Goal: Task Accomplishment & Management: Use online tool/utility

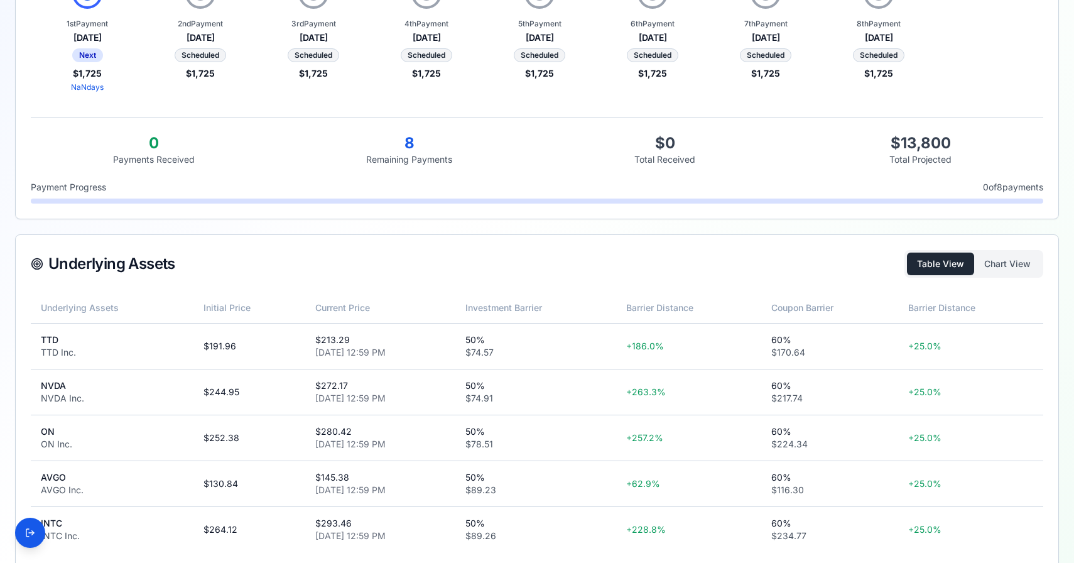
scroll to position [334, 0]
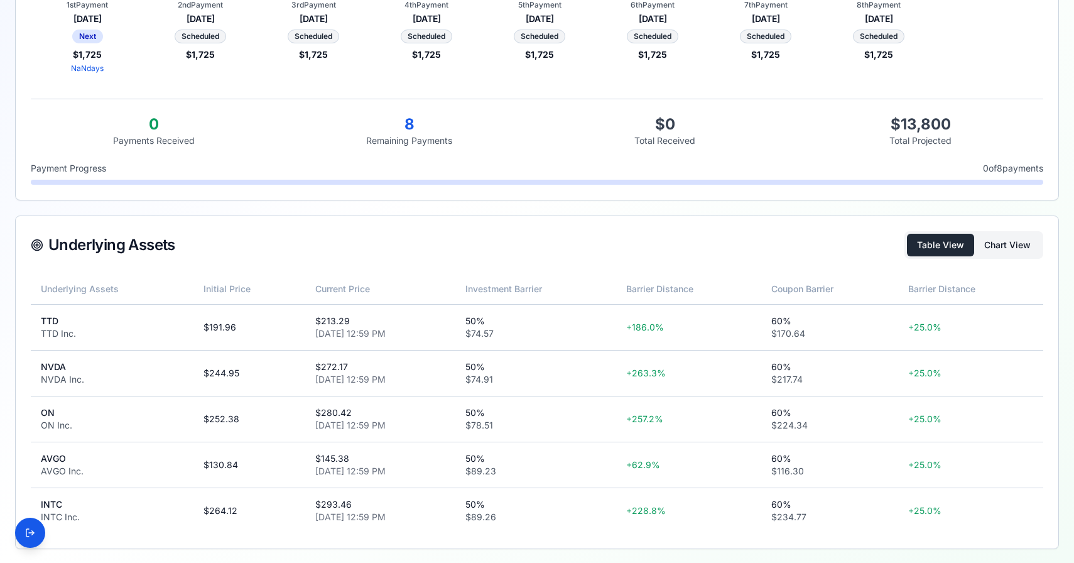
click at [1001, 248] on button "Chart View" at bounding box center [1007, 245] width 67 height 23
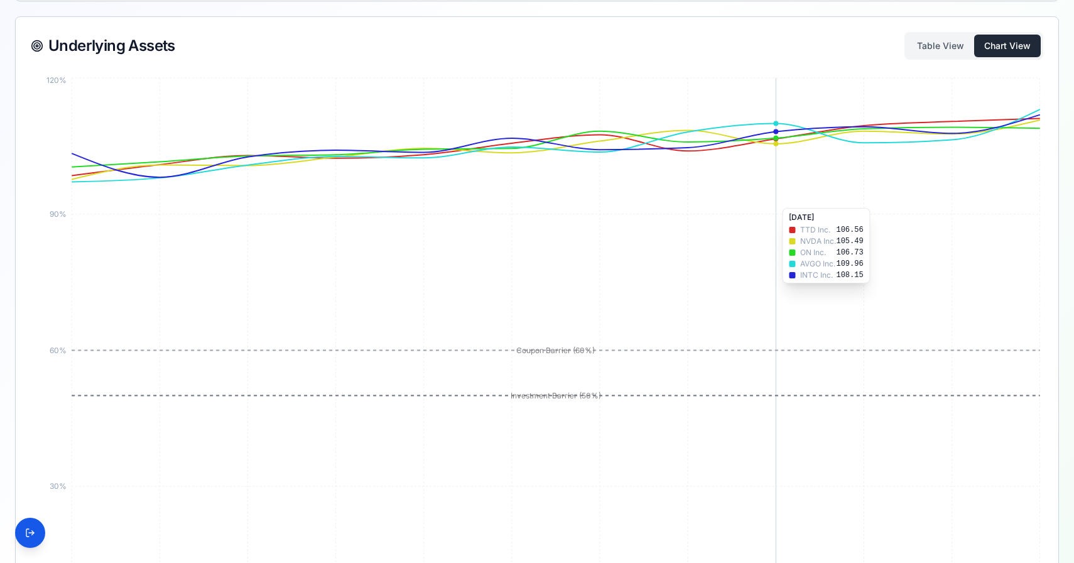
scroll to position [535, 0]
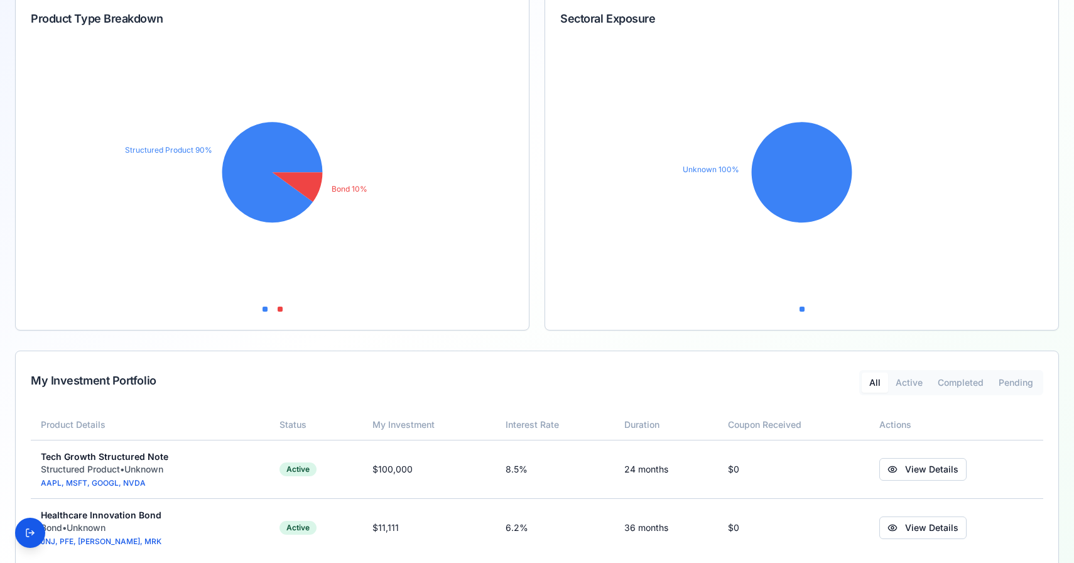
scroll to position [250, 0]
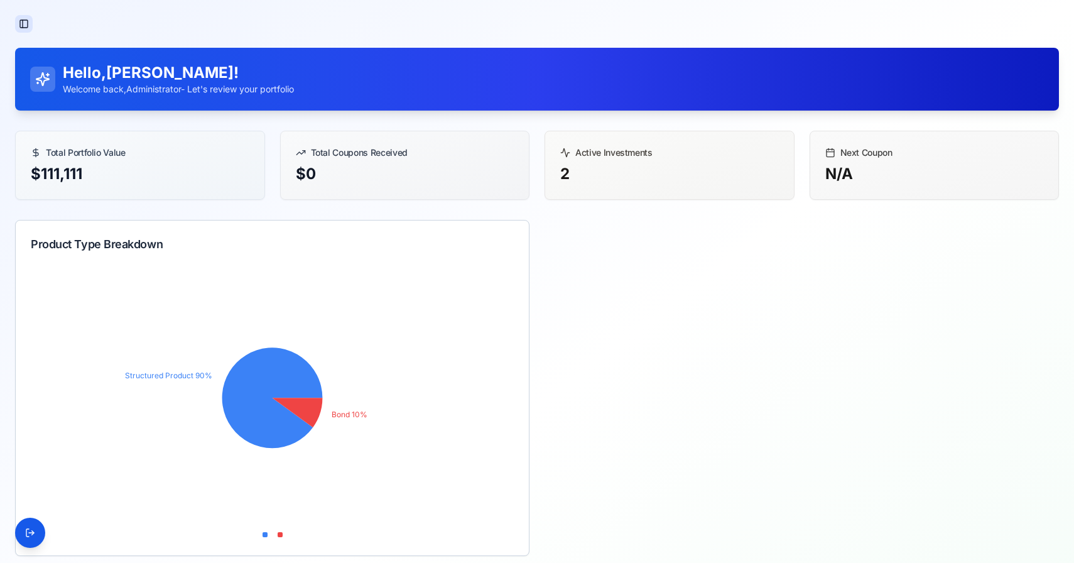
click at [27, 22] on button "Toggle Sidebar" at bounding box center [24, 24] width 18 height 18
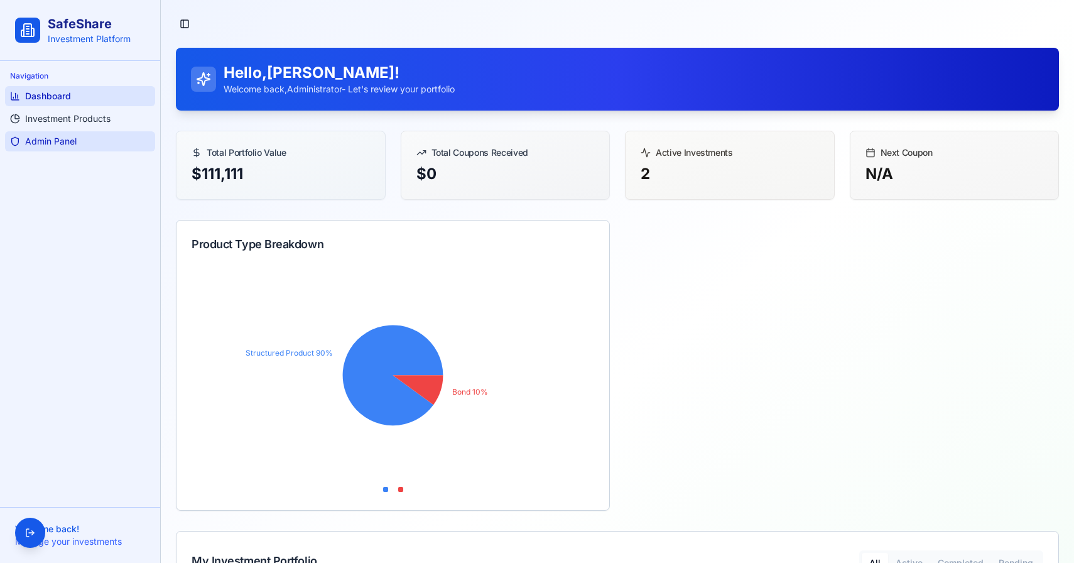
click at [61, 132] on link "Admin Panel" at bounding box center [80, 141] width 150 height 20
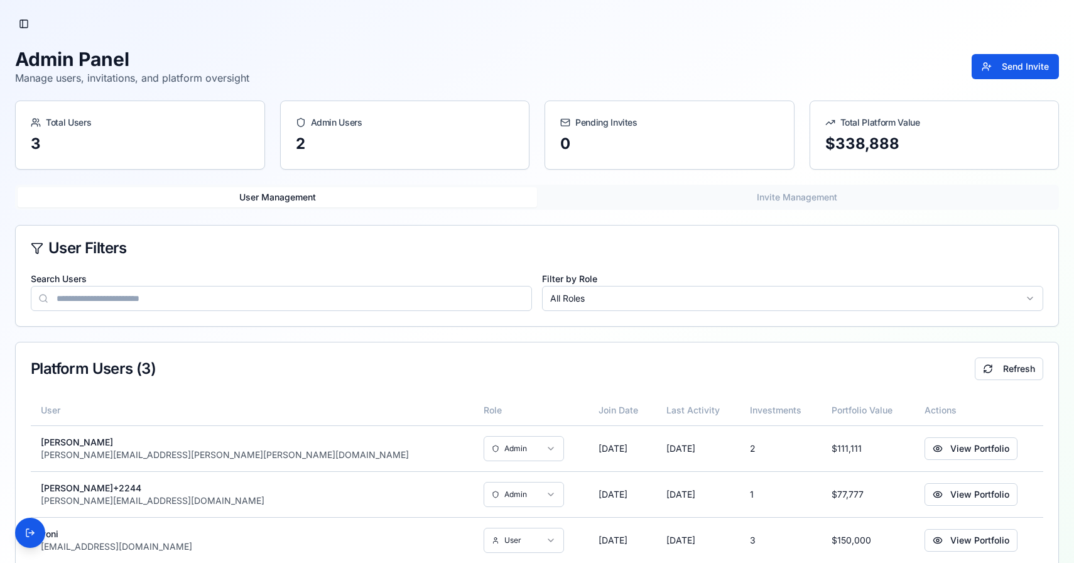
scroll to position [30, 0]
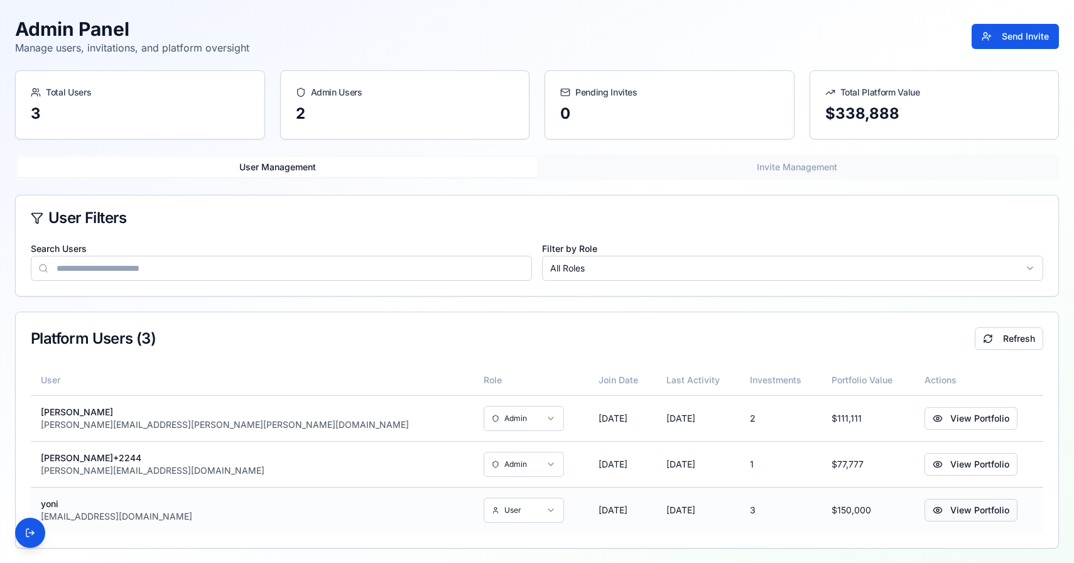
click at [925, 501] on button "View Portfolio" at bounding box center [971, 510] width 93 height 23
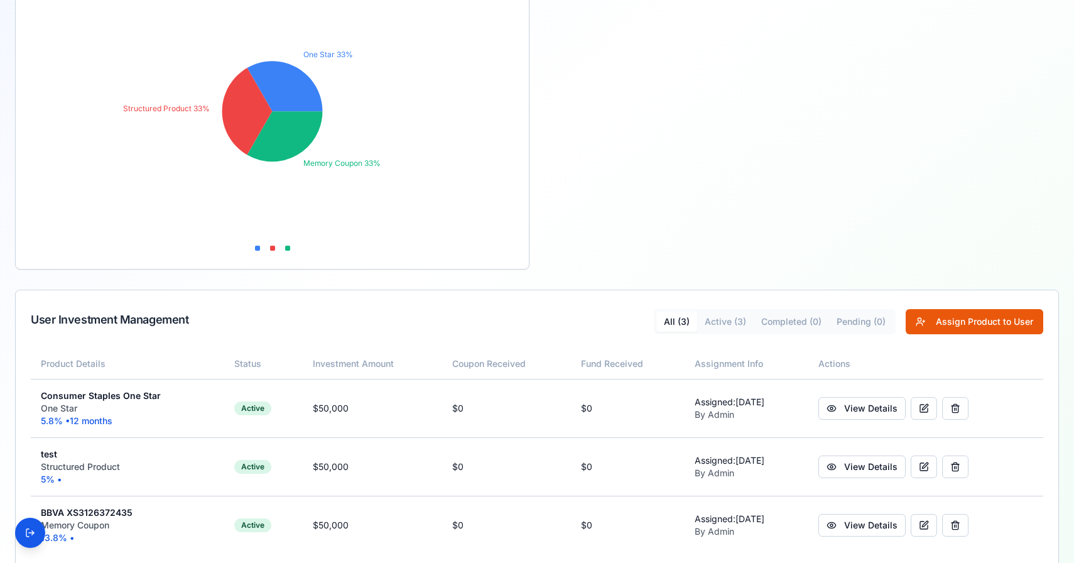
scroll to position [335, 0]
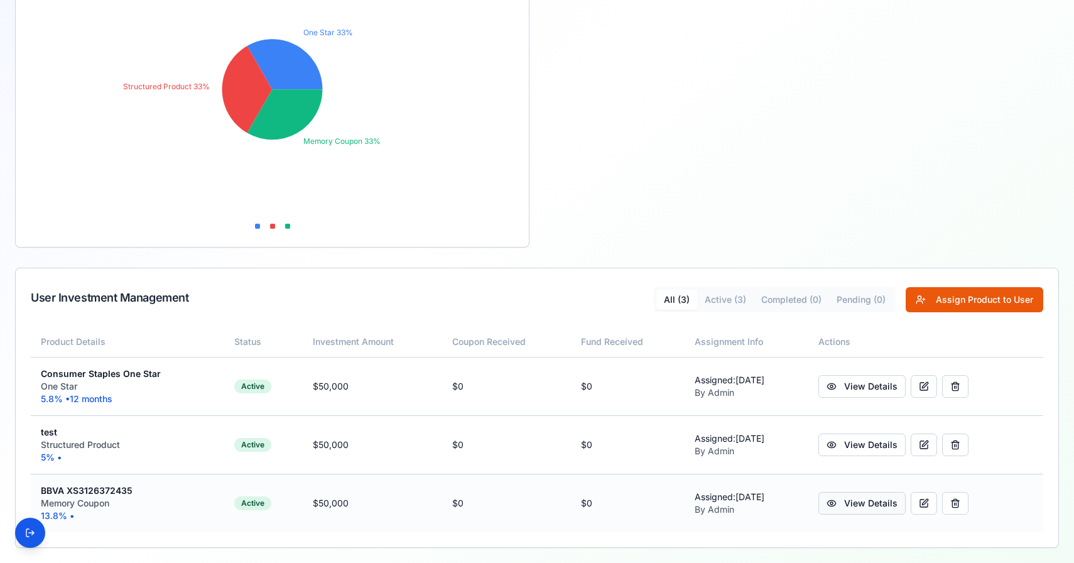
click at [878, 498] on link "View Details" at bounding box center [862, 503] width 87 height 23
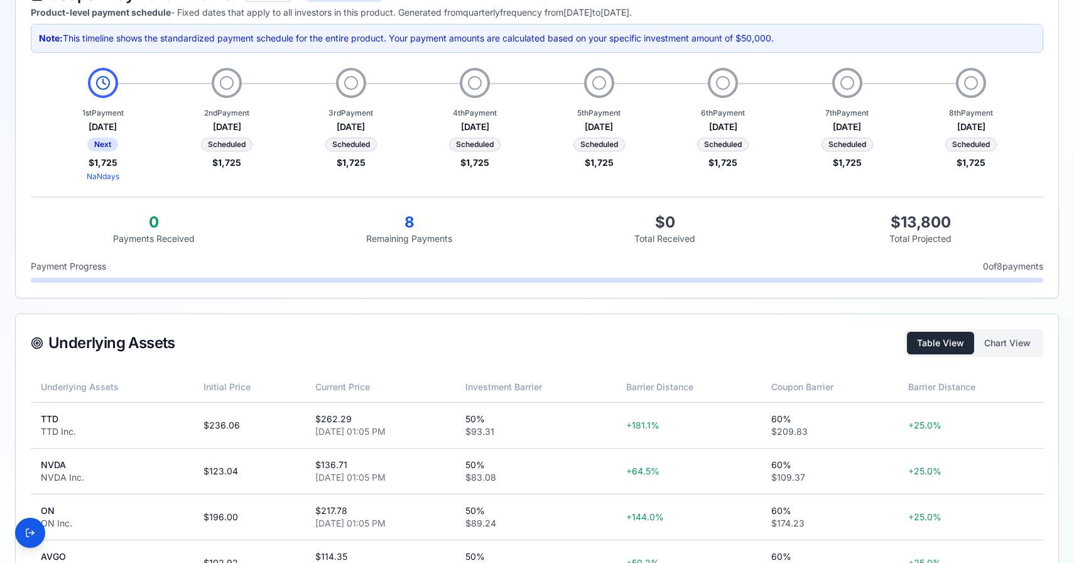
scroll to position [324, 0]
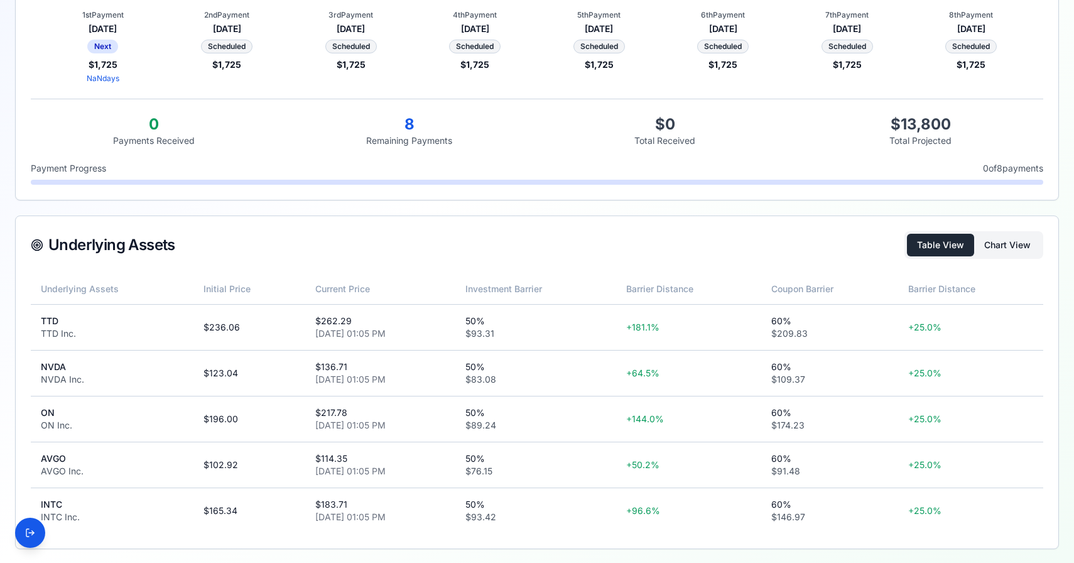
click at [1011, 243] on button "Chart View" at bounding box center [1007, 245] width 67 height 23
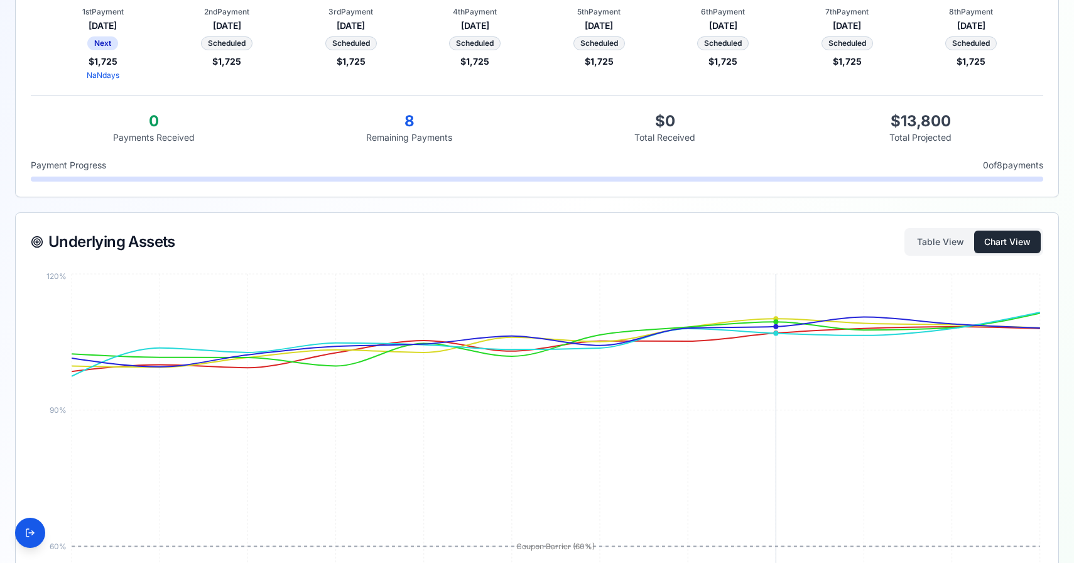
scroll to position [0, 0]
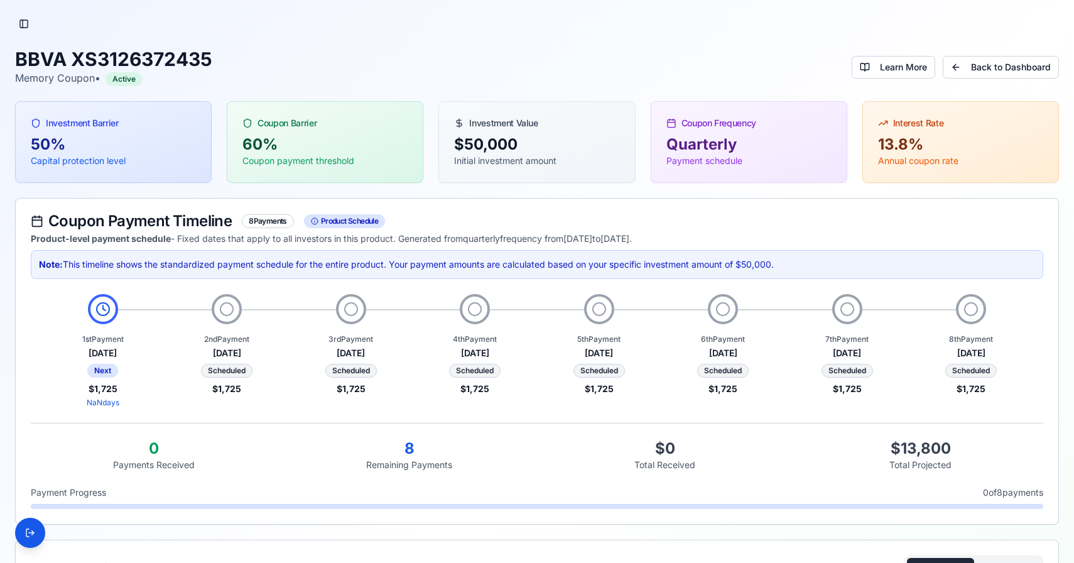
scroll to position [324, 0]
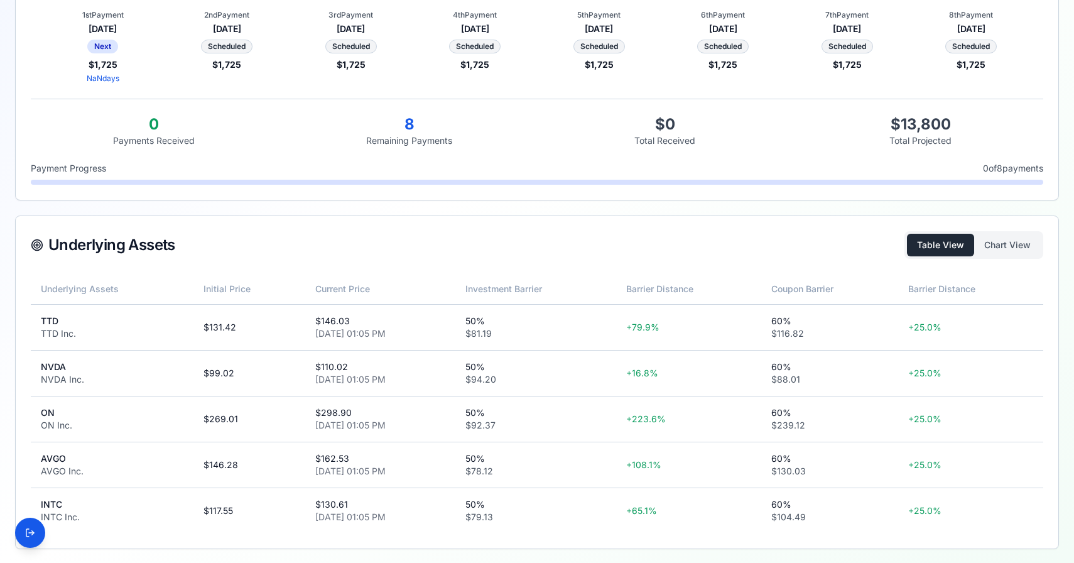
click at [1014, 257] on div "Table View Chart View" at bounding box center [974, 245] width 139 height 28
click at [1014, 248] on button "Chart View" at bounding box center [1007, 245] width 67 height 23
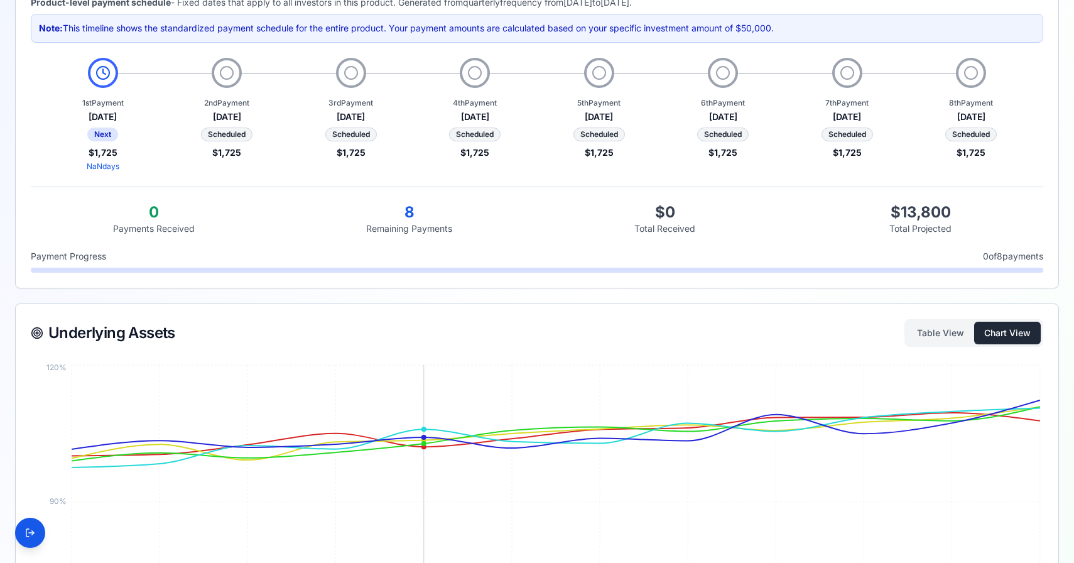
scroll to position [0, 0]
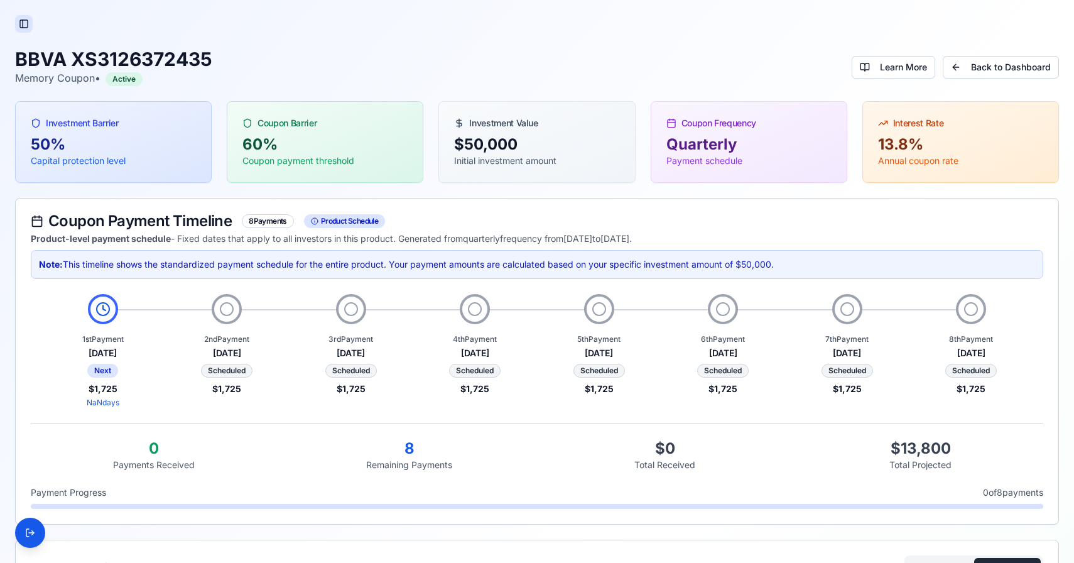
click at [20, 28] on button "Toggle Sidebar" at bounding box center [24, 24] width 18 height 18
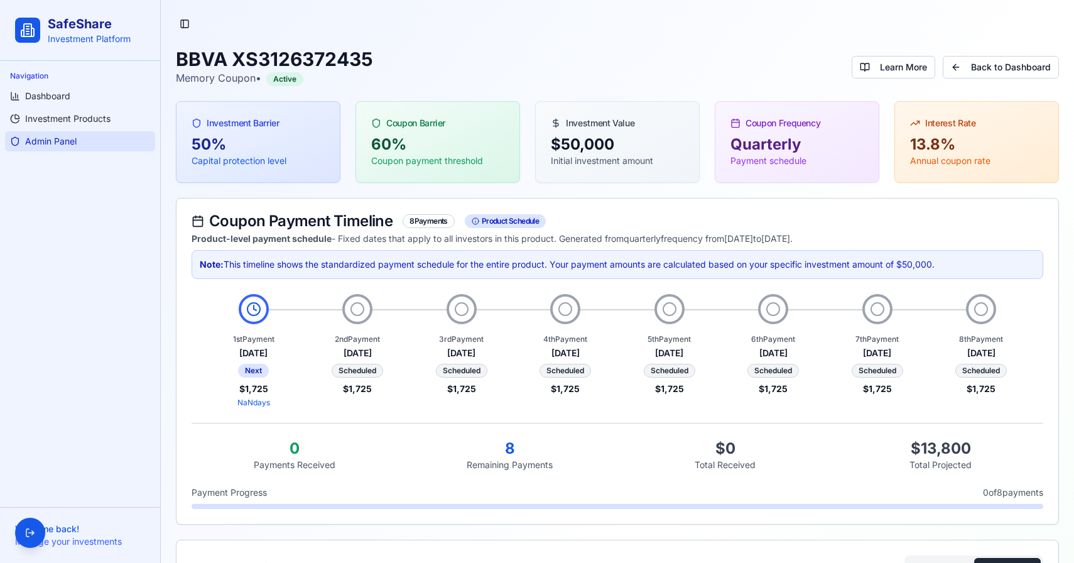
click at [31, 137] on span "Admin Panel" at bounding box center [51, 141] width 52 height 13
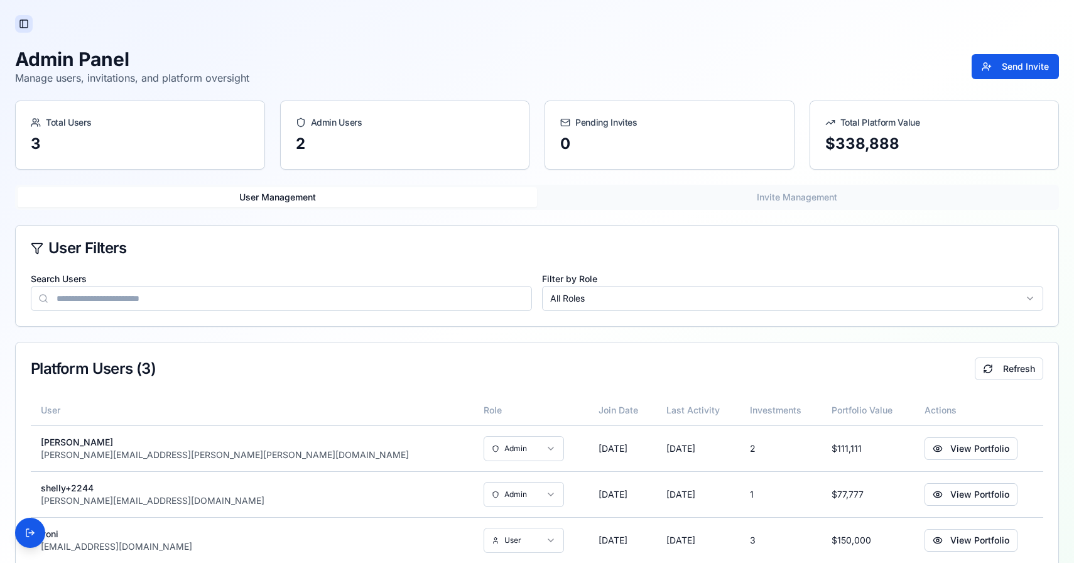
click at [21, 21] on button "Toggle Sidebar" at bounding box center [24, 24] width 18 height 18
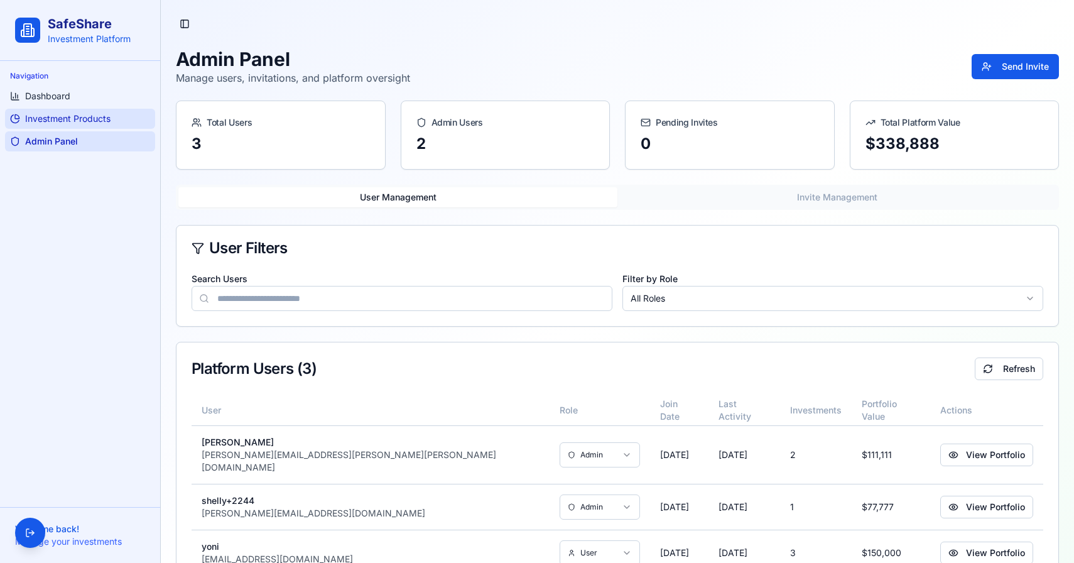
click at [47, 120] on span "Investment Products" at bounding box center [67, 118] width 85 height 13
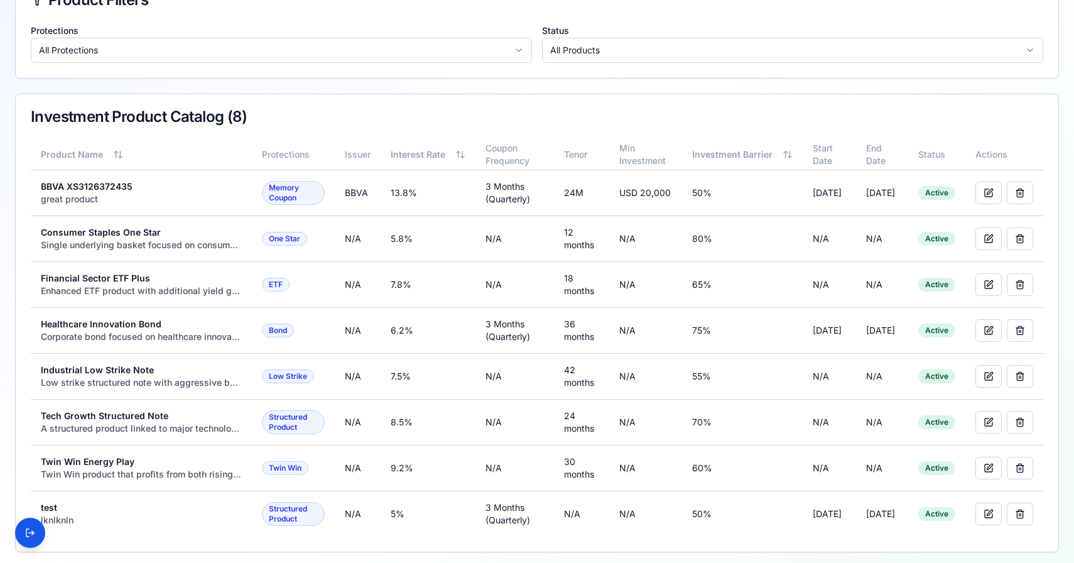
scroll to position [219, 0]
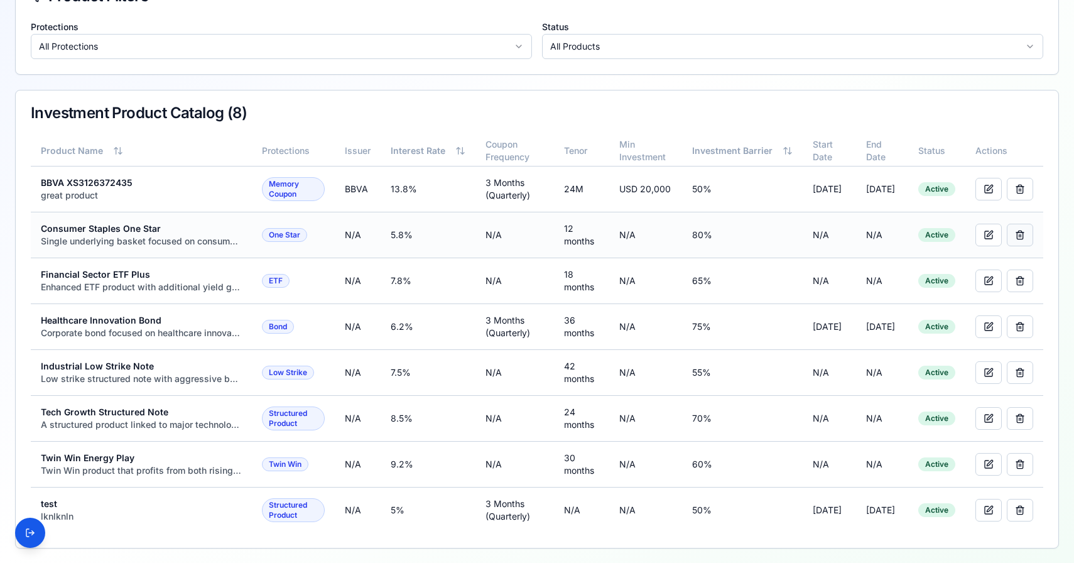
click at [1021, 235] on button "button" at bounding box center [1020, 235] width 26 height 23
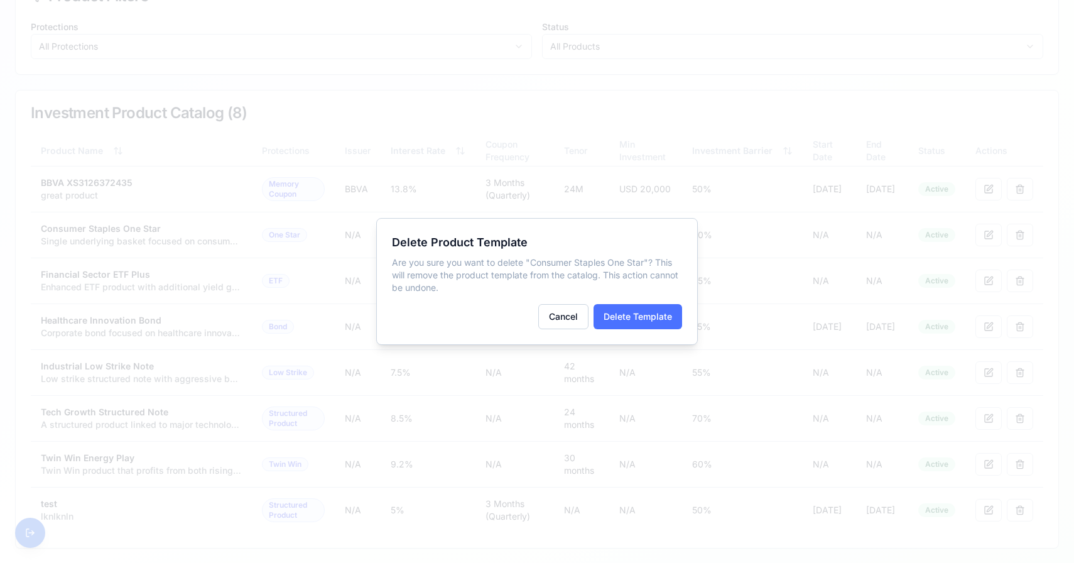
click at [660, 307] on button "Delete Template" at bounding box center [638, 316] width 89 height 25
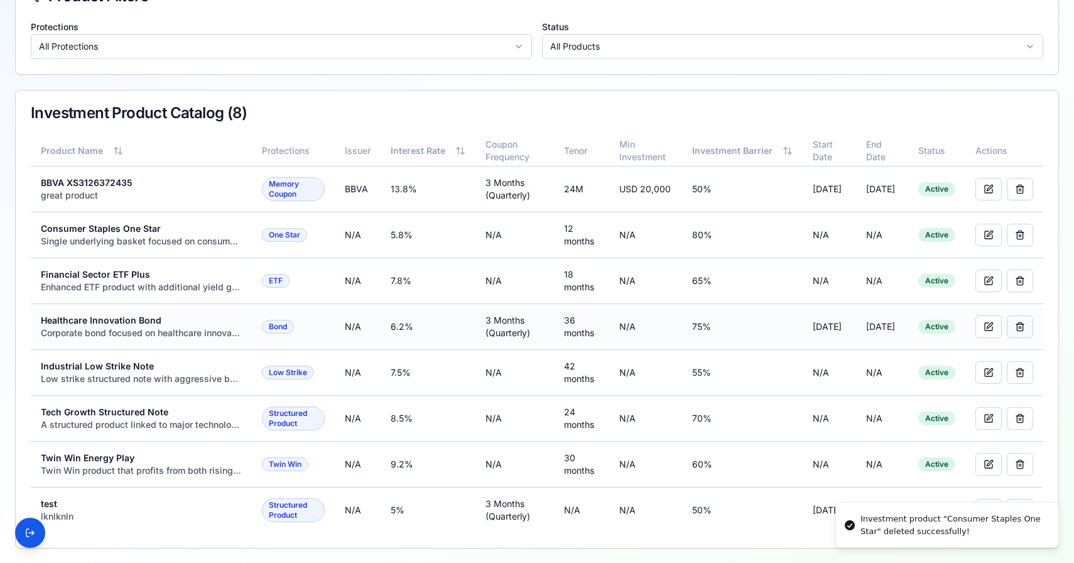
click at [1017, 320] on button "button" at bounding box center [1020, 326] width 26 height 23
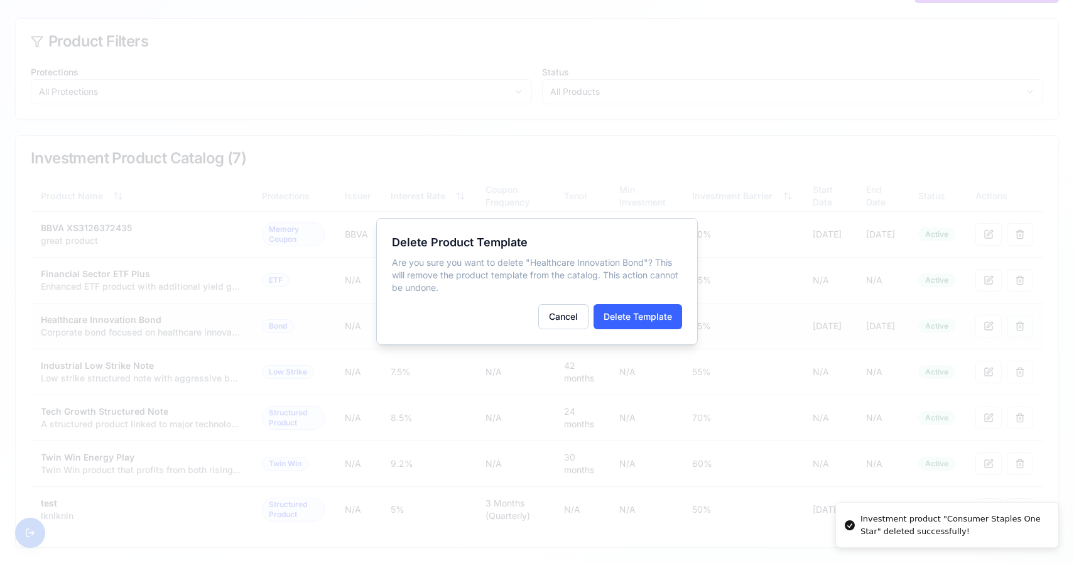
scroll to position [173, 0]
click at [572, 309] on button "Cancel" at bounding box center [563, 316] width 50 height 25
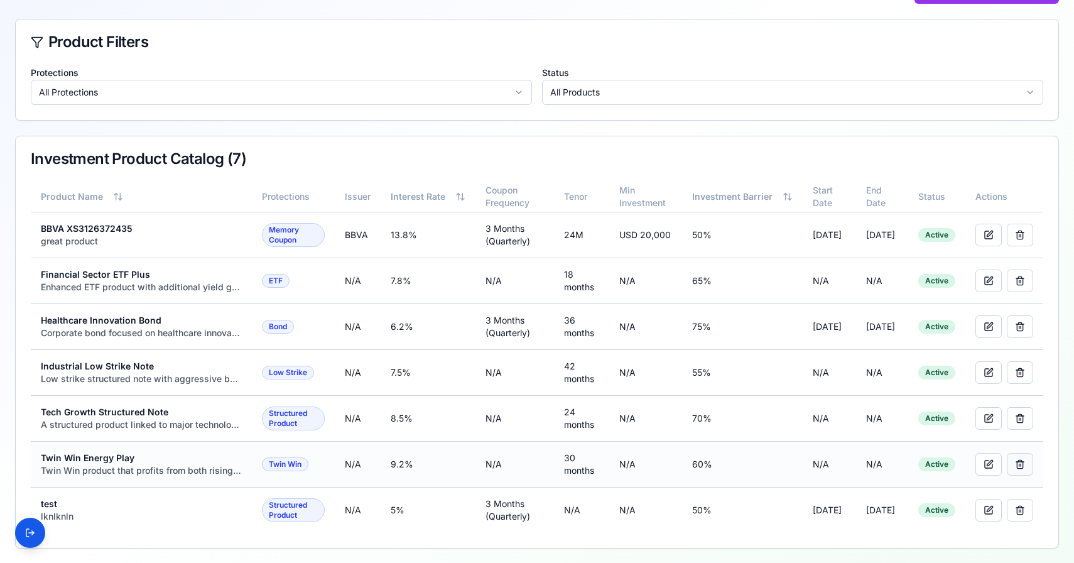
click at [1021, 464] on button "button" at bounding box center [1020, 464] width 26 height 23
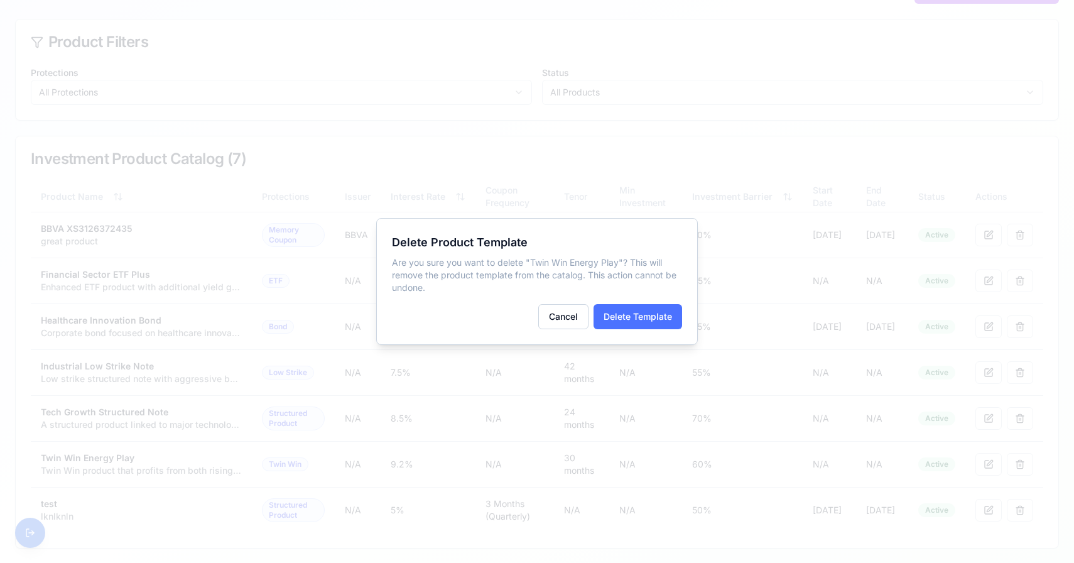
click at [634, 320] on button "Delete Template" at bounding box center [638, 316] width 89 height 25
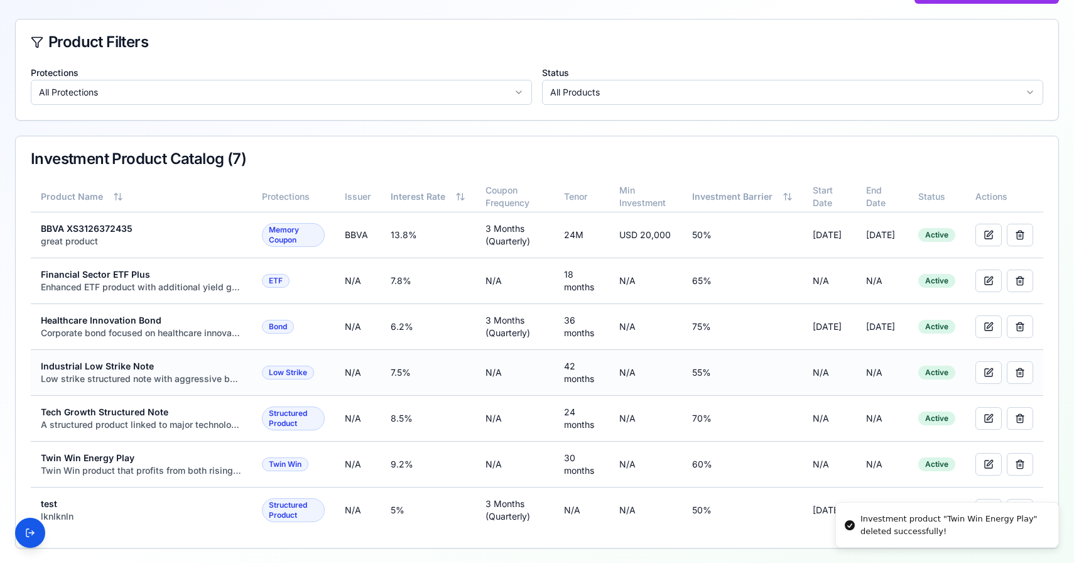
scroll to position [128, 0]
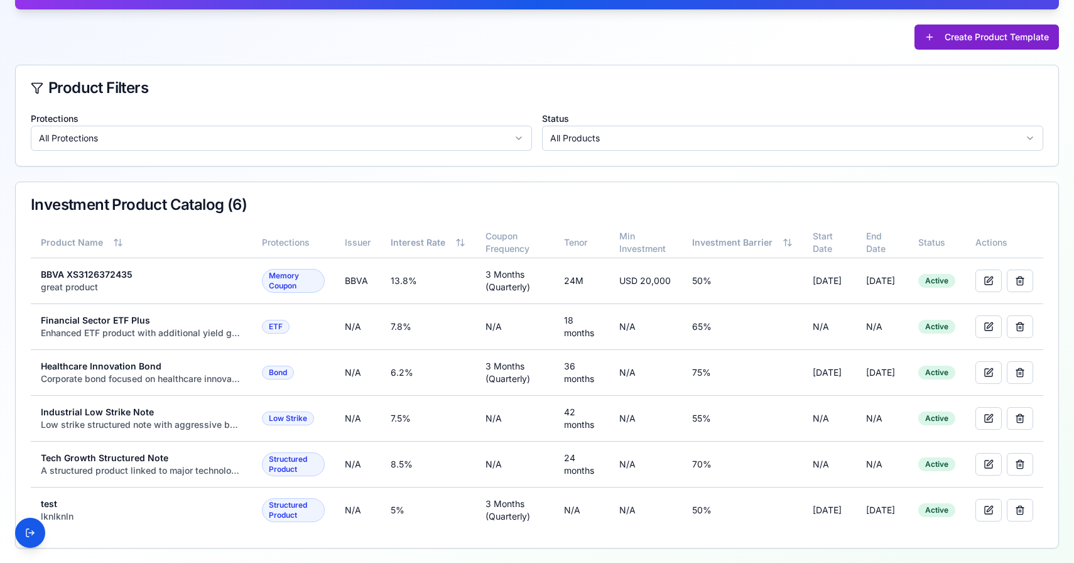
click at [962, 39] on button "Create Product Template" at bounding box center [987, 36] width 144 height 25
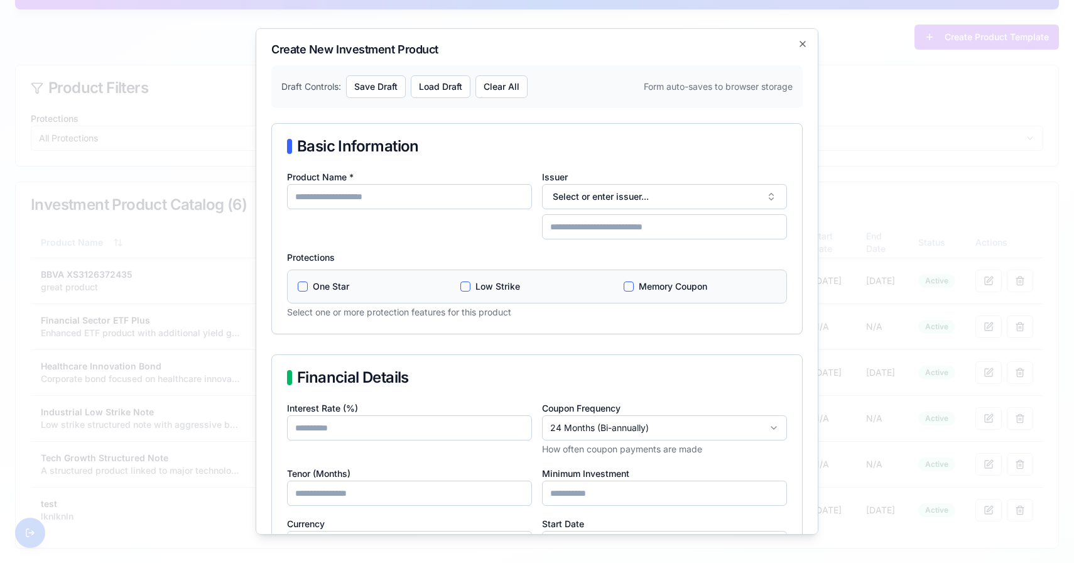
click at [271, 106] on div "**********" at bounding box center [537, 281] width 563 height 506
click at [213, 94] on div at bounding box center [537, 281] width 1074 height 563
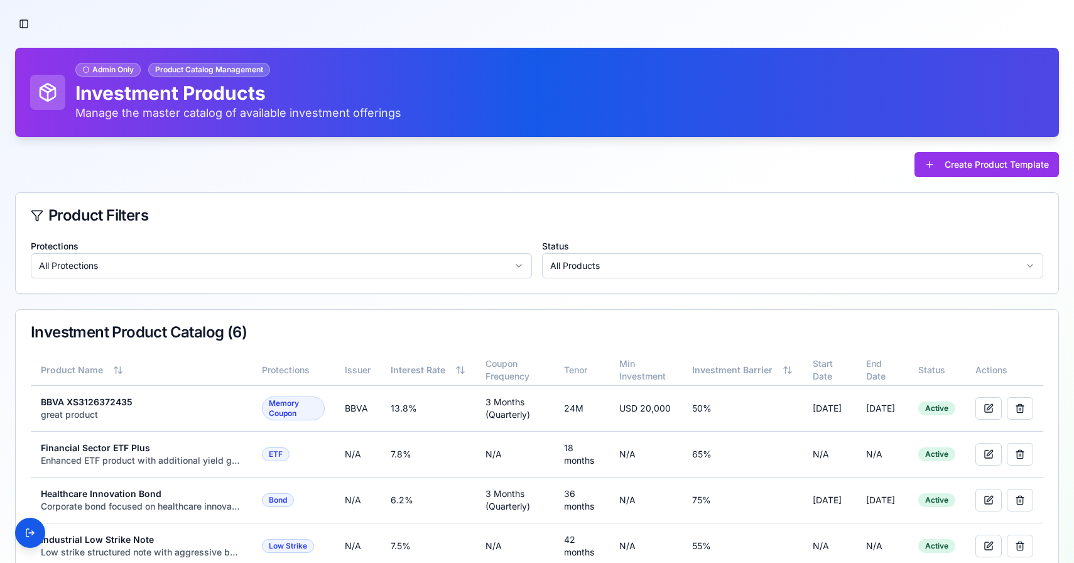
scroll to position [128, 0]
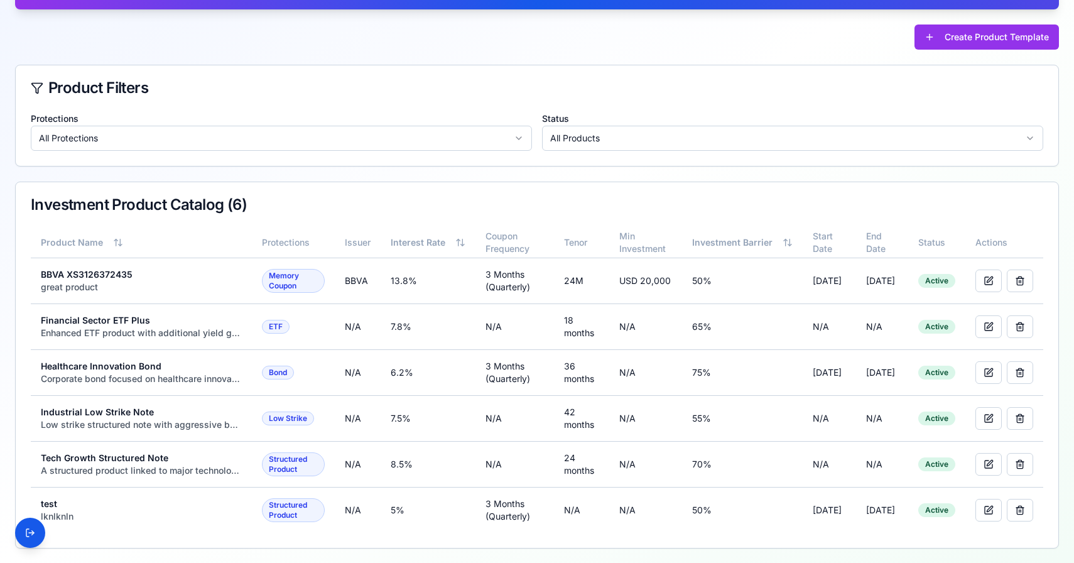
click at [124, 143] on html "SafeShare Investment Platform Navigation Dashboard Investment Products Admin Pa…" at bounding box center [537, 217] width 1074 height 691
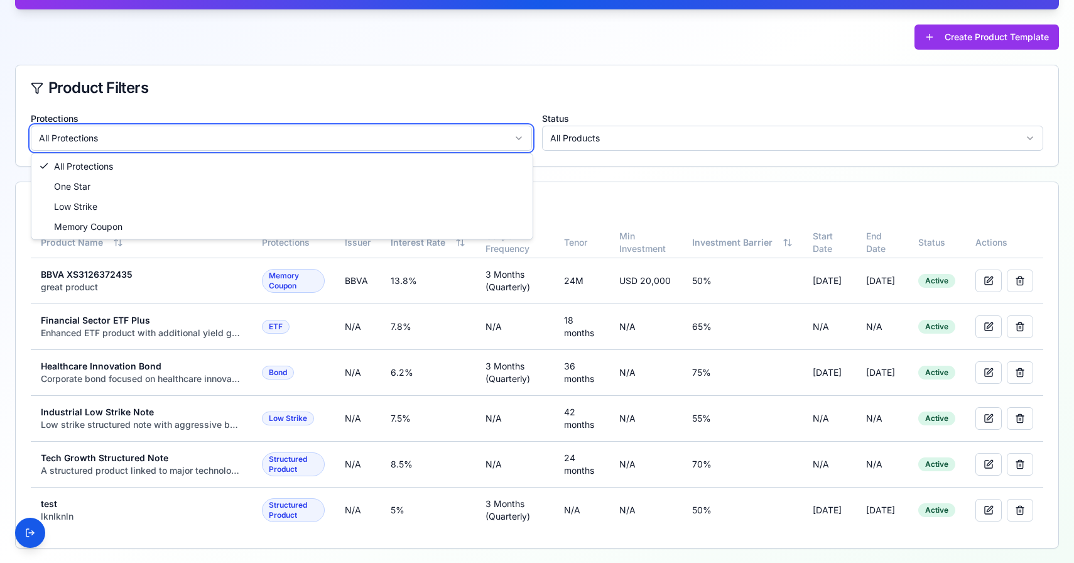
click at [124, 143] on html "SafeShare Investment Platform Navigation Dashboard Investment Products Admin Pa…" at bounding box center [537, 217] width 1074 height 691
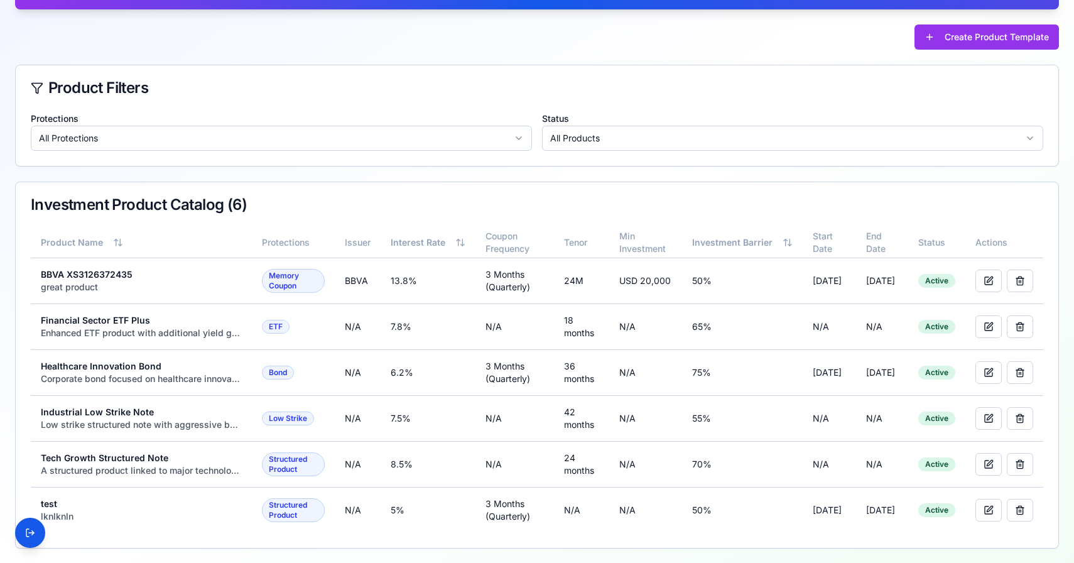
click at [677, 143] on html "SafeShare Investment Platform Navigation Dashboard Investment Products Admin Pa…" at bounding box center [537, 217] width 1074 height 691
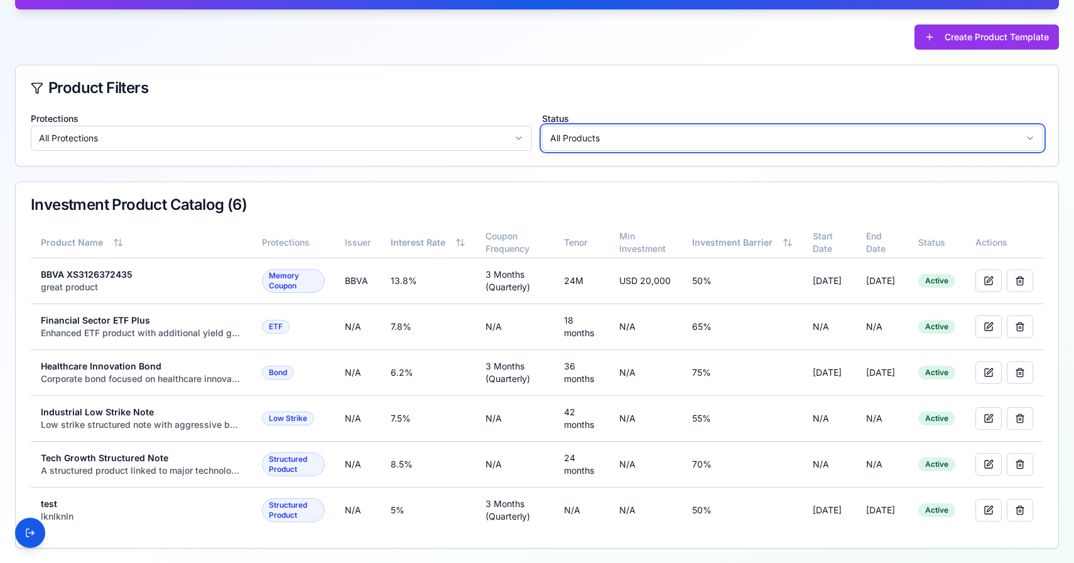
click at [677, 143] on html "SafeShare Investment Platform Navigation Dashboard Investment Products Admin Pa…" at bounding box center [537, 217] width 1074 height 691
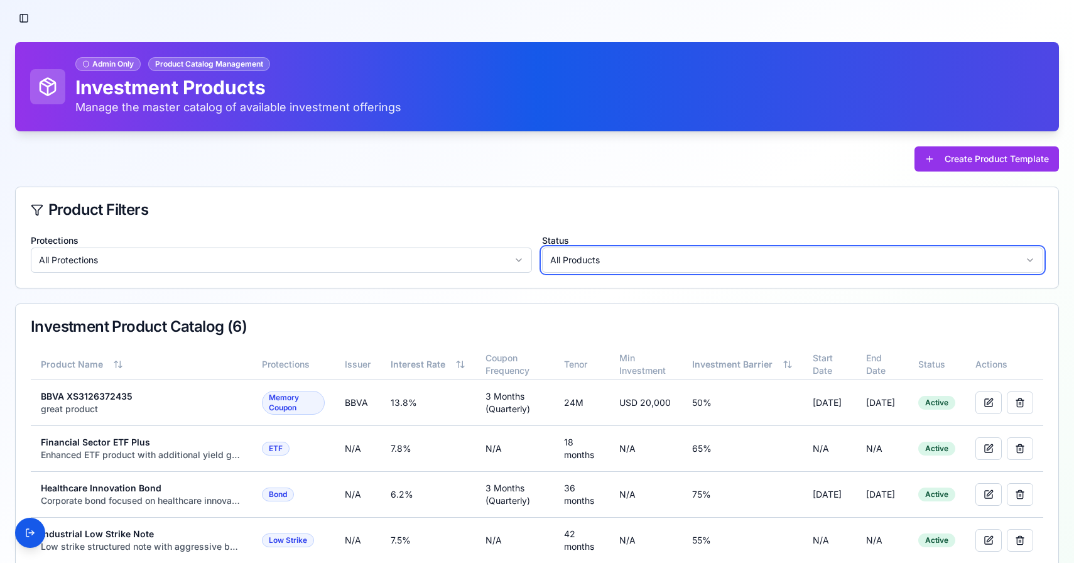
scroll to position [0, 0]
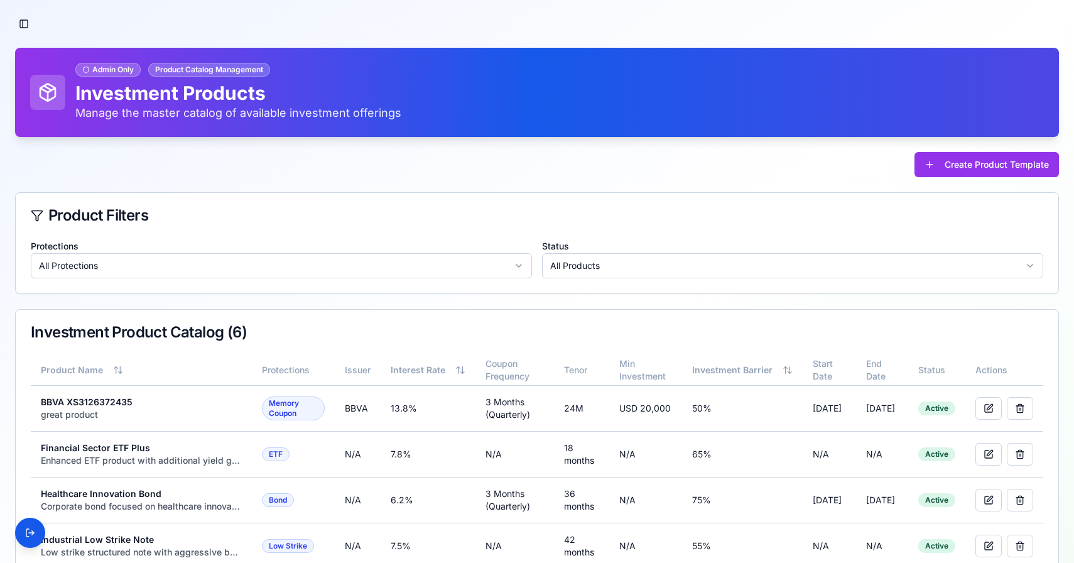
click at [28, 33] on div "Toggle Sidebar Admin Only Product Catalog Management Investment Products Manage…" at bounding box center [537, 345] width 1074 height 691
click at [28, 30] on button "Toggle Sidebar" at bounding box center [24, 24] width 18 height 18
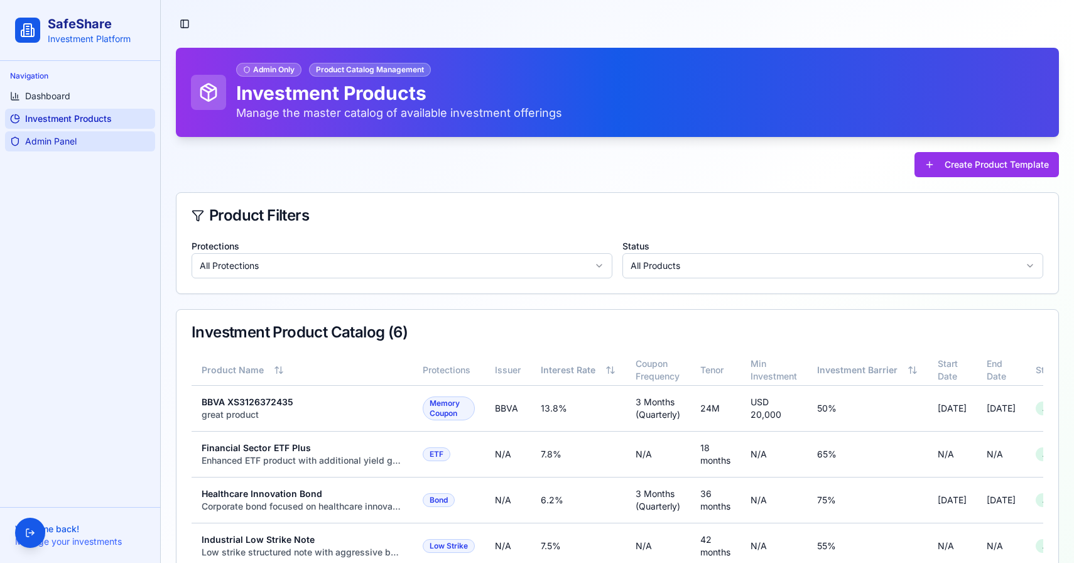
click at [78, 133] on link "Admin Panel" at bounding box center [80, 141] width 150 height 20
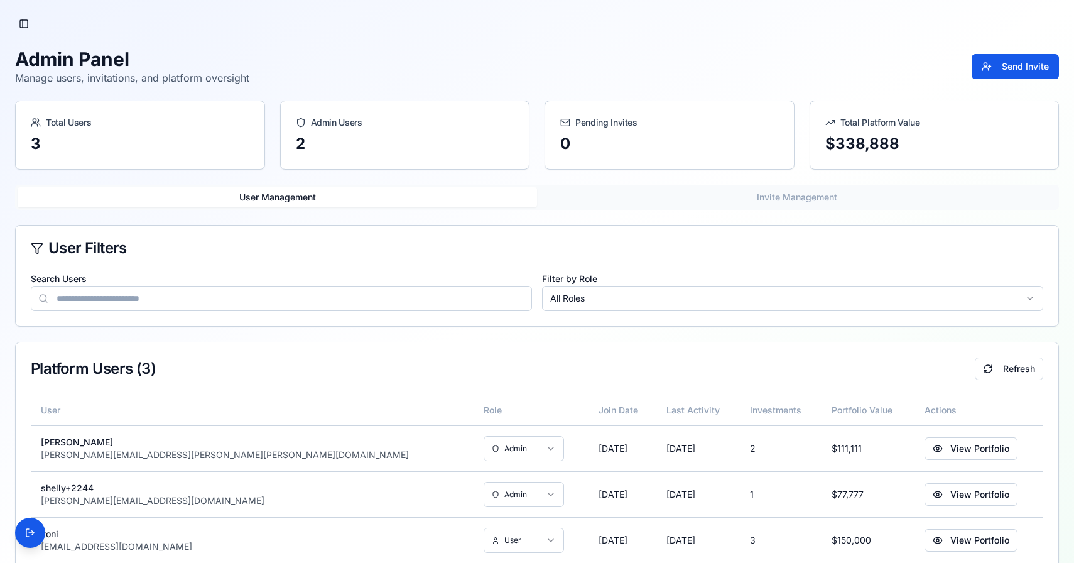
scroll to position [30, 0]
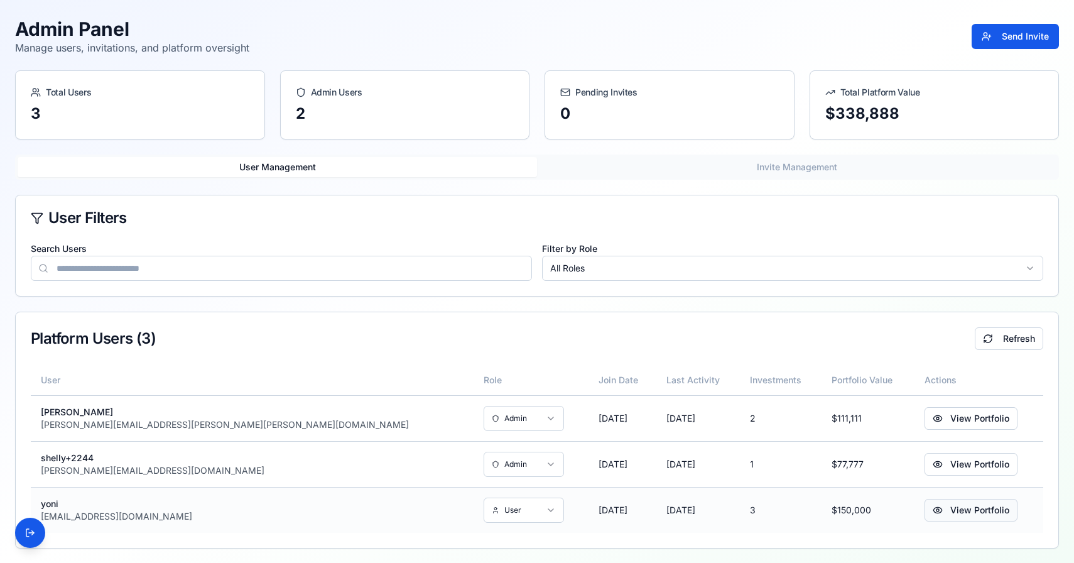
click at [942, 509] on button "View Portfolio" at bounding box center [971, 510] width 93 height 23
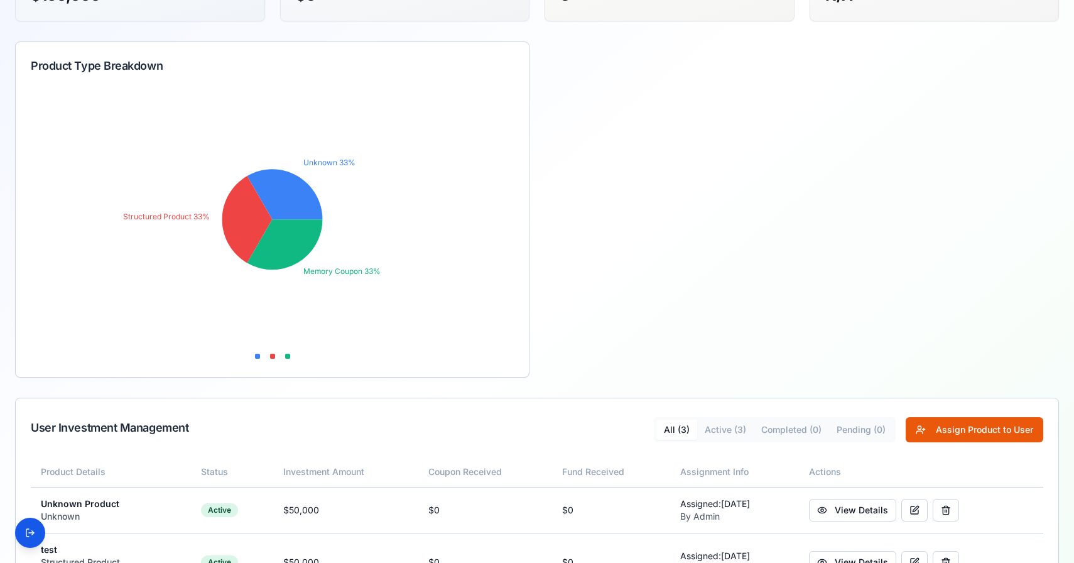
scroll to position [322, 0]
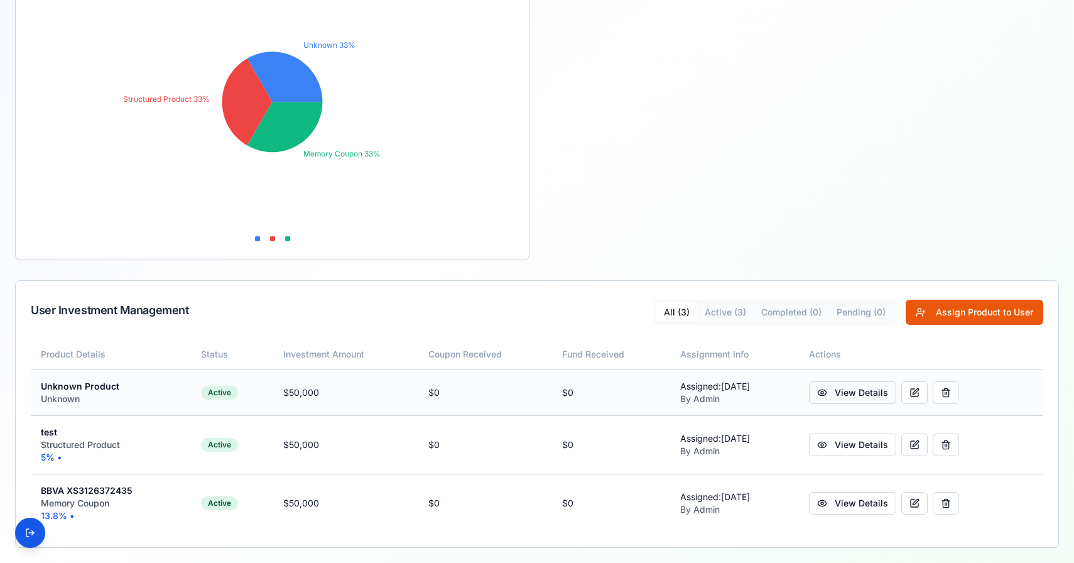
click at [876, 385] on link "View Details" at bounding box center [852, 392] width 87 height 23
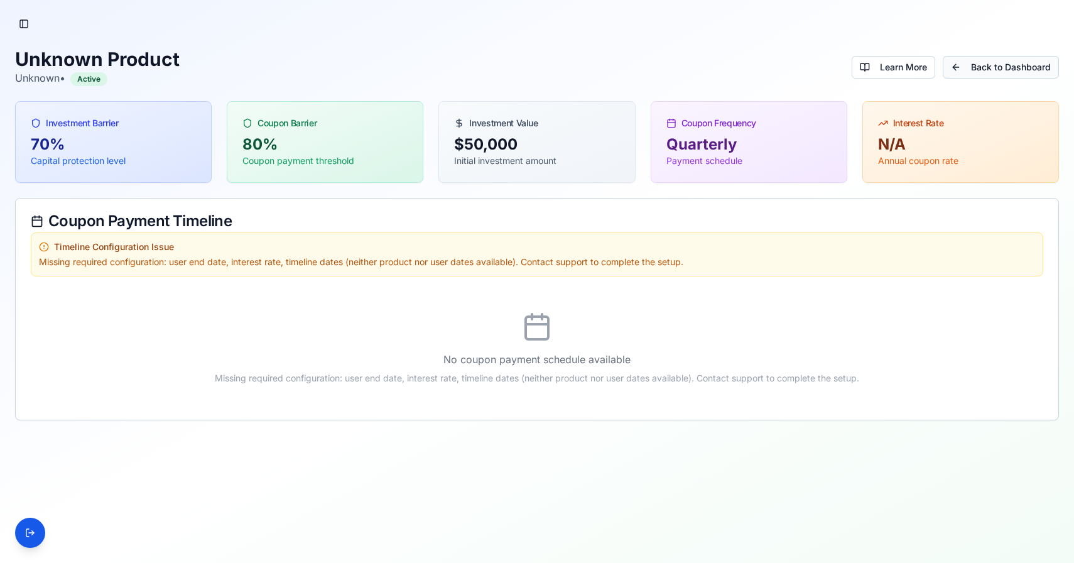
click at [954, 71] on link "Back to Dashboard" at bounding box center [1001, 67] width 116 height 23
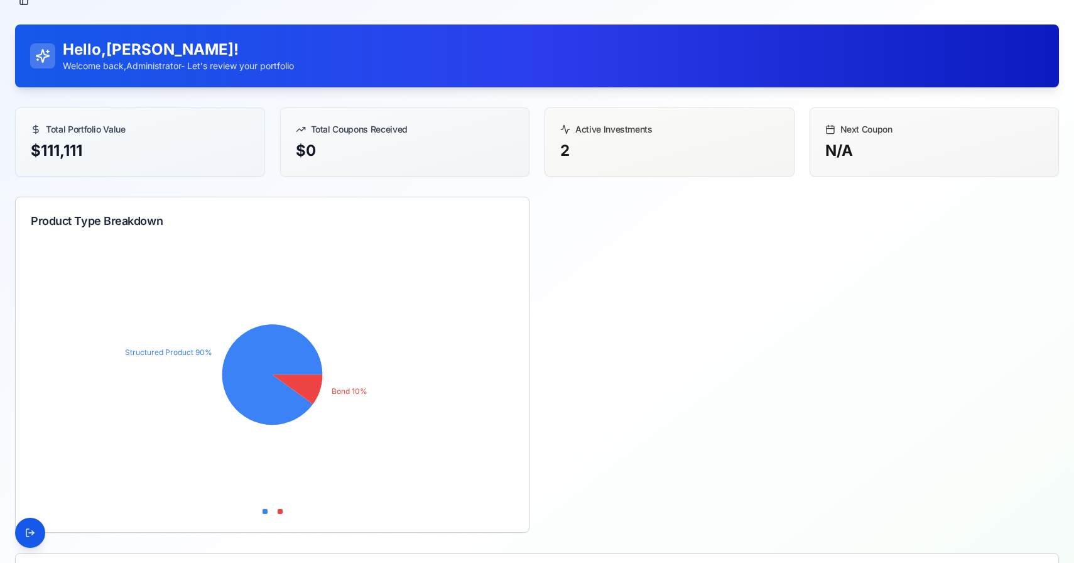
scroll to position [8, 0]
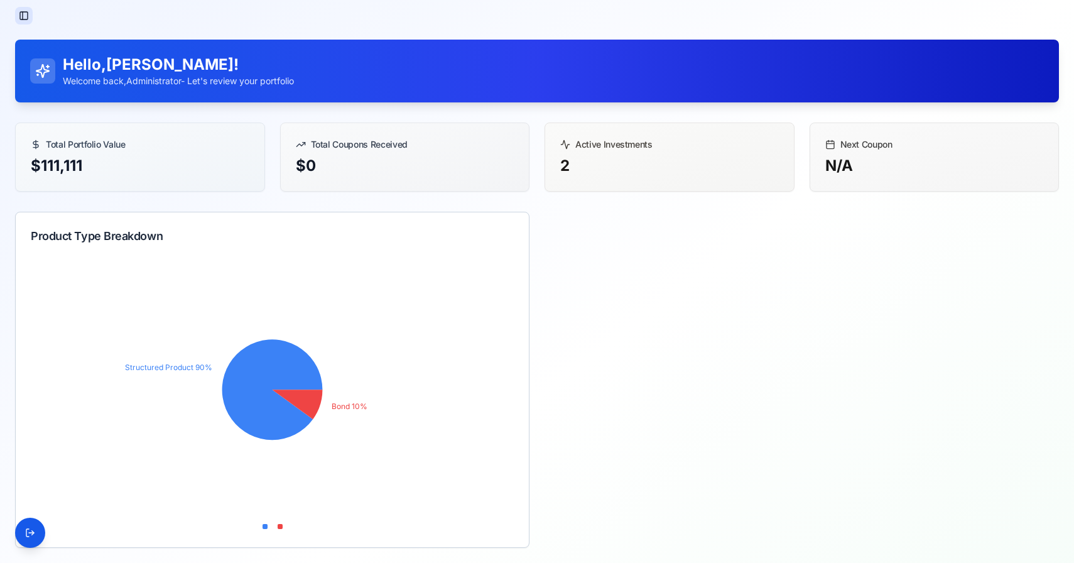
click at [19, 9] on button "Toggle Sidebar" at bounding box center [24, 16] width 18 height 18
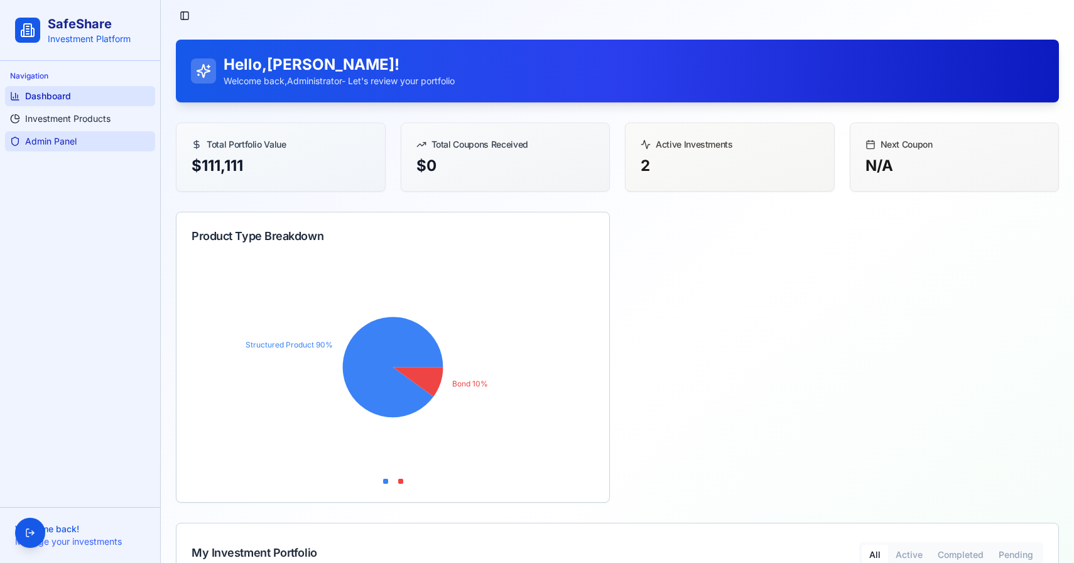
click at [67, 143] on span "Admin Panel" at bounding box center [51, 141] width 52 height 13
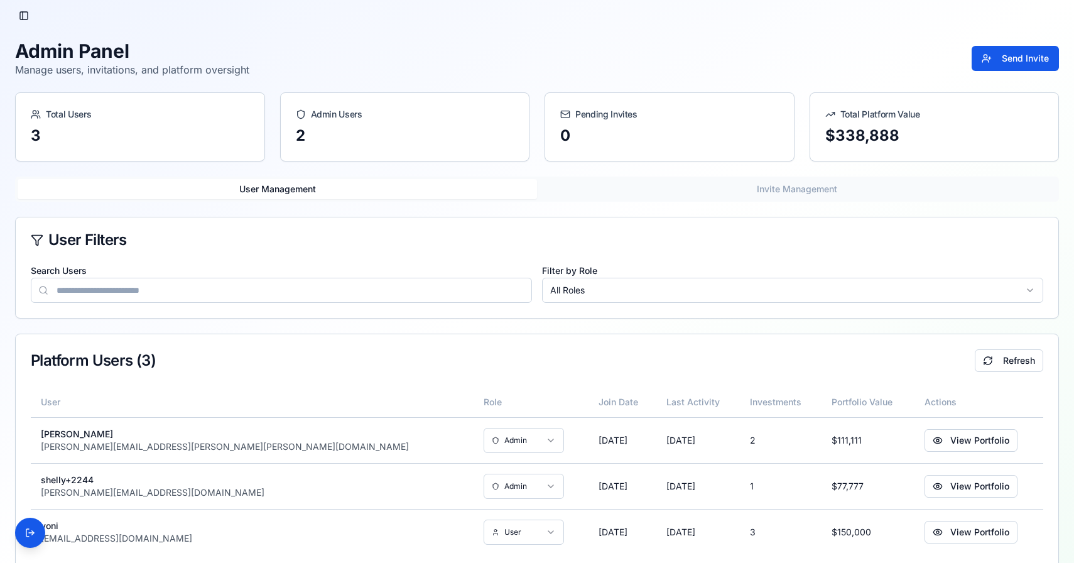
scroll to position [30, 0]
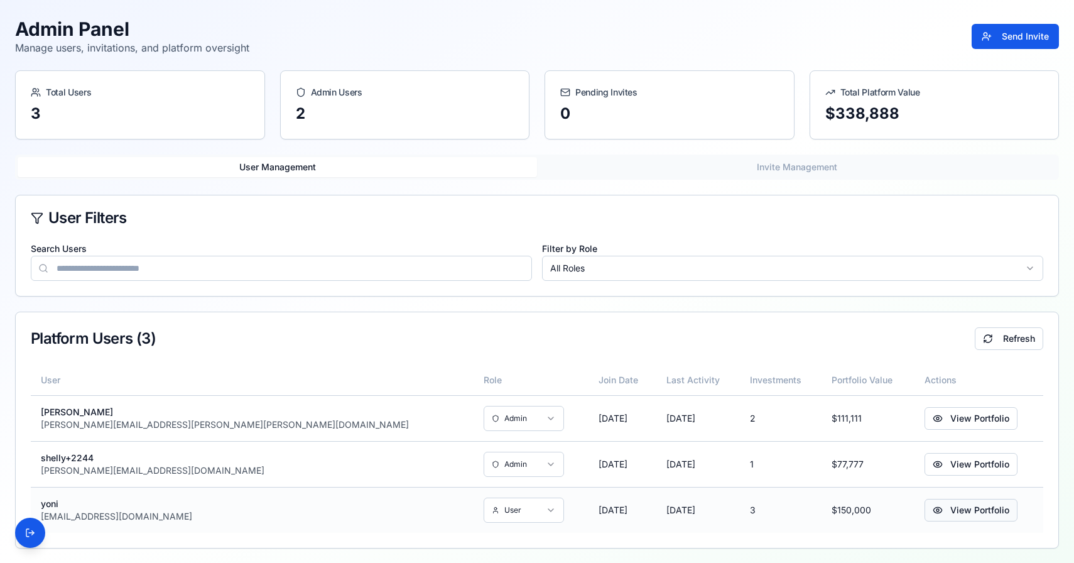
click at [925, 506] on button "View Portfolio" at bounding box center [971, 510] width 93 height 23
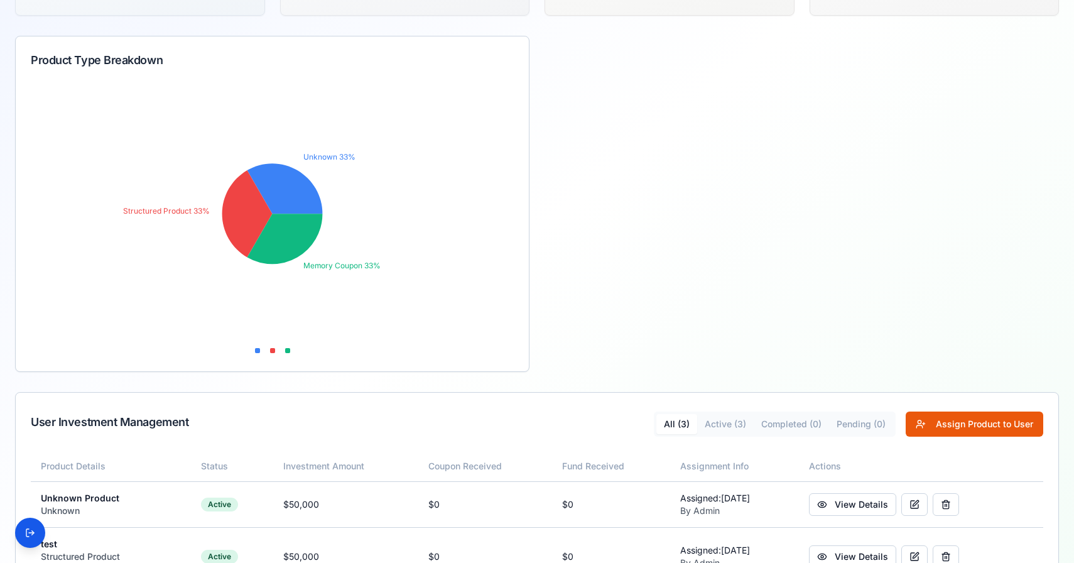
scroll to position [322, 0]
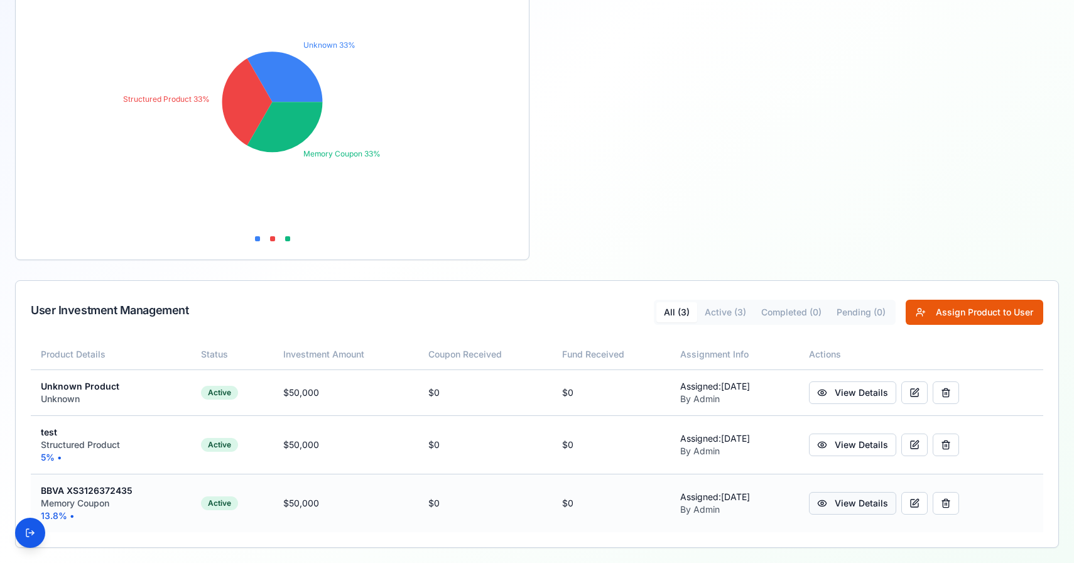
click at [841, 506] on link "View Details" at bounding box center [852, 503] width 87 height 23
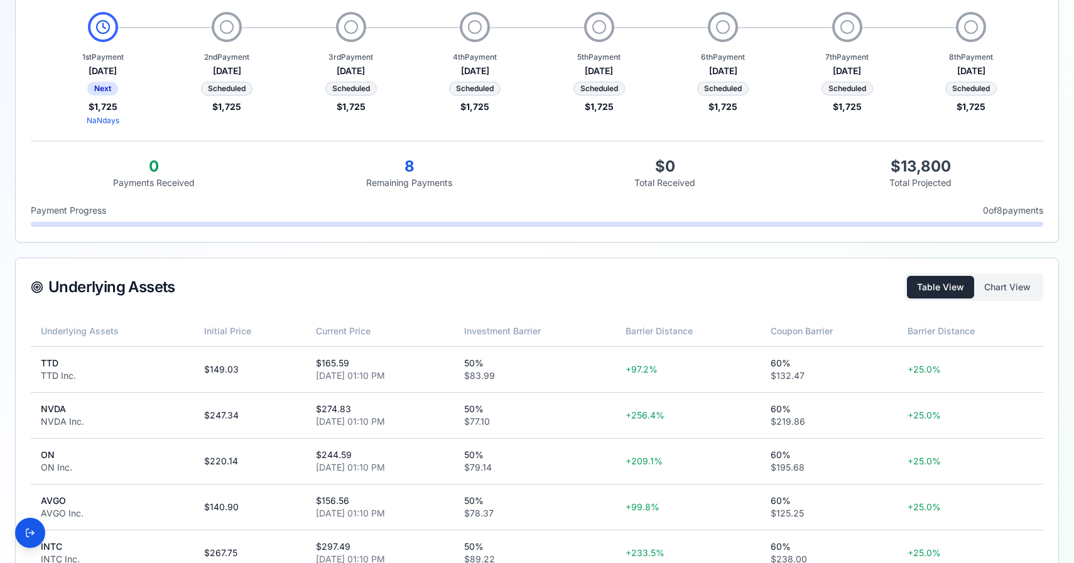
scroll to position [324, 0]
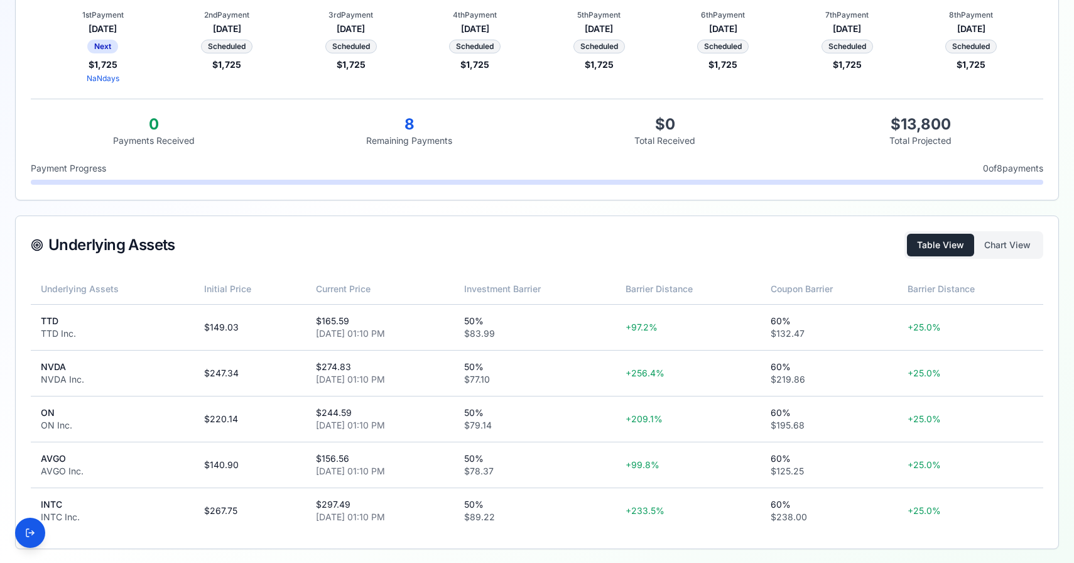
click at [1003, 256] on div "Table View Chart View" at bounding box center [974, 245] width 139 height 28
click at [1003, 251] on button "Chart View" at bounding box center [1007, 245] width 67 height 23
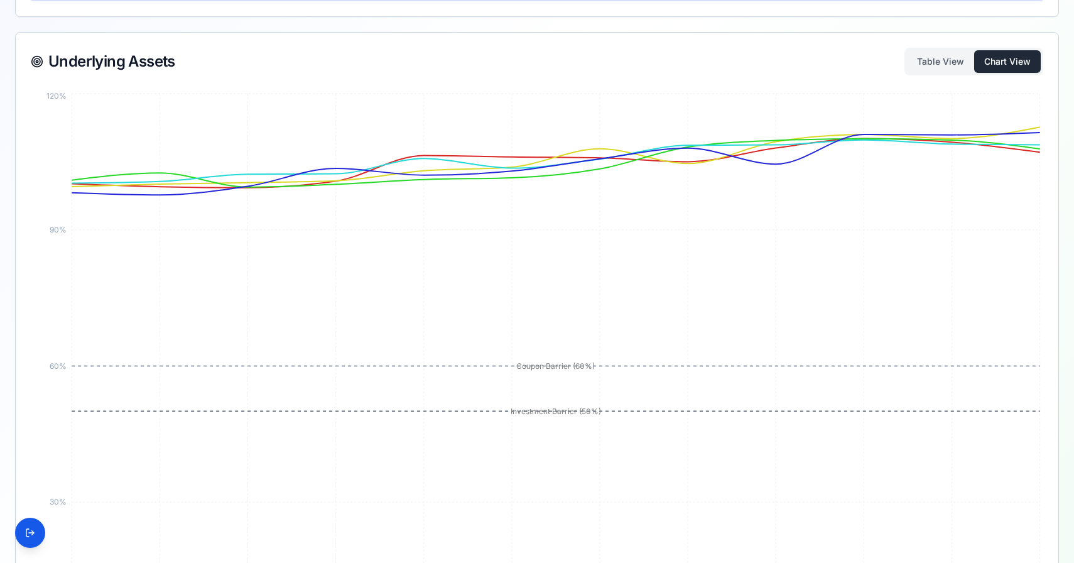
scroll to position [510, 0]
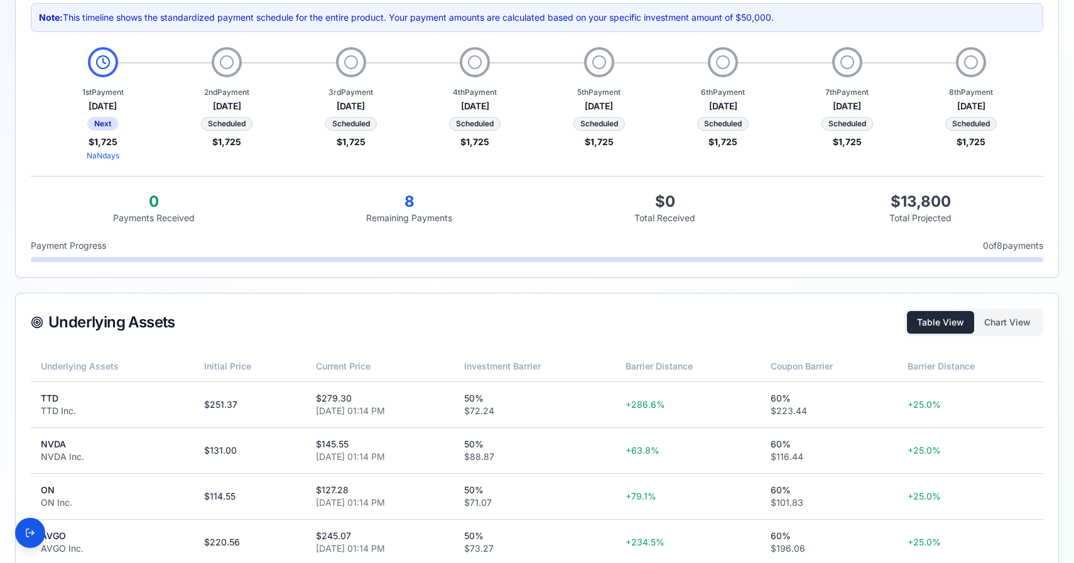
scroll to position [324, 0]
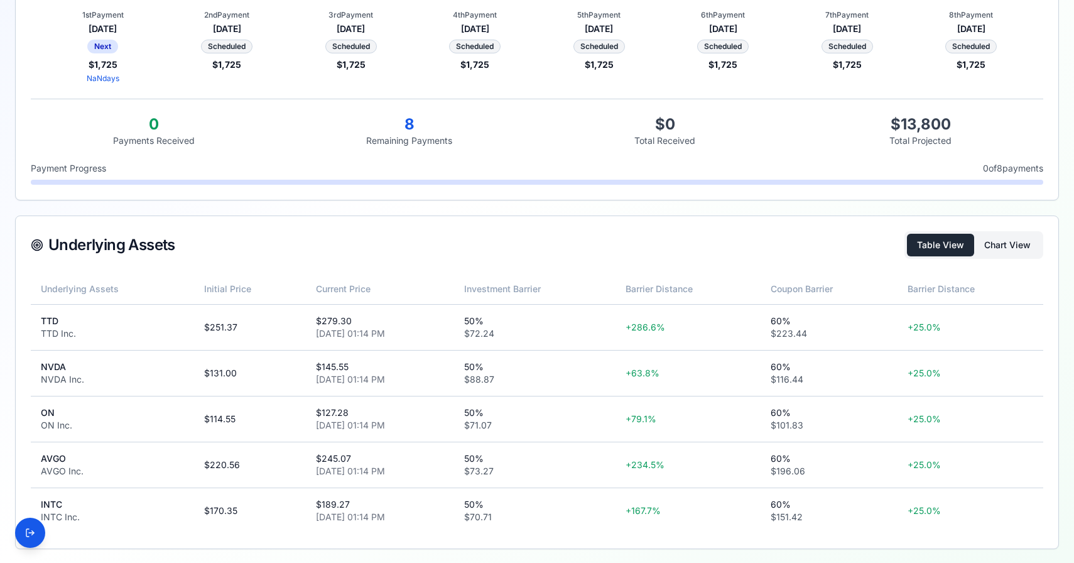
click at [1011, 242] on button "Chart View" at bounding box center [1007, 245] width 67 height 23
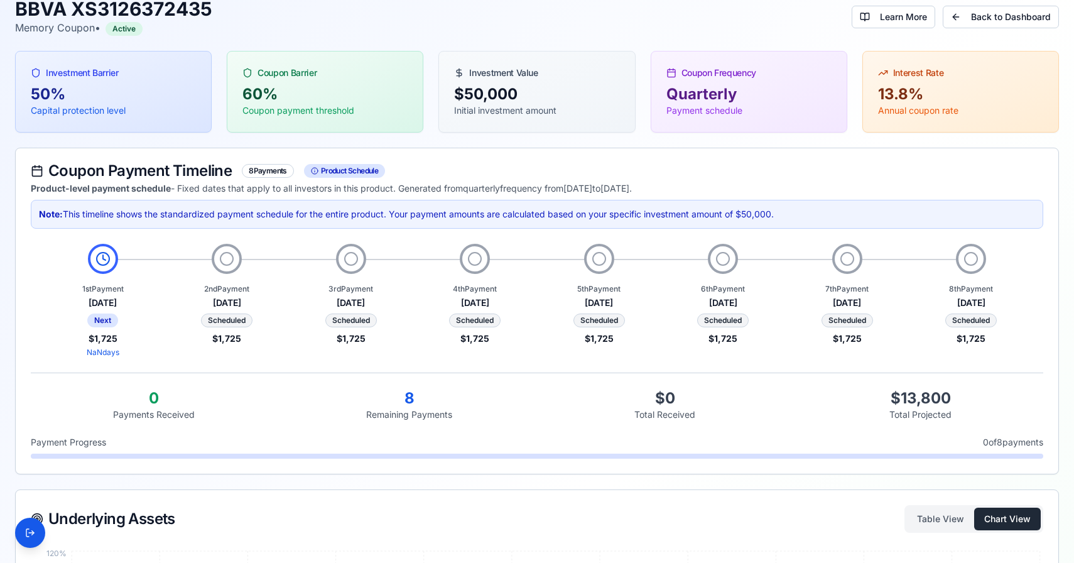
scroll to position [0, 0]
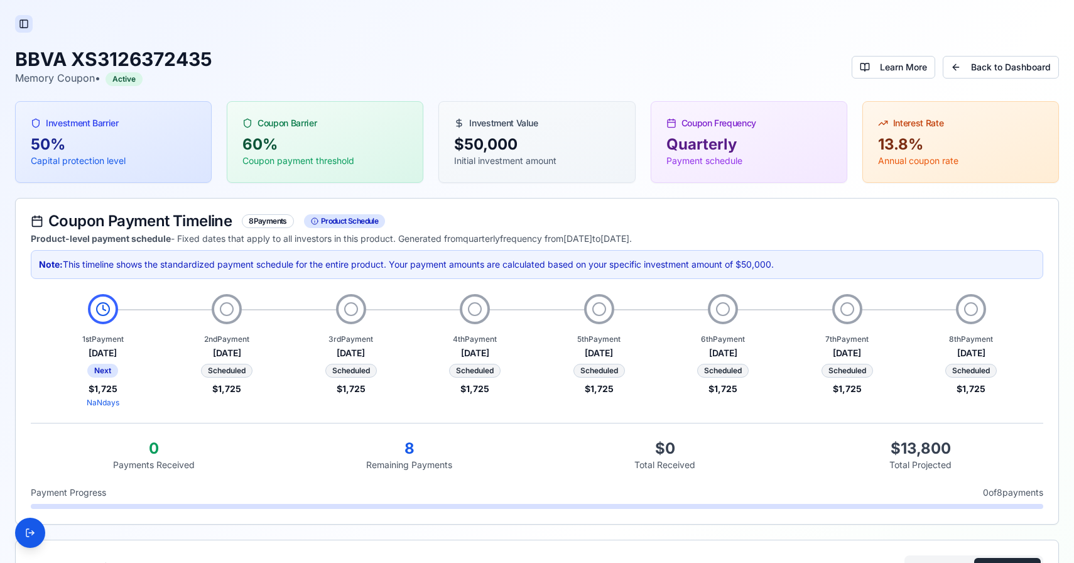
click at [28, 26] on button "Toggle Sidebar" at bounding box center [24, 24] width 18 height 18
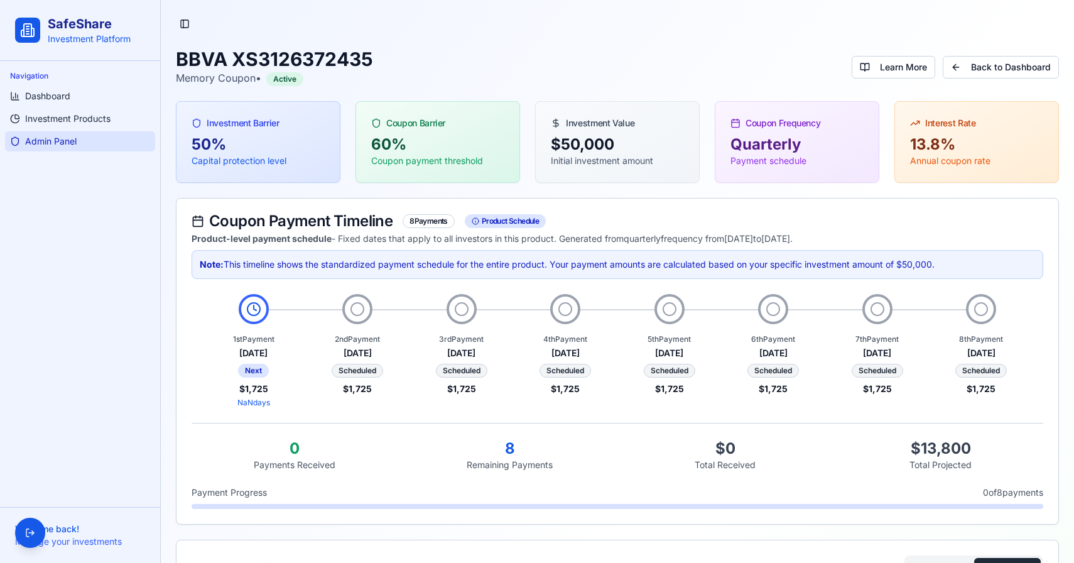
click at [60, 138] on span "Admin Panel" at bounding box center [51, 141] width 52 height 13
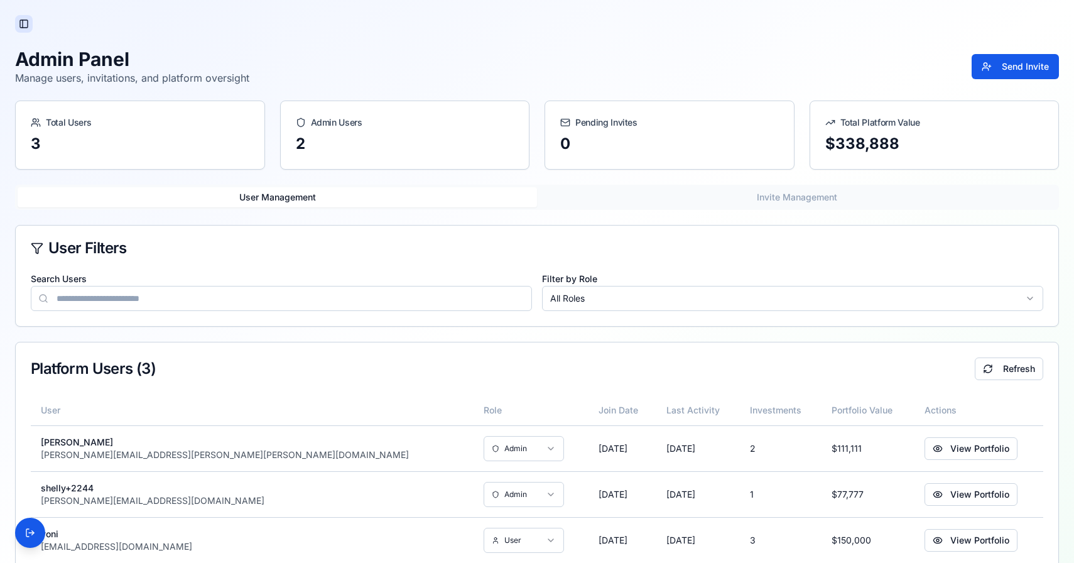
click at [25, 20] on button "Toggle Sidebar" at bounding box center [24, 24] width 18 height 18
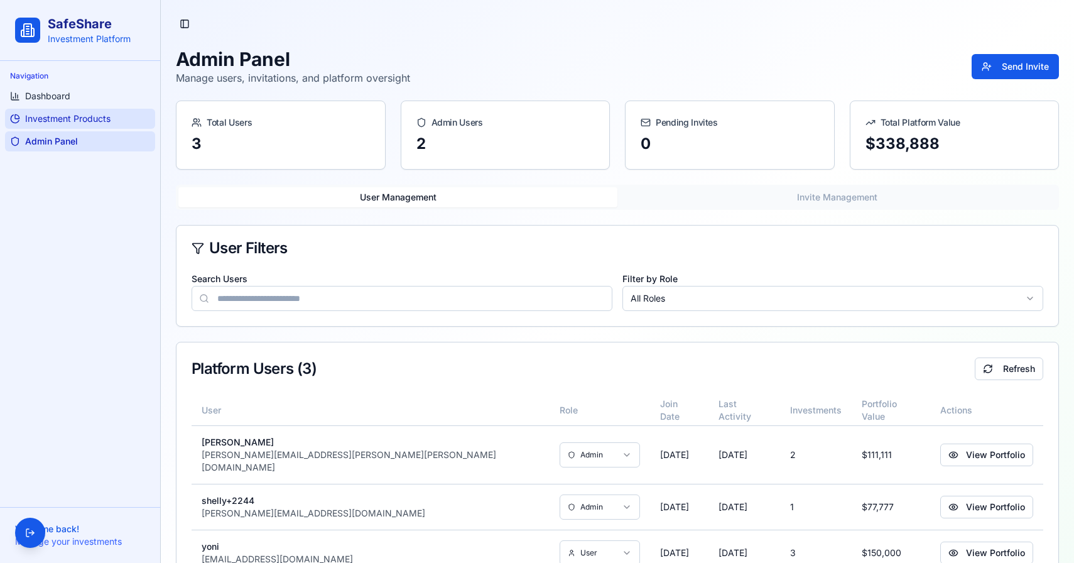
click at [59, 126] on link "Investment Products" at bounding box center [80, 119] width 150 height 20
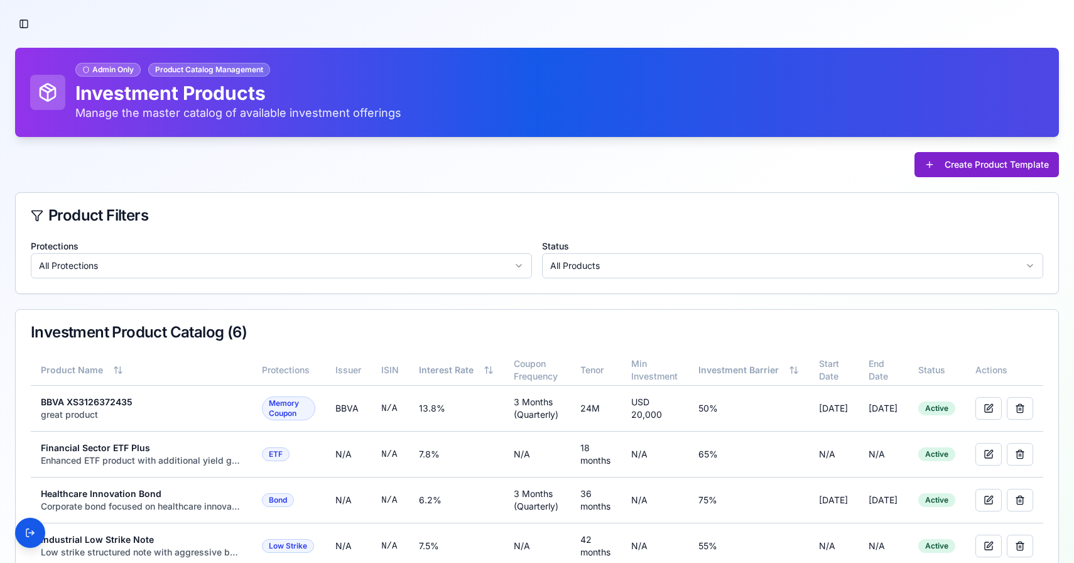
click at [954, 173] on button "Create Product Template" at bounding box center [987, 164] width 144 height 25
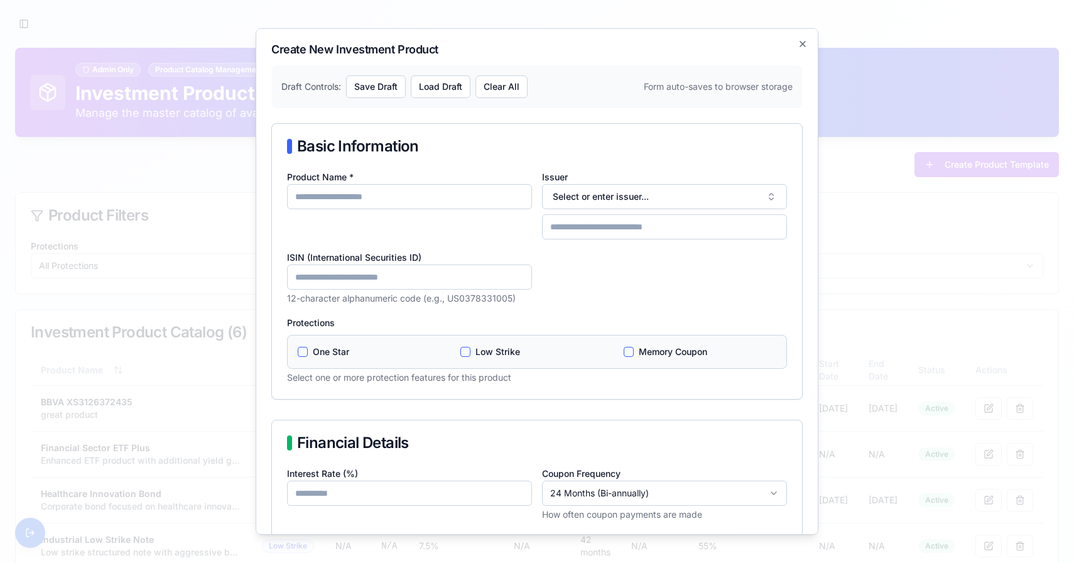
click at [485, 271] on input "ISIN (International Securities ID)" at bounding box center [409, 276] width 245 height 25
click at [795, 54] on h2 "Create New Investment Product" at bounding box center [536, 49] width 531 height 11
click at [802, 49] on h2 "Create New Investment Product" at bounding box center [536, 49] width 531 height 11
click at [802, 47] on icon "button" at bounding box center [803, 44] width 10 height 10
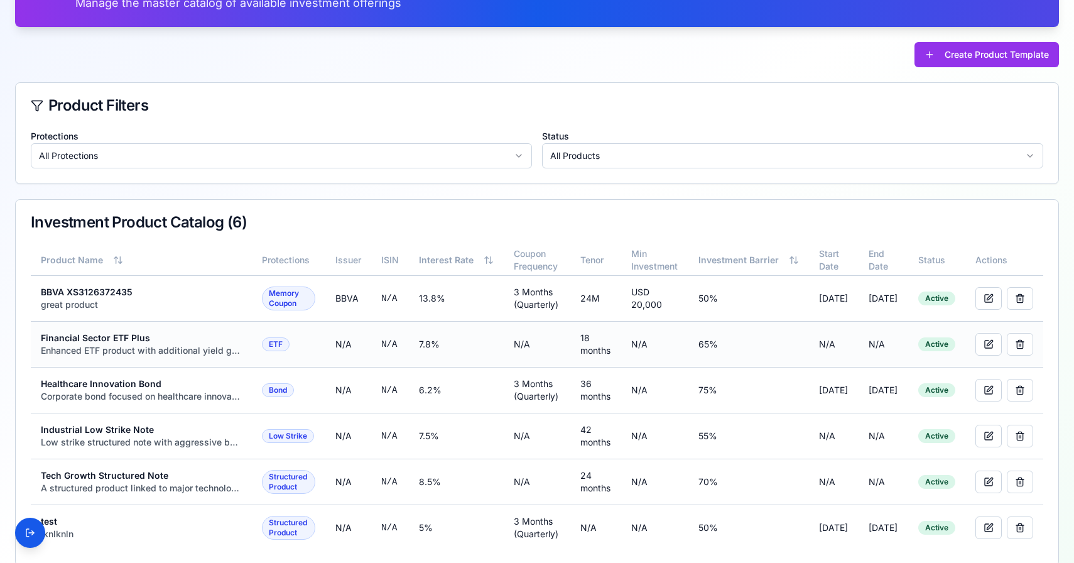
scroll to position [128, 0]
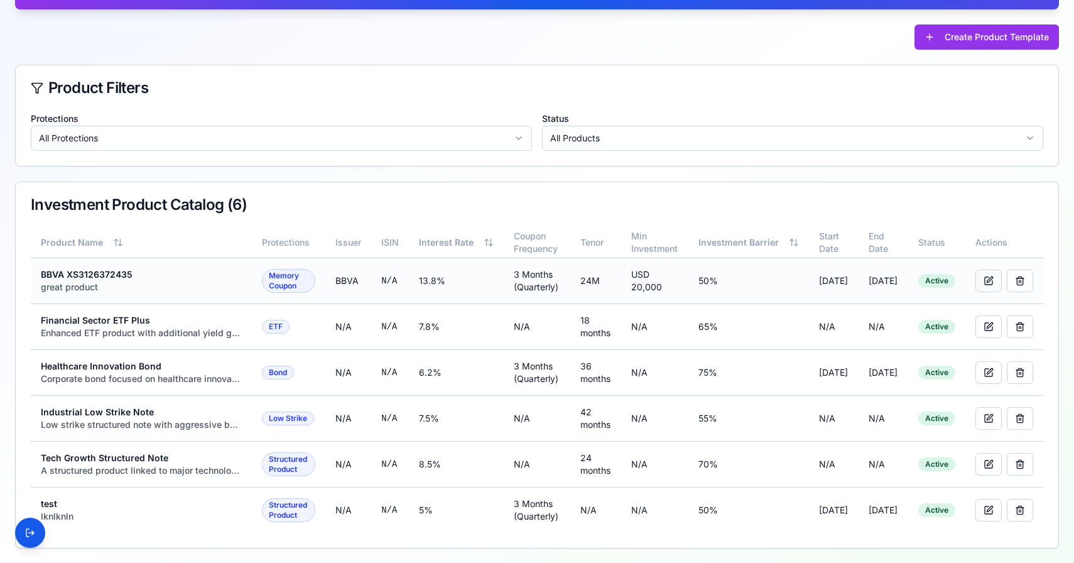
click at [1002, 276] on button at bounding box center [989, 280] width 26 height 23
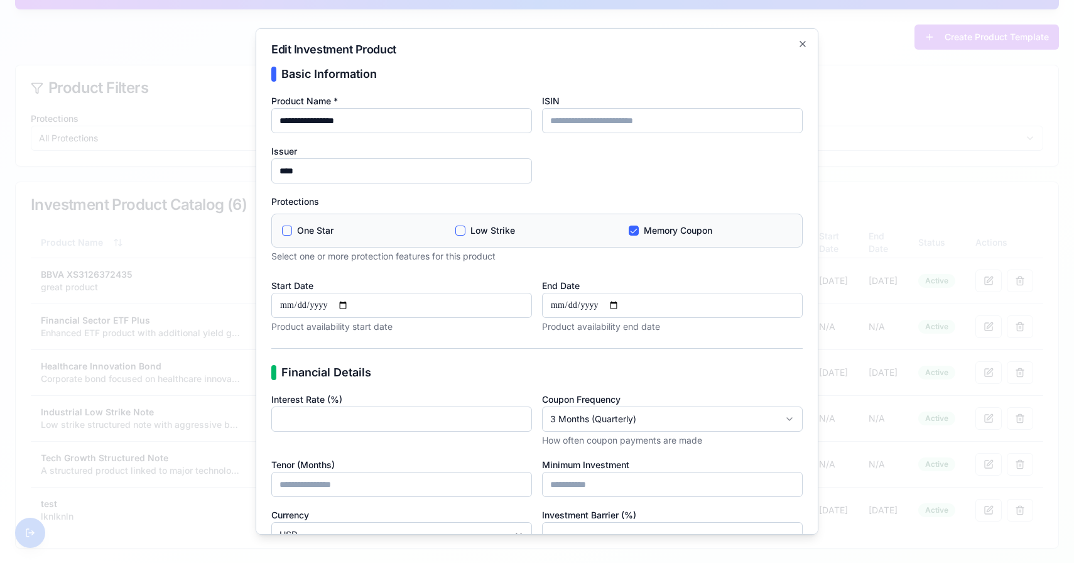
click at [340, 126] on input "**********" at bounding box center [401, 120] width 261 height 25
click at [340, 123] on input "**********" at bounding box center [401, 120] width 261 height 25
click at [564, 124] on input "ISIN" at bounding box center [672, 120] width 261 height 25
paste input "**********"
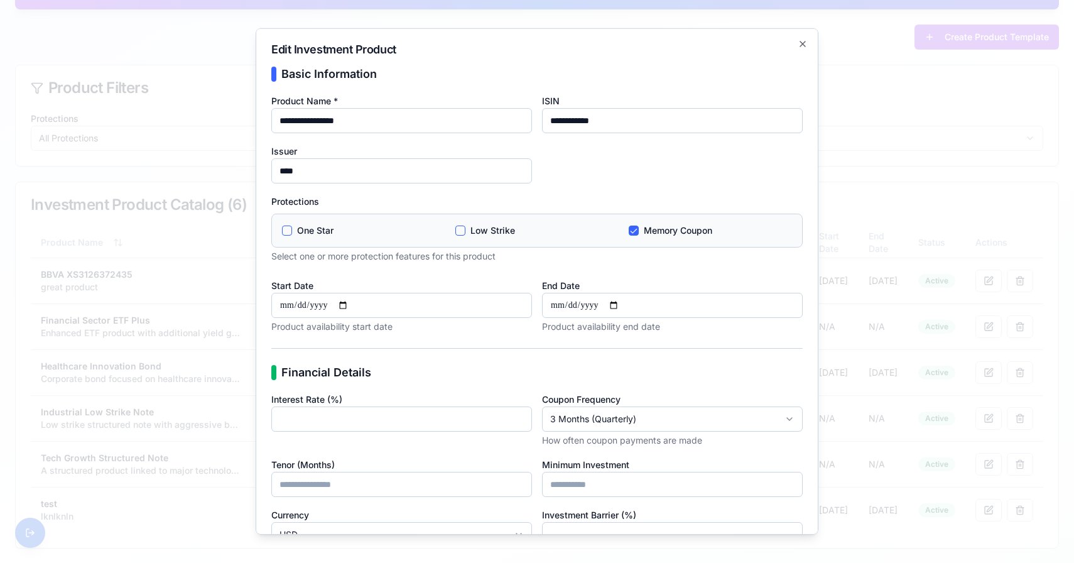
type input "**********"
click at [640, 155] on div "**********" at bounding box center [536, 178] width 531 height 170
click at [474, 177] on input "****" at bounding box center [401, 170] width 261 height 25
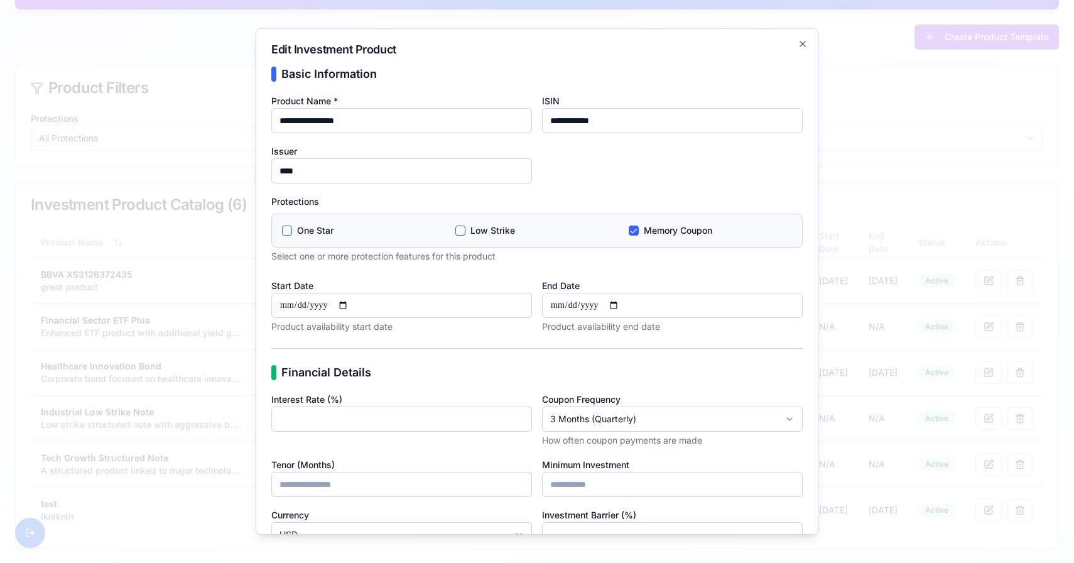
click at [588, 199] on div "Protections One Star Low Strike Memory Coupon Select one or more protection fea…" at bounding box center [536, 227] width 531 height 69
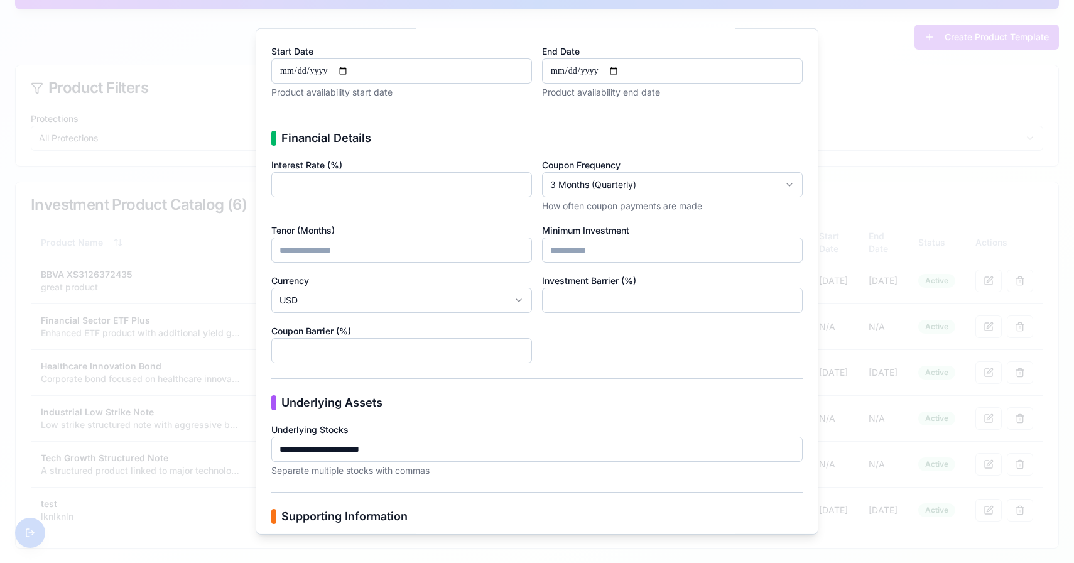
scroll to position [381, 0]
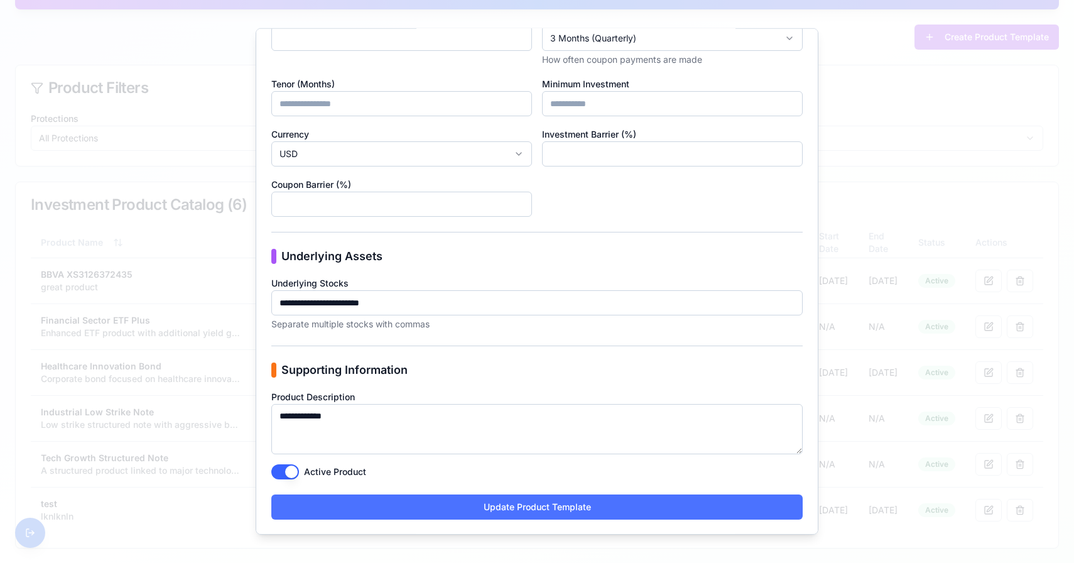
click at [548, 504] on button "Update Product Template" at bounding box center [536, 506] width 531 height 25
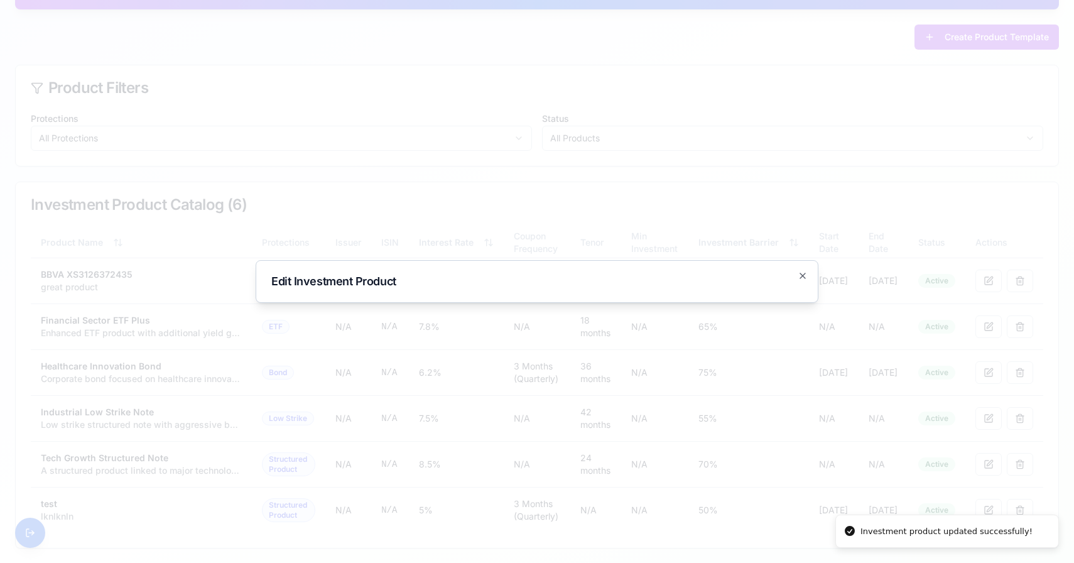
scroll to position [0, 0]
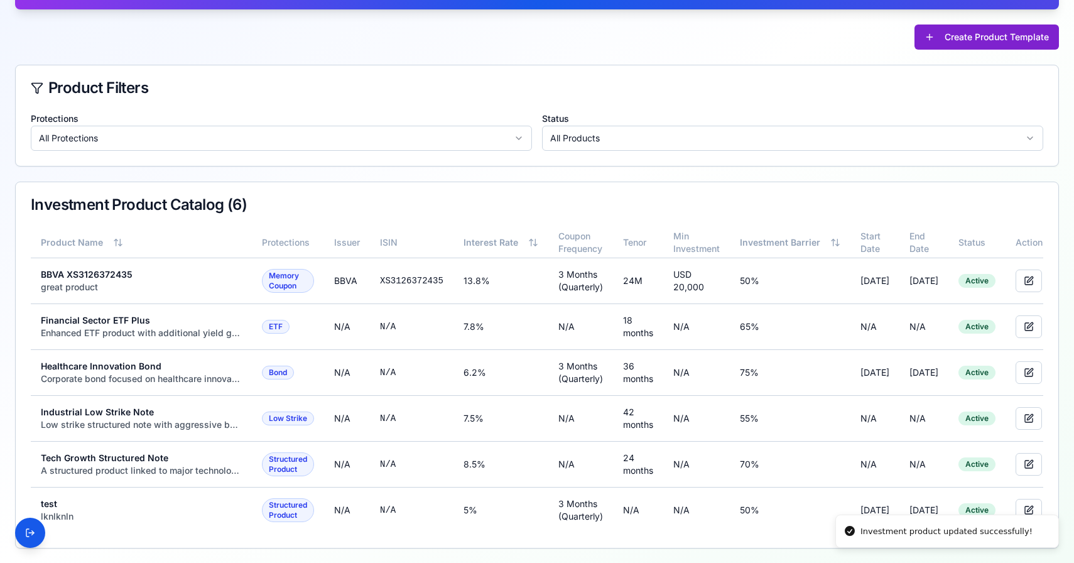
click at [952, 38] on button "Create Product Template" at bounding box center [987, 36] width 144 height 25
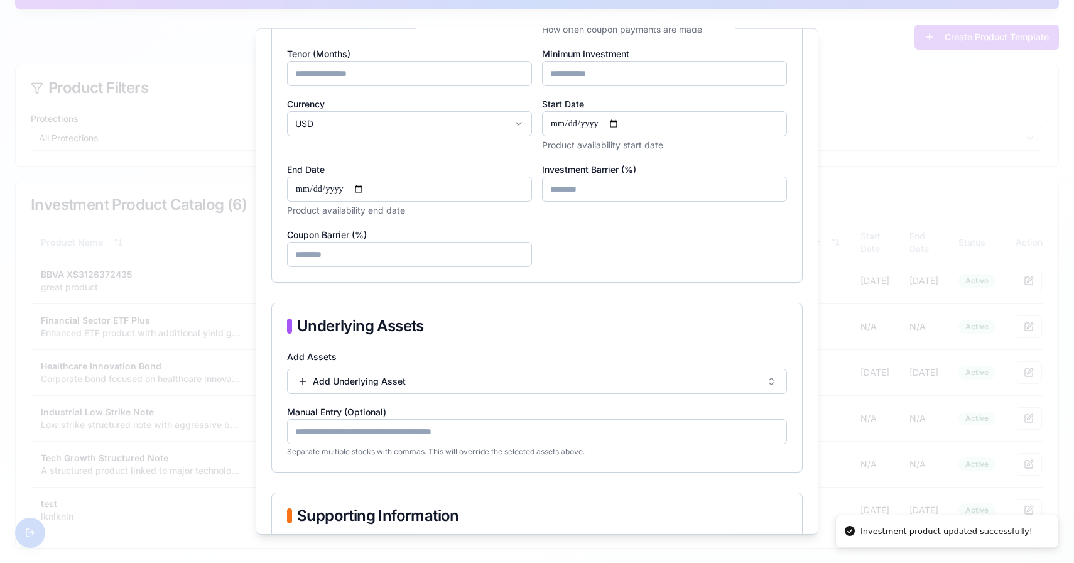
scroll to position [593, 0]
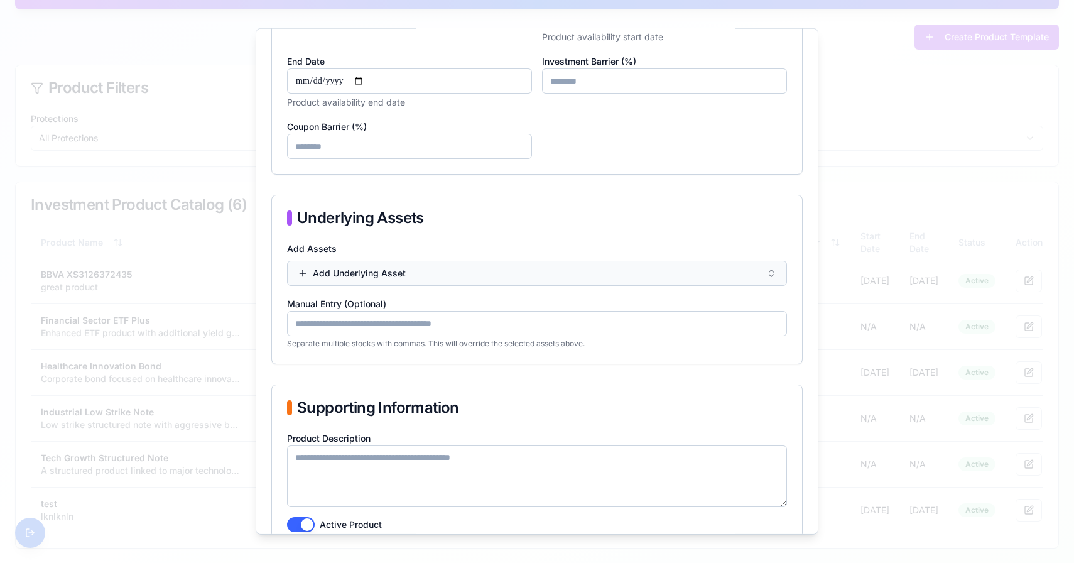
click at [526, 273] on button "Add Underlying Asset" at bounding box center [537, 273] width 500 height 25
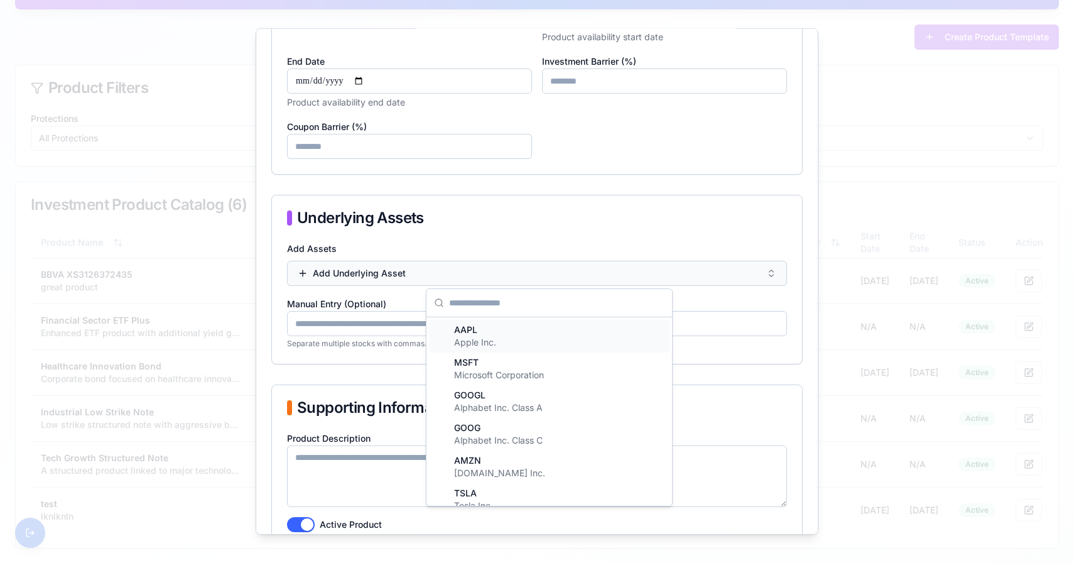
click at [526, 273] on button "Add Underlying Asset" at bounding box center [537, 273] width 500 height 25
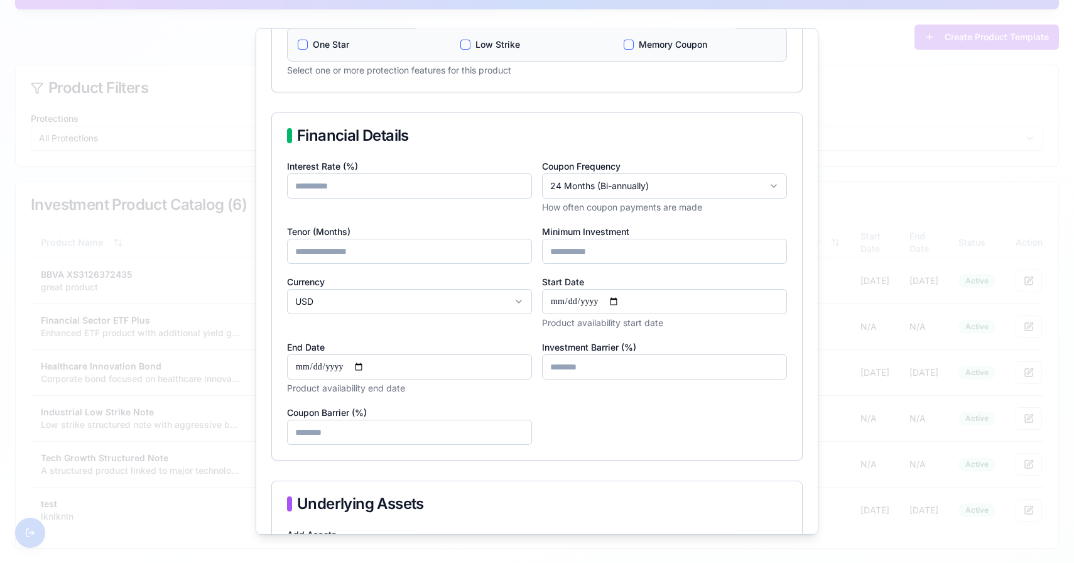
scroll to position [308, 0]
click at [226, 54] on div at bounding box center [537, 281] width 1074 height 563
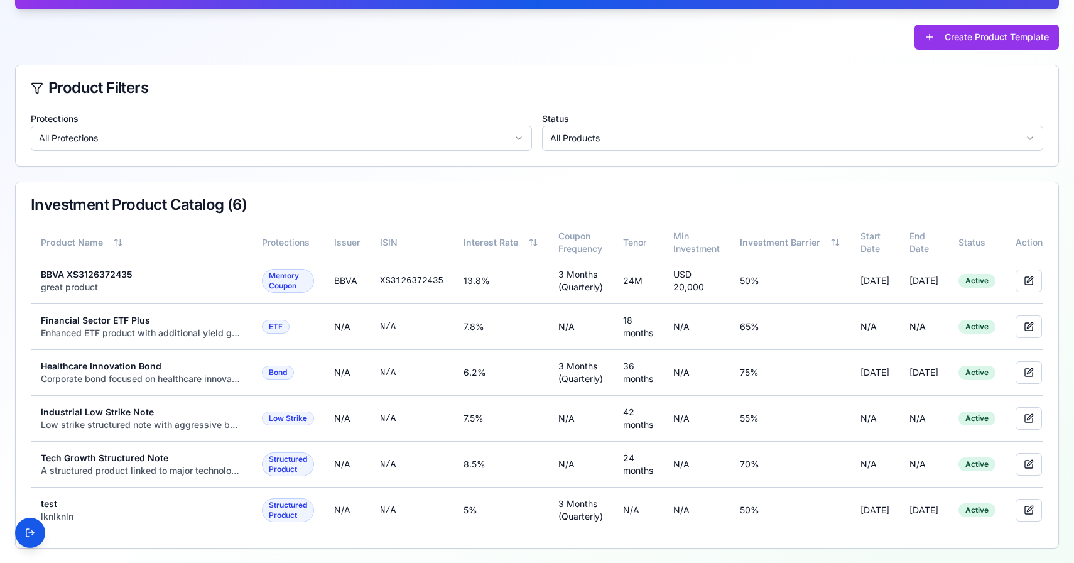
scroll to position [0, 0]
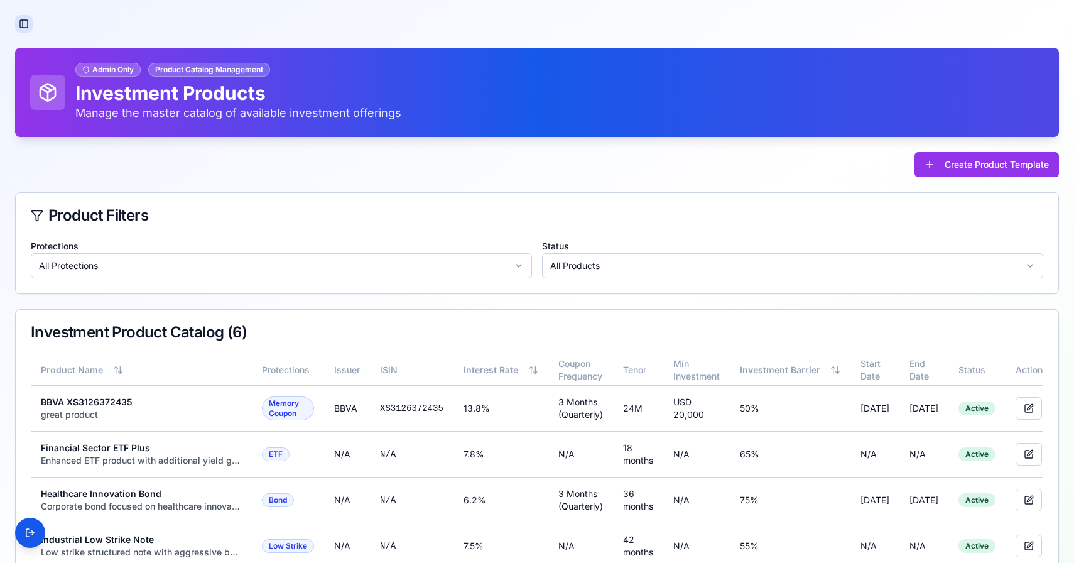
click at [22, 21] on button "Toggle Sidebar" at bounding box center [24, 24] width 18 height 18
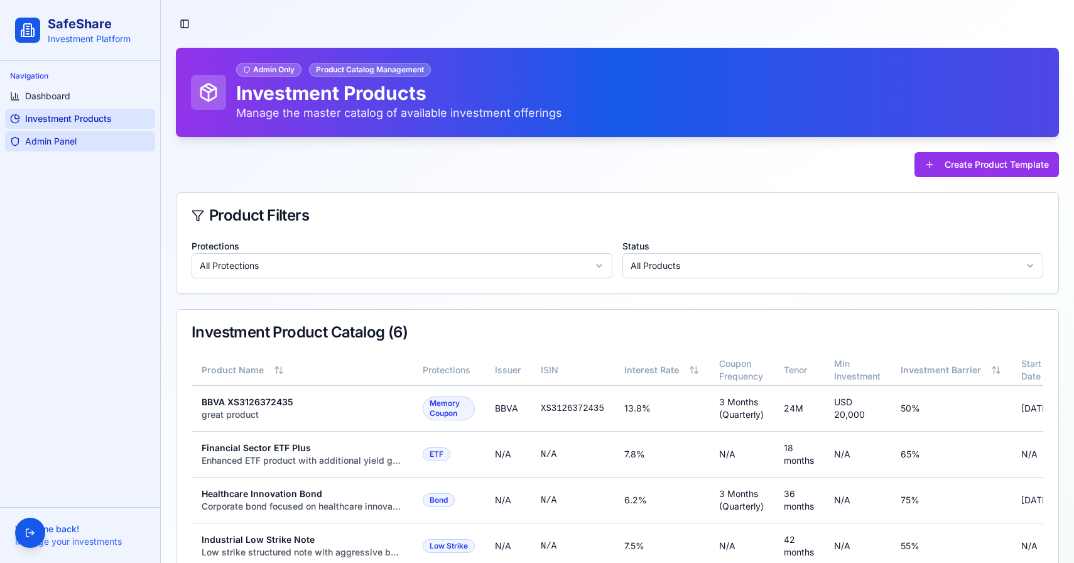
click at [63, 139] on span "Admin Panel" at bounding box center [51, 141] width 52 height 13
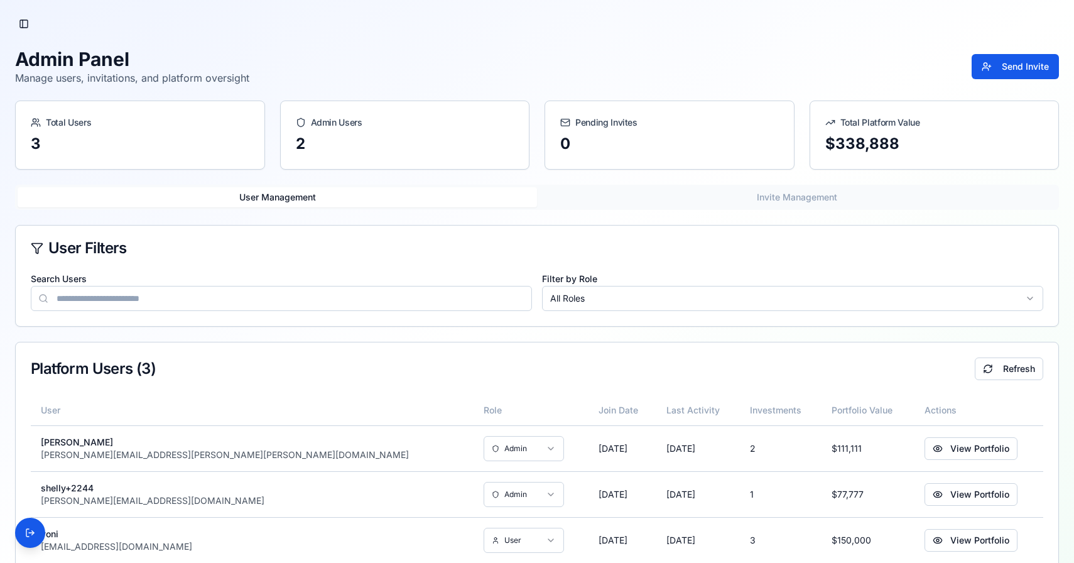
scroll to position [30, 0]
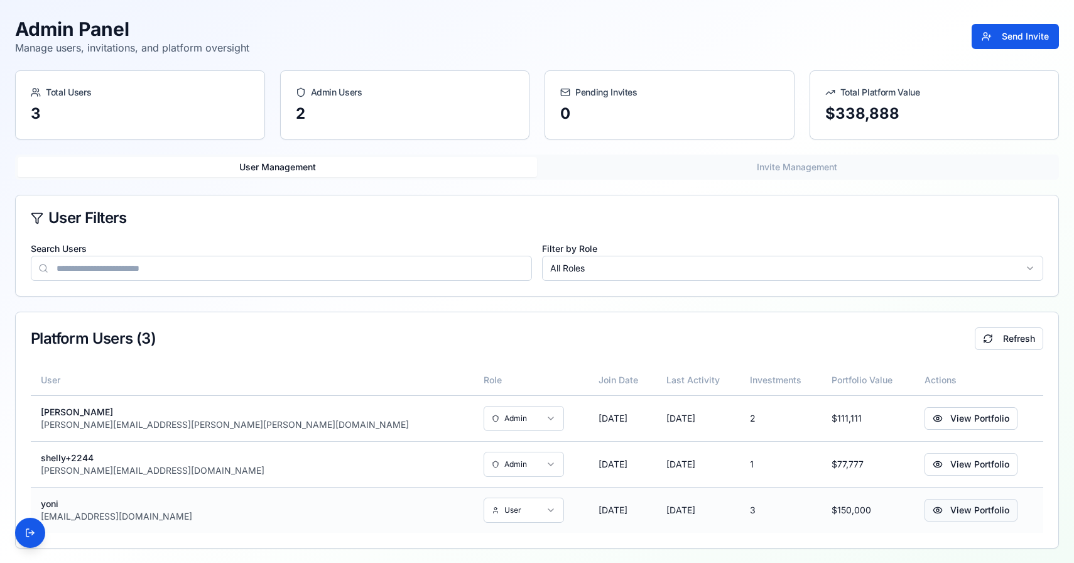
click at [945, 508] on button "View Portfolio" at bounding box center [971, 510] width 93 height 23
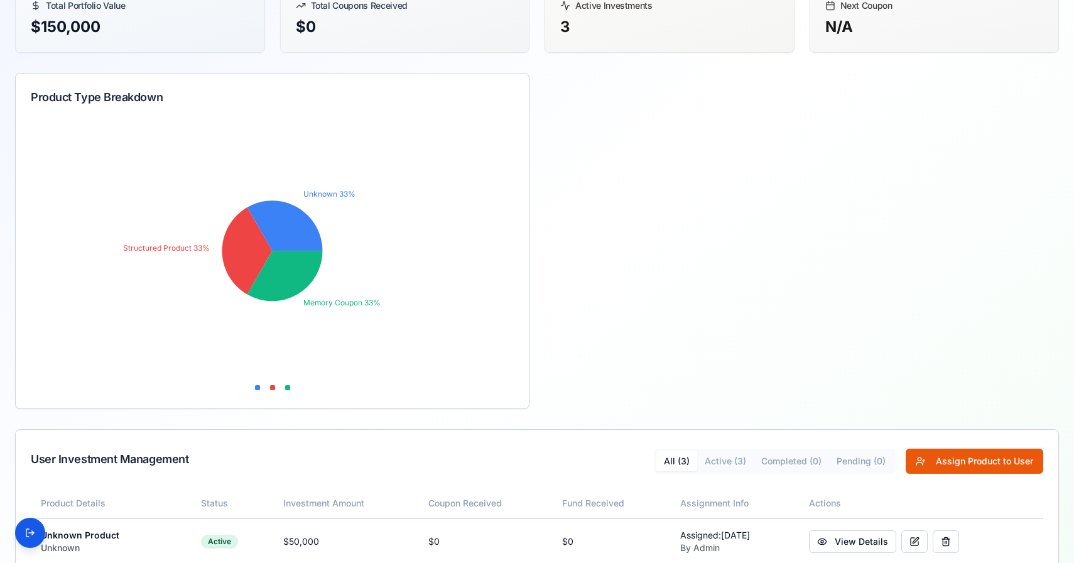
scroll to position [322, 0]
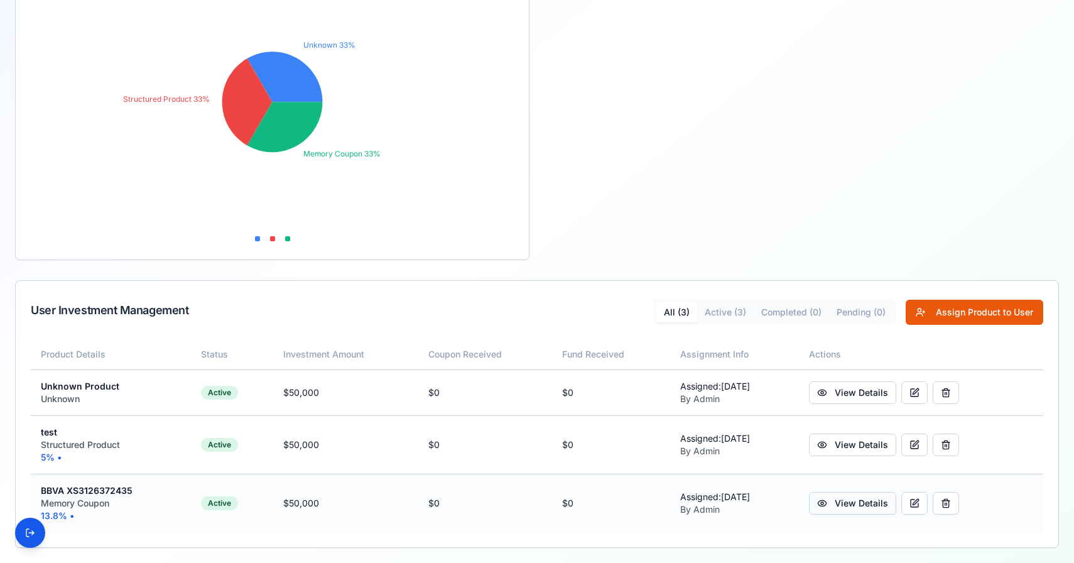
click at [876, 511] on link "View Details" at bounding box center [852, 503] width 87 height 23
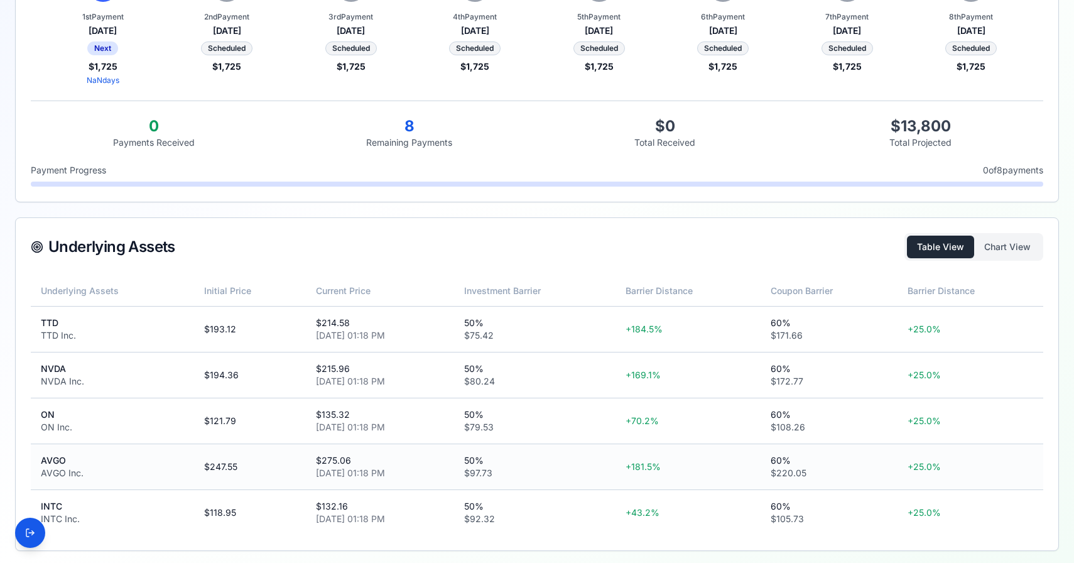
scroll to position [324, 0]
click at [991, 246] on button "Chart View" at bounding box center [1007, 245] width 67 height 23
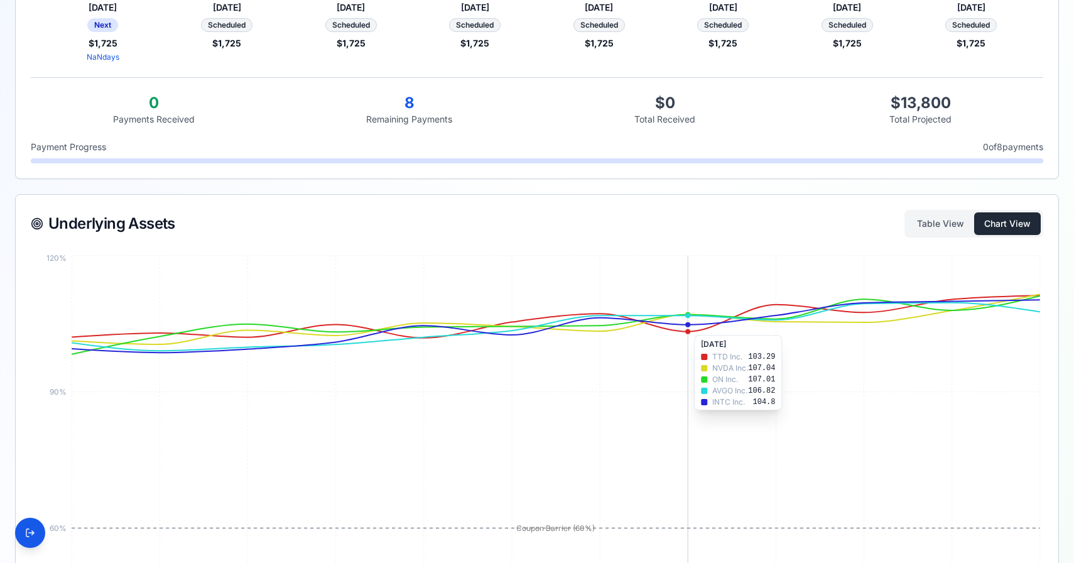
scroll to position [0, 0]
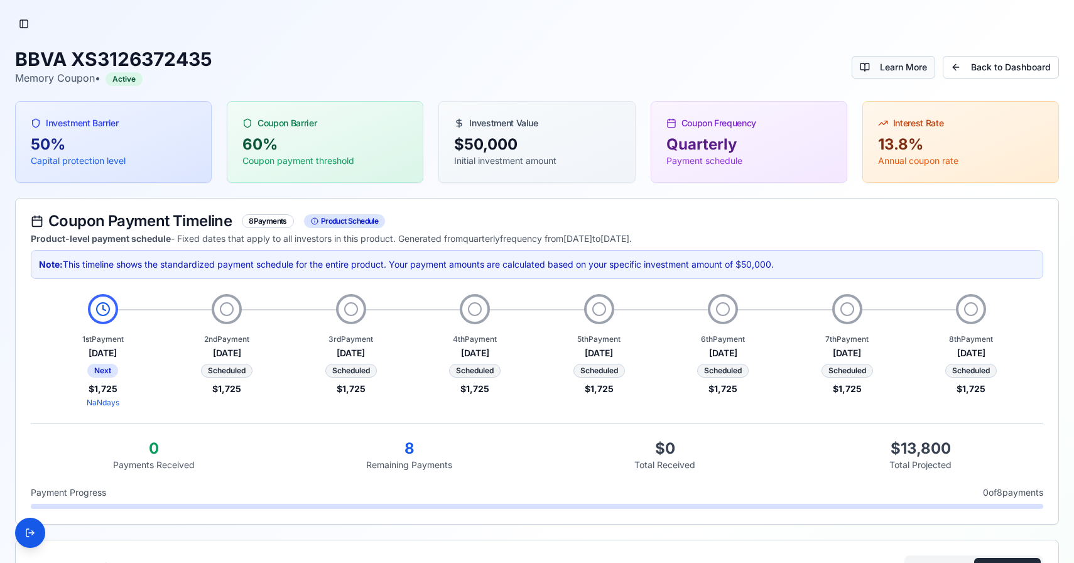
click at [866, 68] on button "Learn More" at bounding box center [894, 67] width 84 height 23
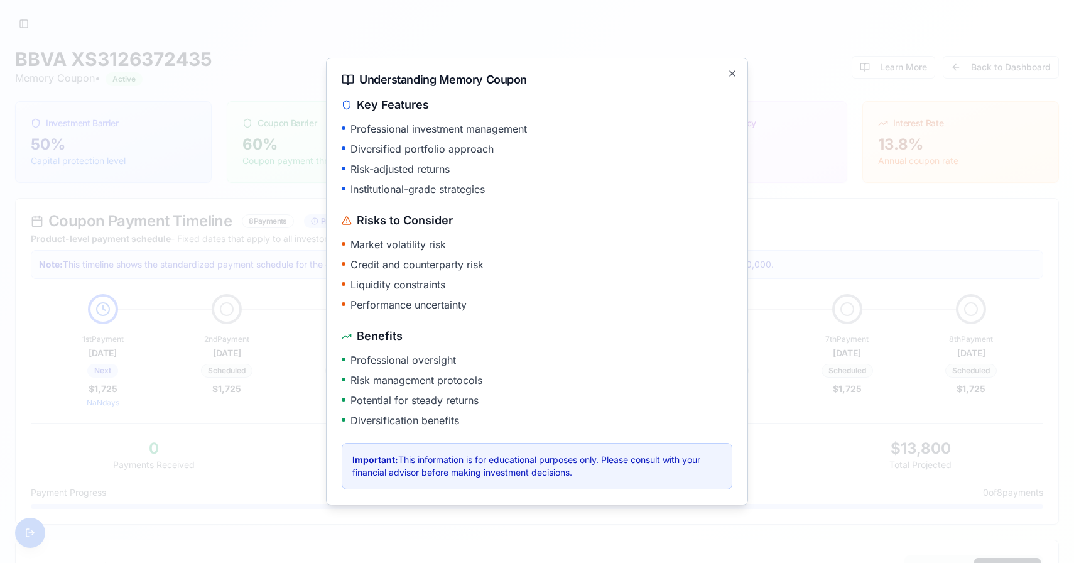
click at [841, 65] on div at bounding box center [537, 281] width 1074 height 563
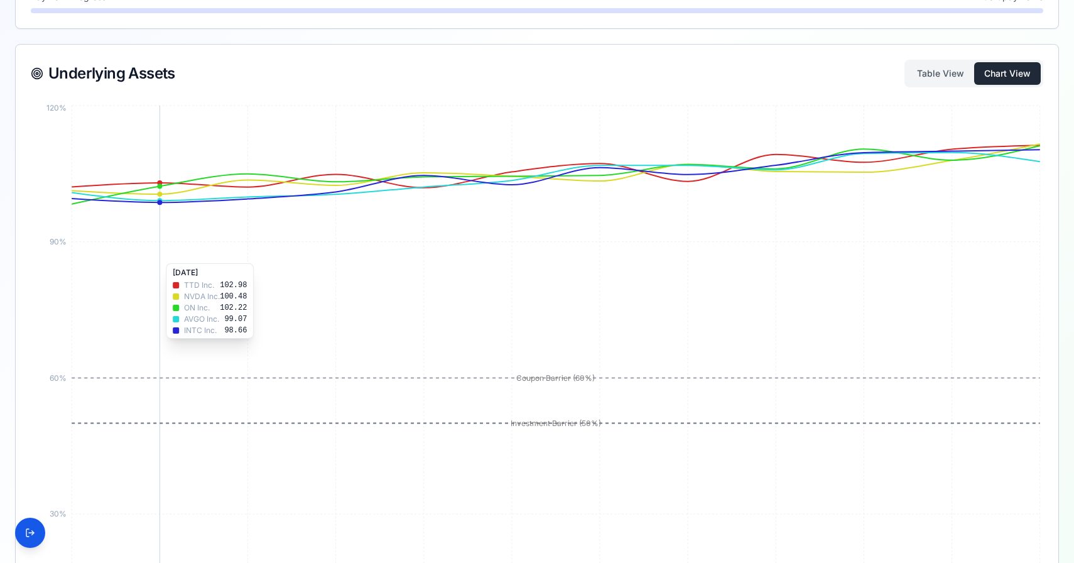
scroll to position [484, 0]
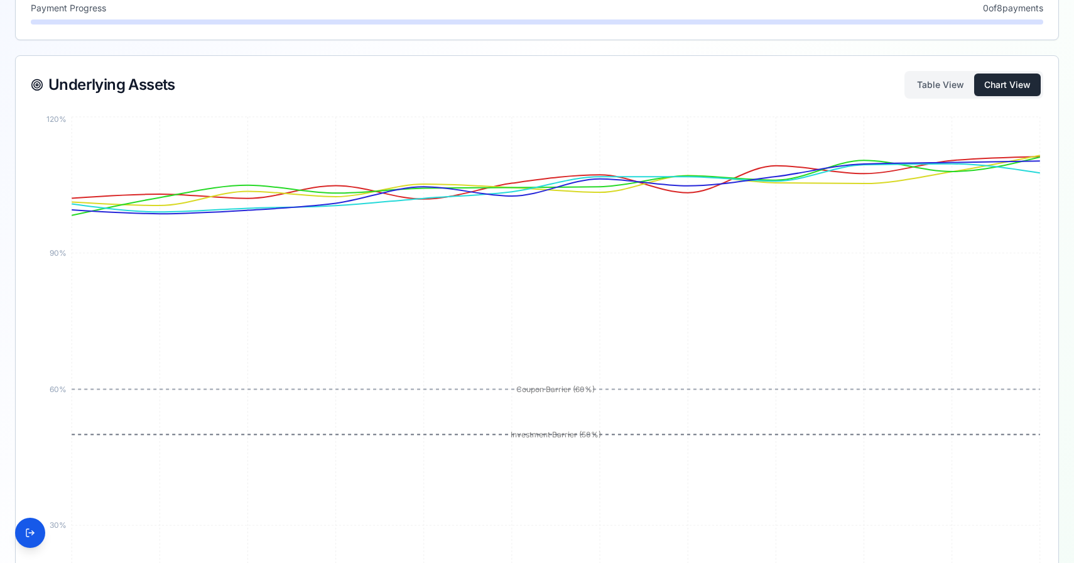
click at [129, 90] on div "Underlying Assets" at bounding box center [103, 84] width 144 height 15
copy div "Underlying Assets"
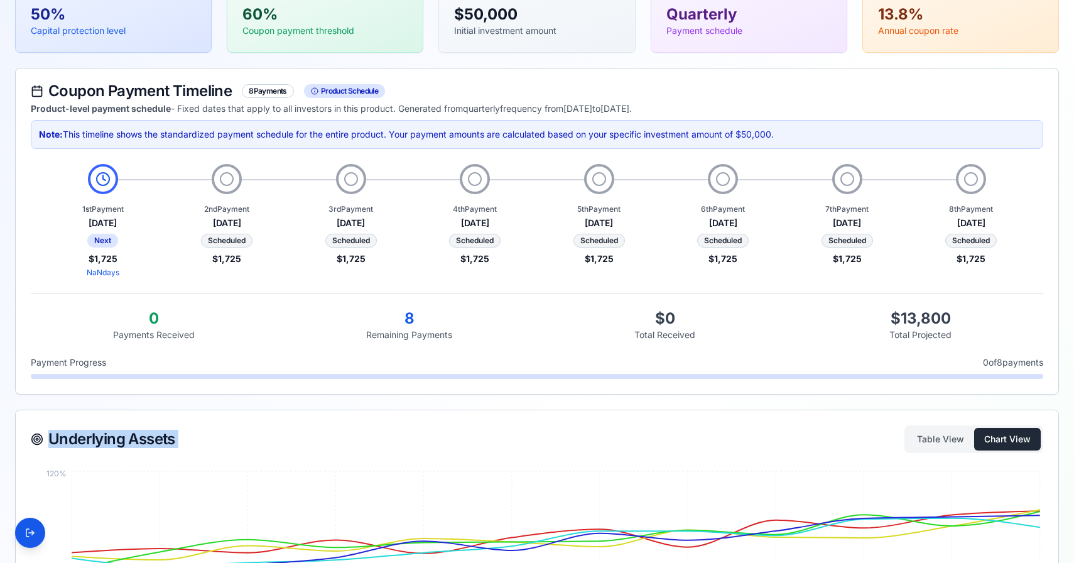
scroll to position [0, 0]
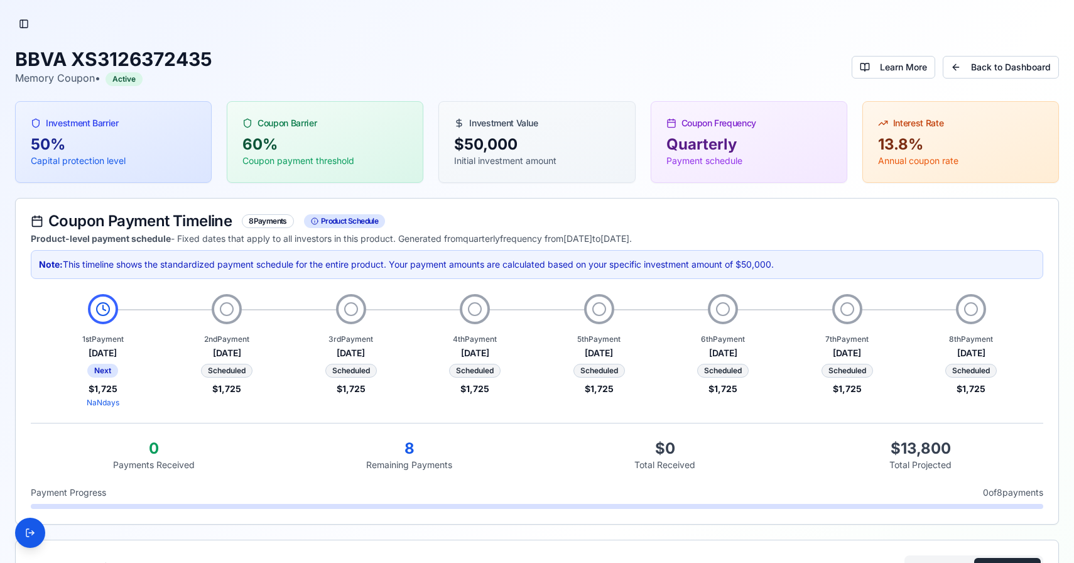
click at [27, 29] on button "Toggle Sidebar" at bounding box center [24, 24] width 18 height 18
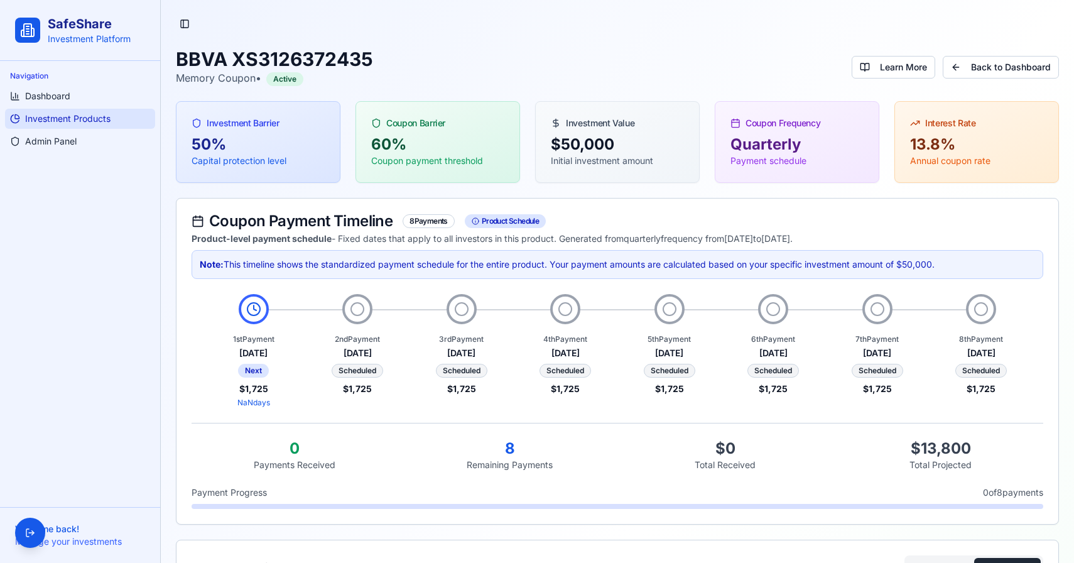
click at [40, 126] on link "Investment Products" at bounding box center [80, 119] width 150 height 20
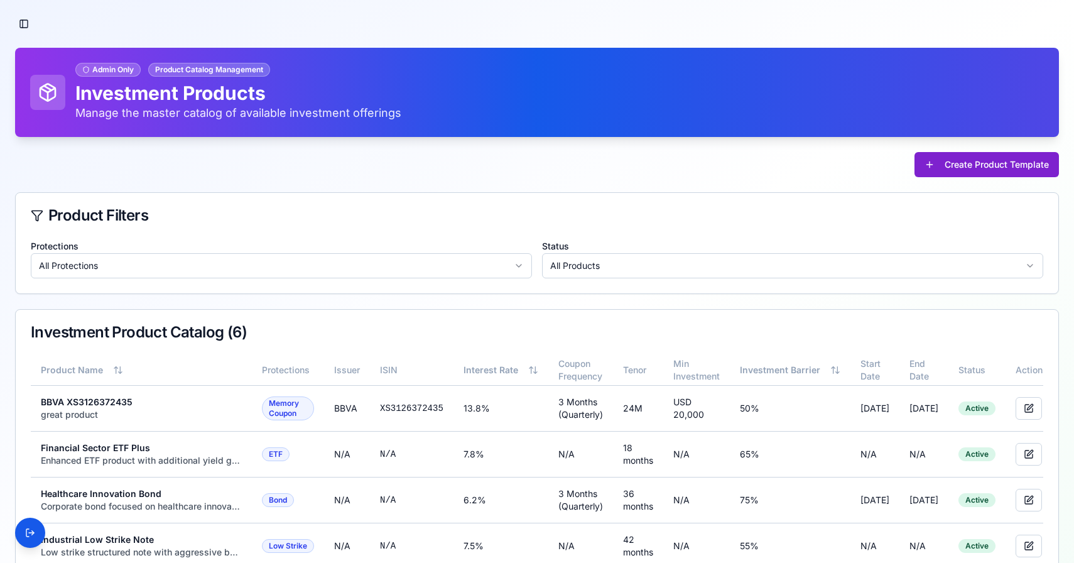
click at [945, 162] on button "Create Product Template" at bounding box center [987, 164] width 144 height 25
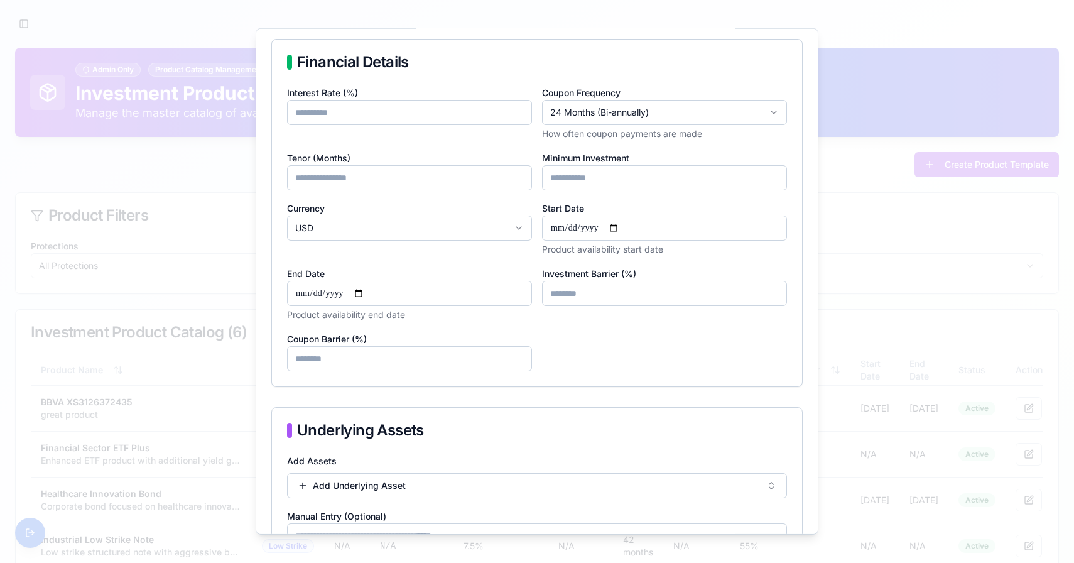
scroll to position [407, 0]
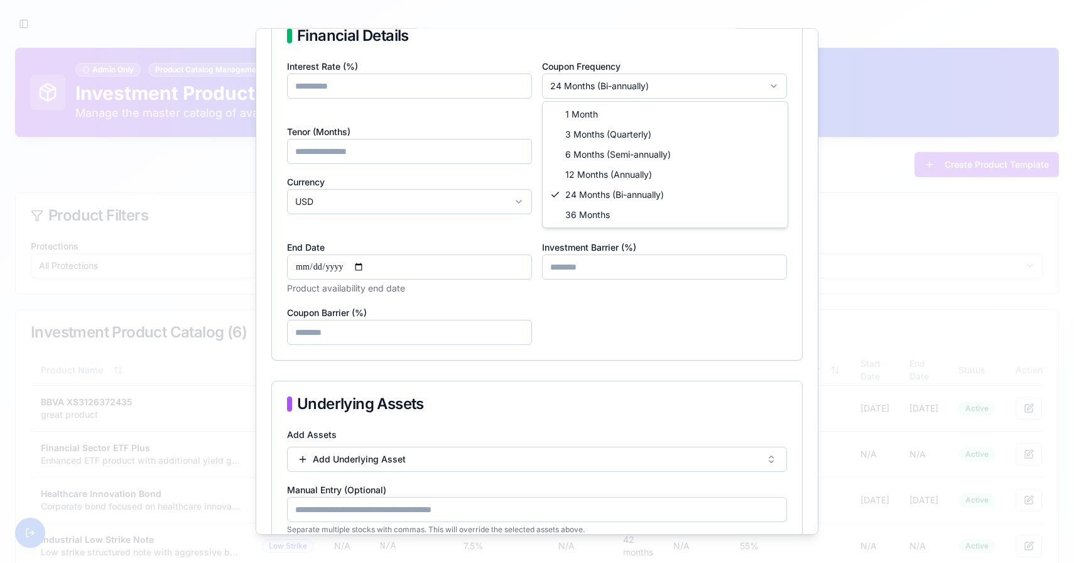
click at [656, 86] on body "SafeShare Investment Platform Navigation Dashboard Investment Products Admin Pa…" at bounding box center [537, 345] width 1074 height 691
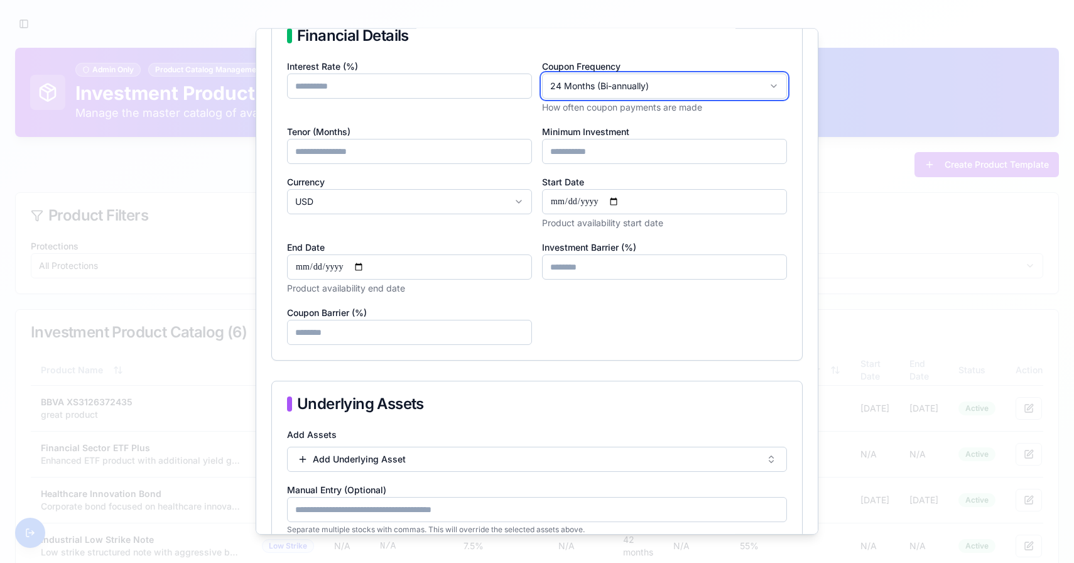
click at [656, 86] on body "SafeShare Investment Platform Navigation Dashboard Investment Products Admin Pa…" at bounding box center [537, 345] width 1074 height 691
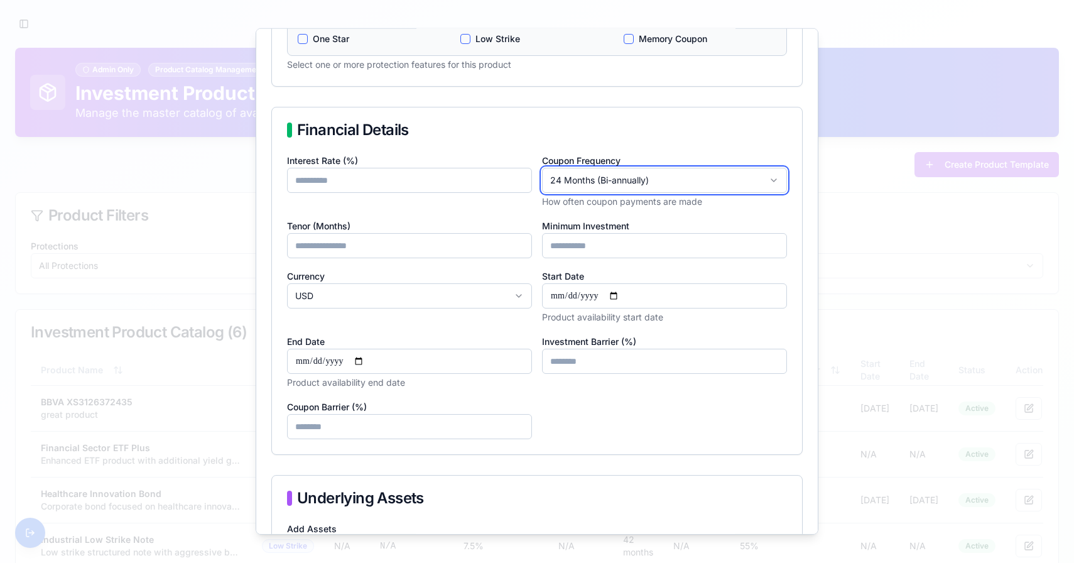
scroll to position [0, 0]
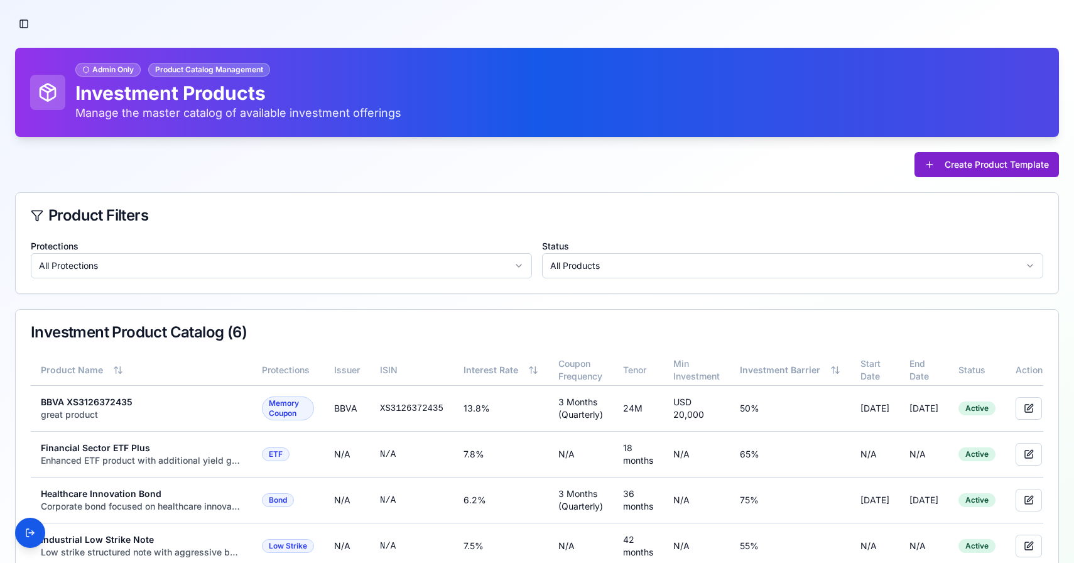
click at [949, 160] on button "Create Product Template" at bounding box center [987, 164] width 144 height 25
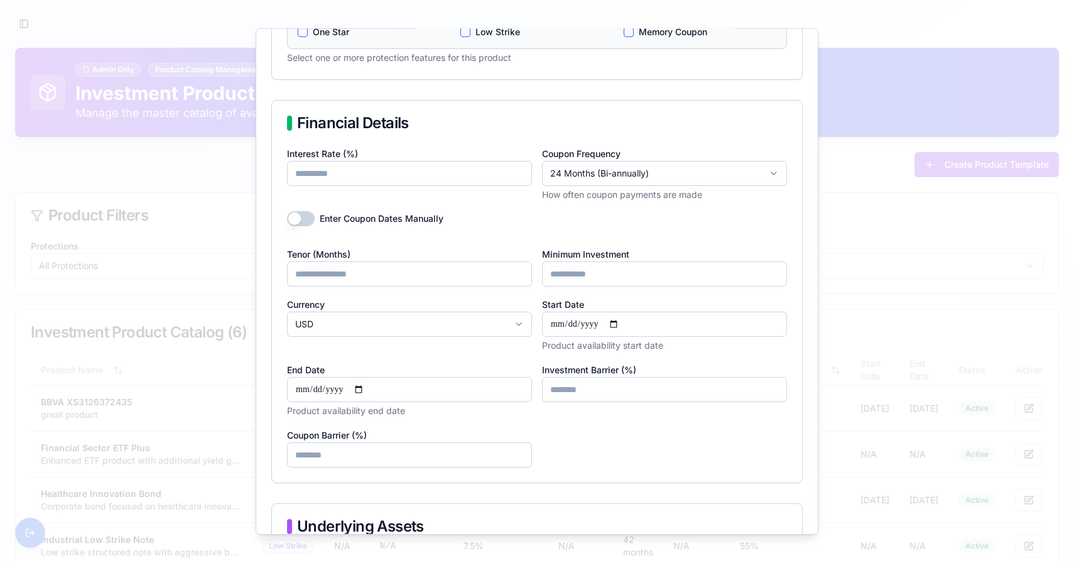
scroll to position [340, 0]
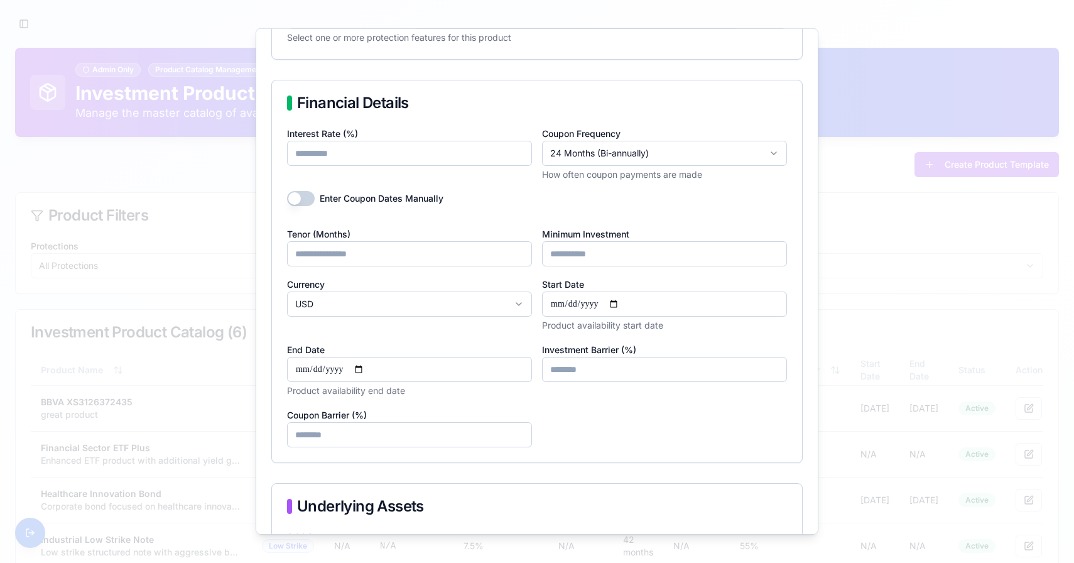
click at [307, 202] on button "Enter Coupon Dates Manually" at bounding box center [301, 198] width 28 height 15
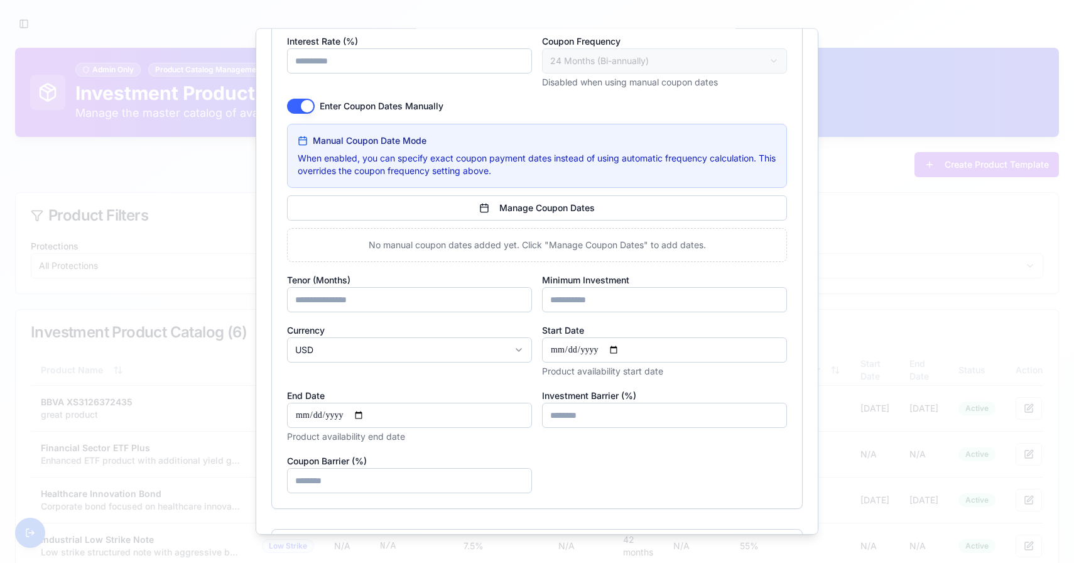
scroll to position [436, 0]
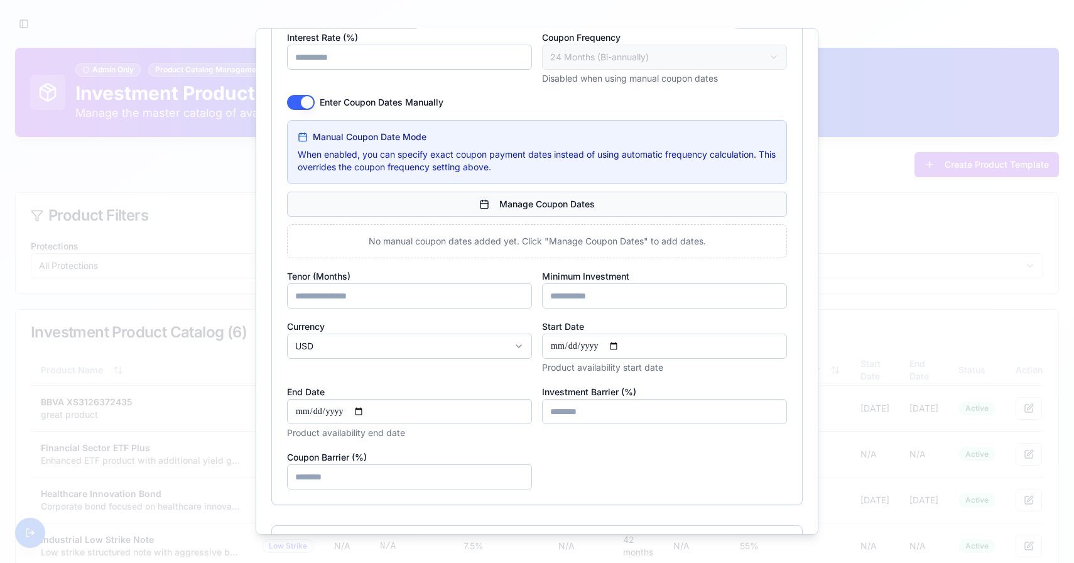
click at [420, 212] on button "Manage Coupon Dates" at bounding box center [537, 204] width 500 height 25
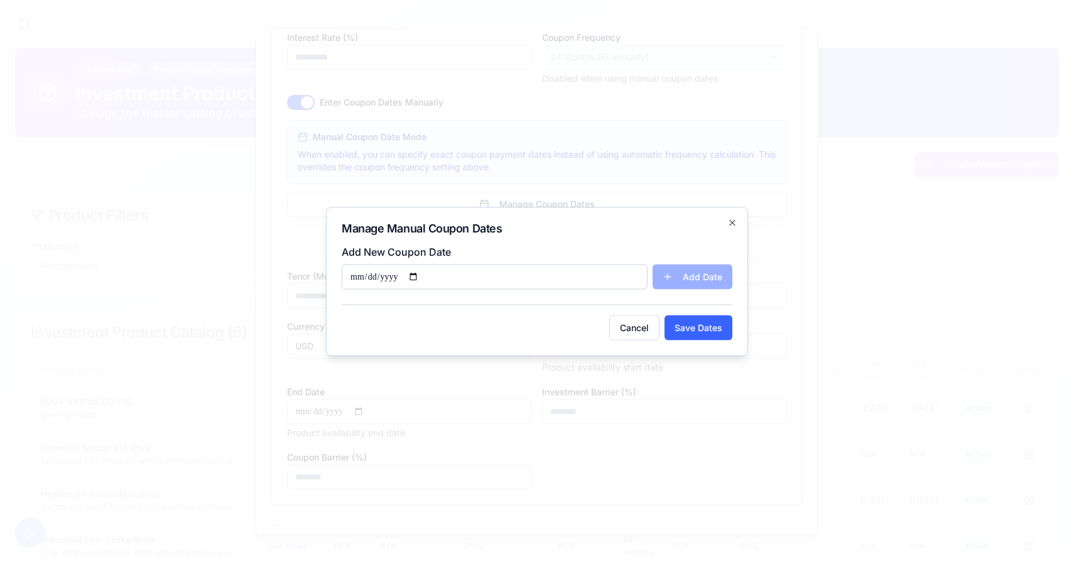
click at [423, 278] on input "Add New Coupon Date" at bounding box center [495, 276] width 306 height 25
type input "**********"
click at [660, 281] on button "Add Date" at bounding box center [693, 276] width 80 height 25
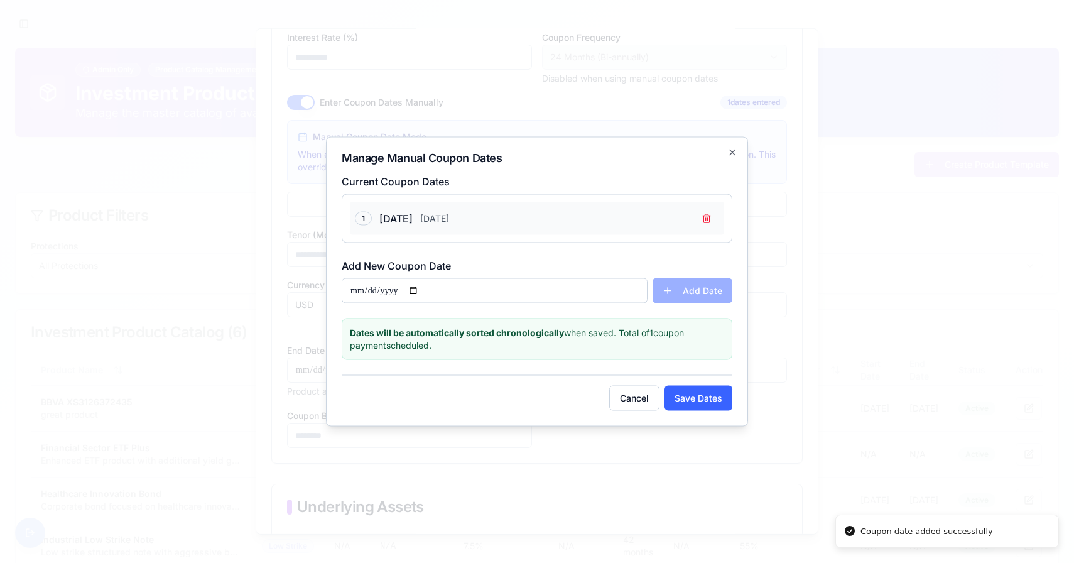
click at [421, 295] on input "Add New Coupon Date" at bounding box center [495, 290] width 306 height 25
type input "**********"
click at [682, 286] on button "Add Date" at bounding box center [693, 290] width 80 height 25
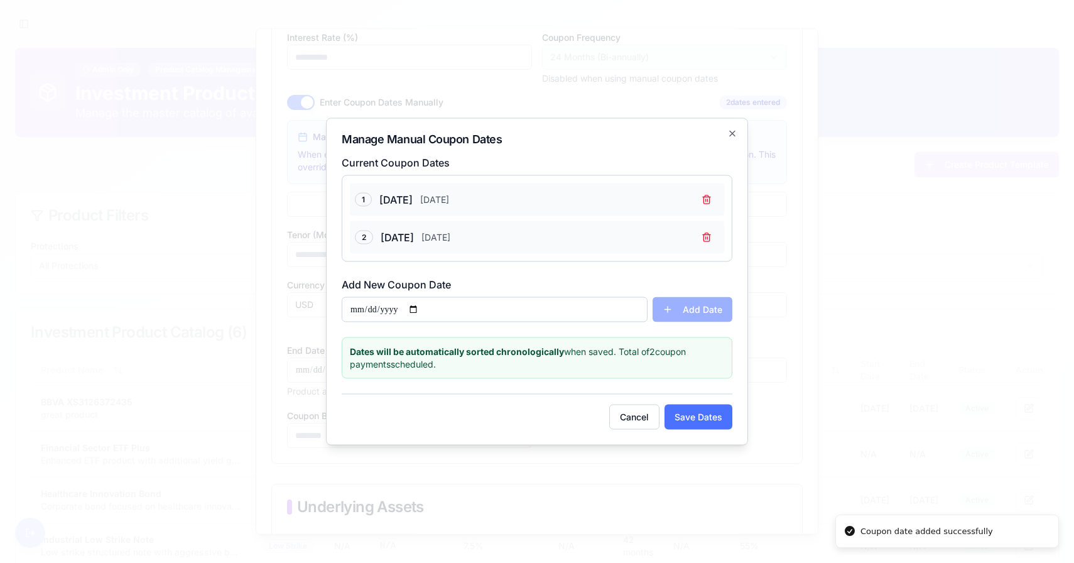
click at [687, 411] on button "Save Dates" at bounding box center [699, 417] width 68 height 25
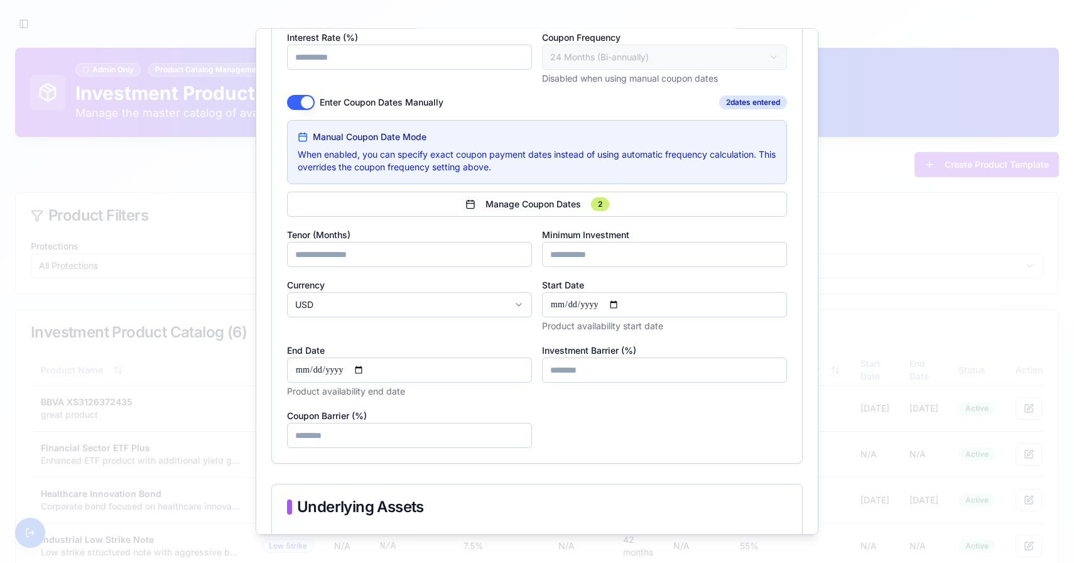
click at [298, 107] on button "Enter Coupon Dates Manually" at bounding box center [301, 102] width 28 height 15
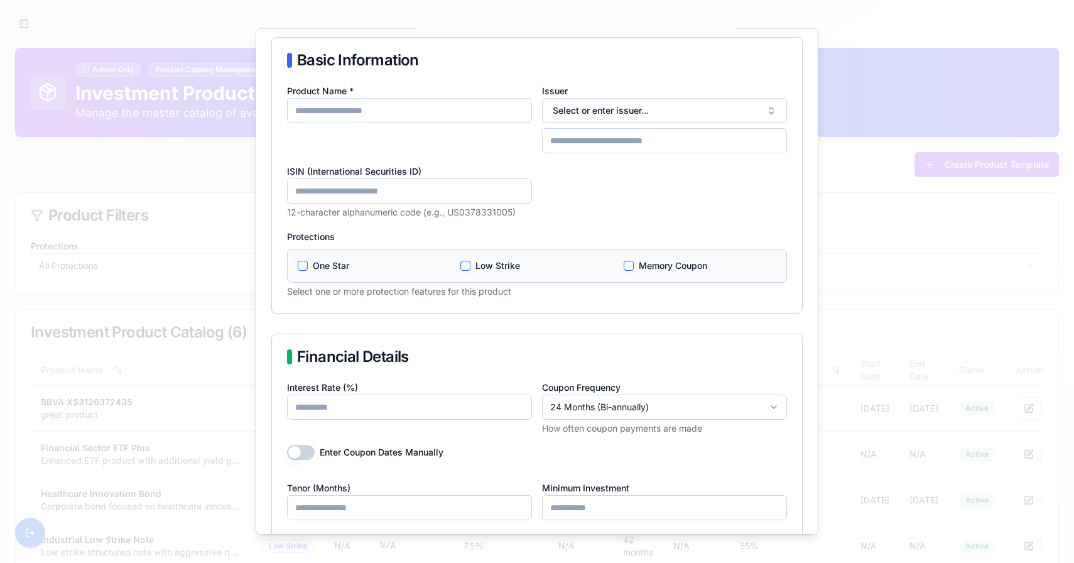
scroll to position [0, 0]
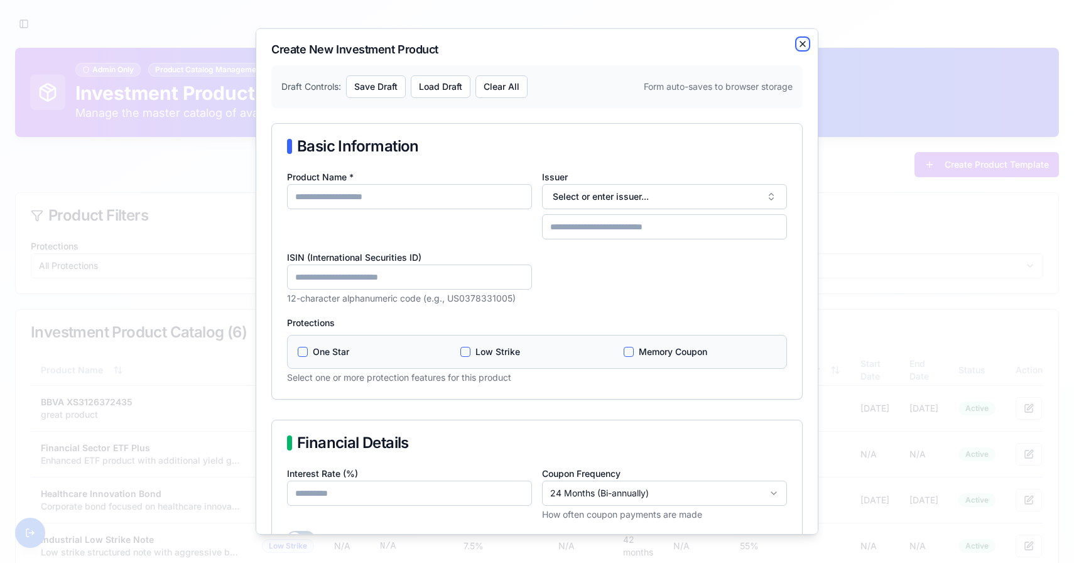
click at [801, 46] on icon "button" at bounding box center [802, 43] width 5 height 5
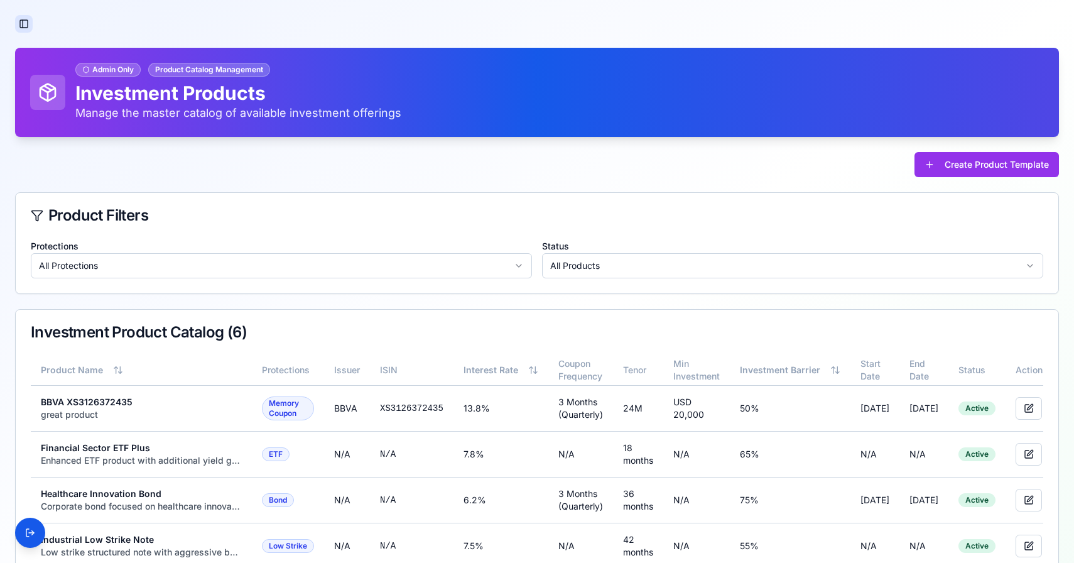
click at [24, 18] on button "Toggle Sidebar" at bounding box center [24, 24] width 18 height 18
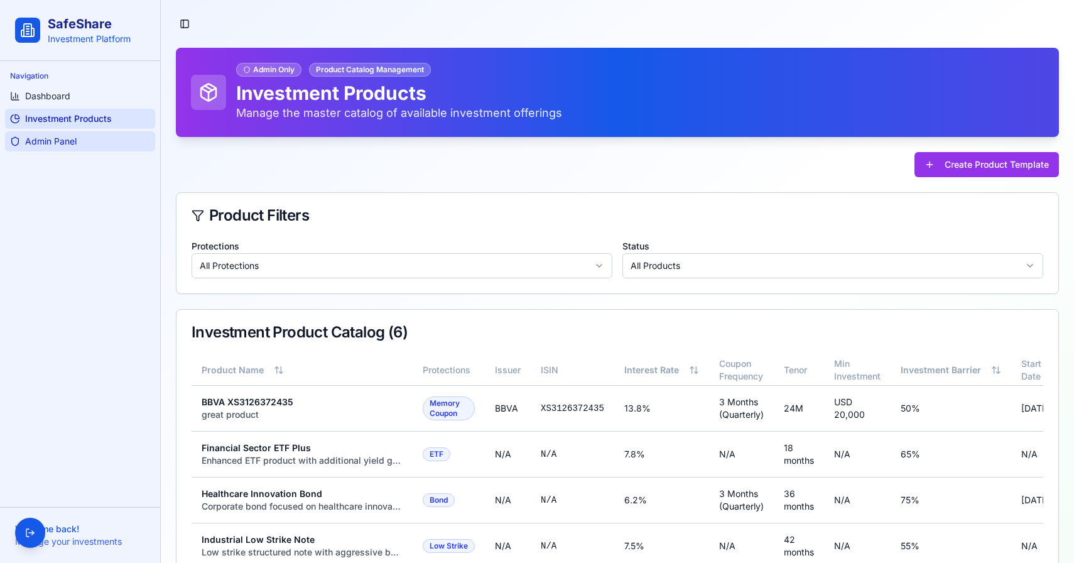
click at [77, 148] on link "Admin Panel" at bounding box center [80, 141] width 150 height 20
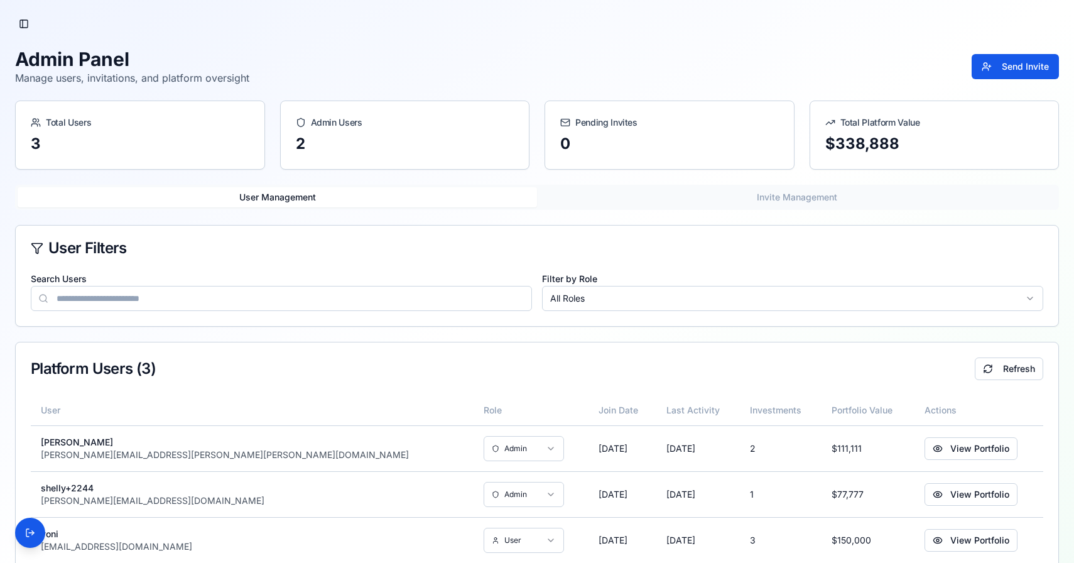
scroll to position [30, 0]
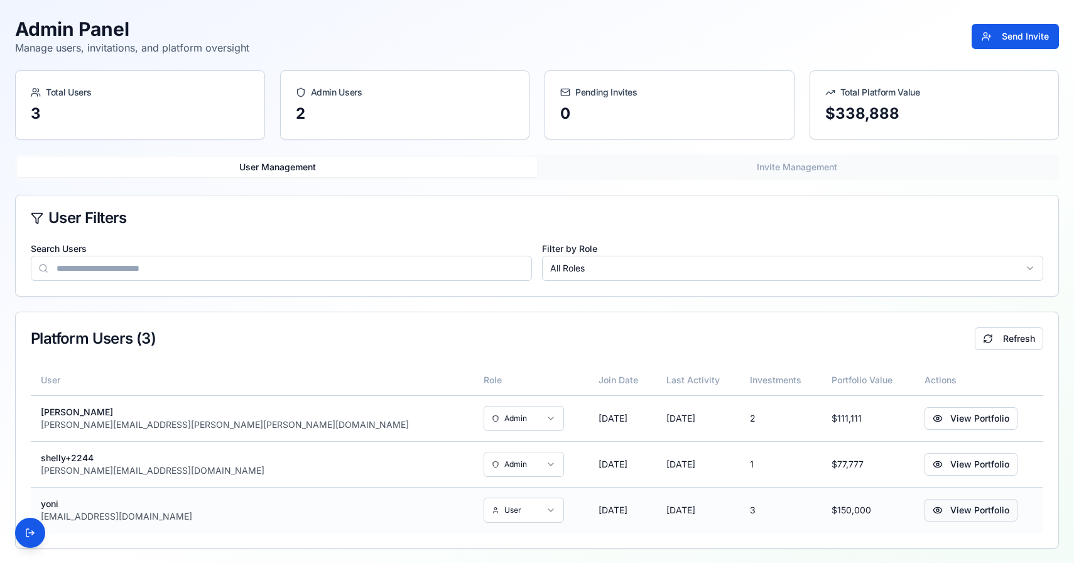
click at [925, 513] on button "View Portfolio" at bounding box center [971, 510] width 93 height 23
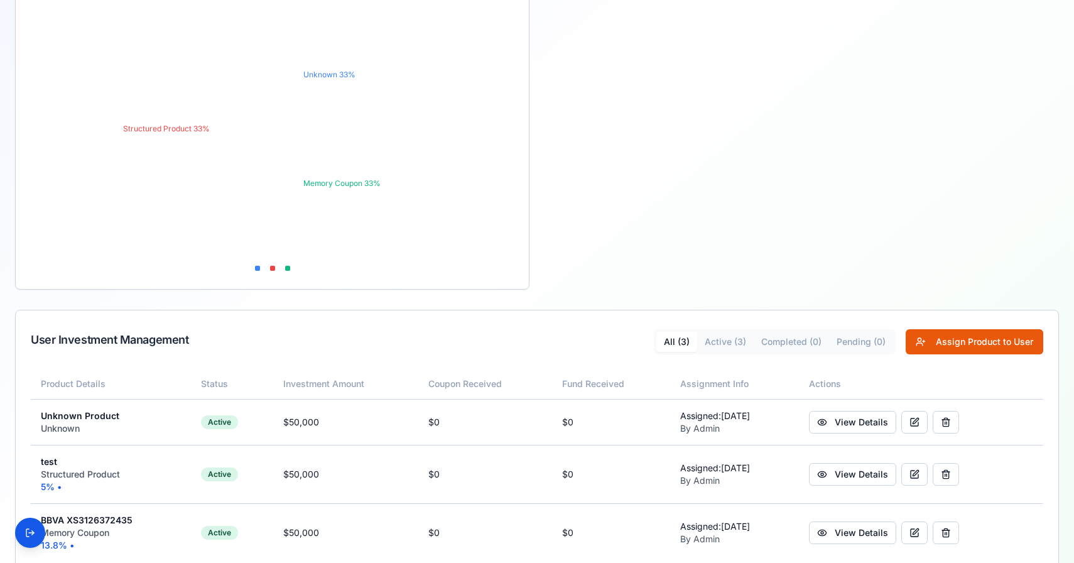
scroll to position [322, 0]
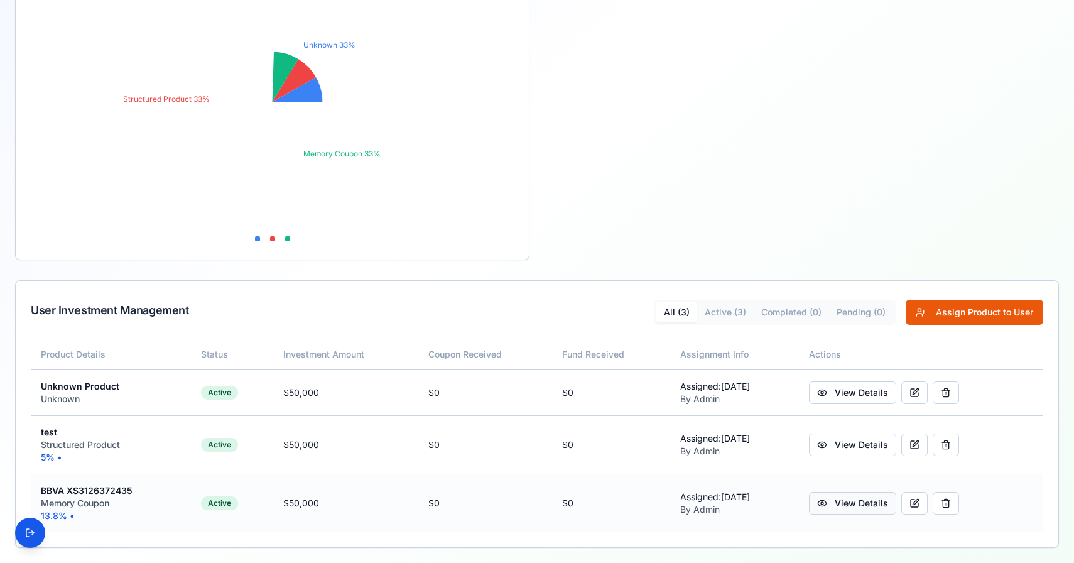
click at [896, 507] on link "View Details" at bounding box center [852, 503] width 87 height 23
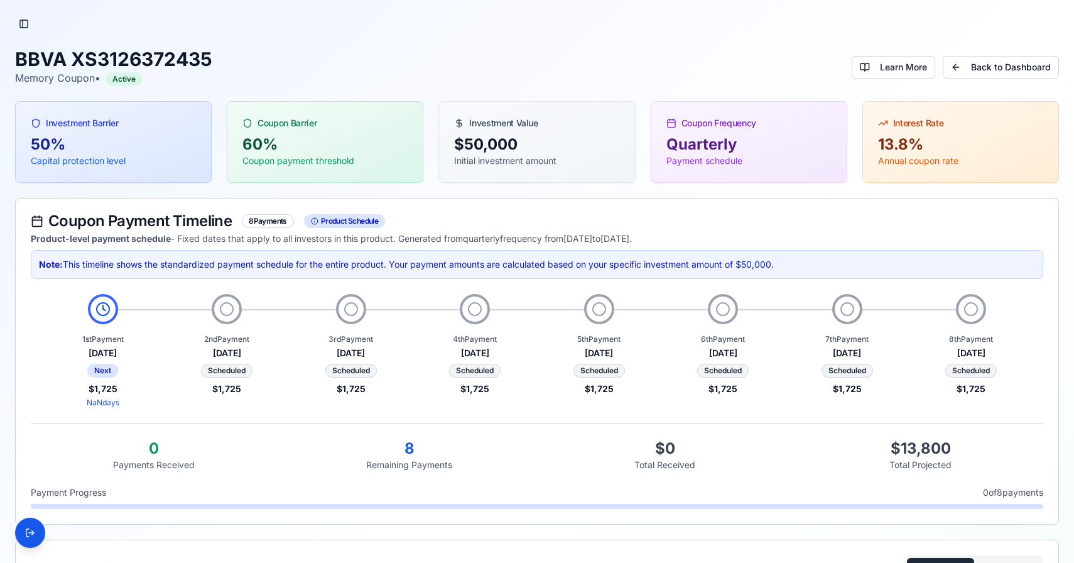
scroll to position [324, 0]
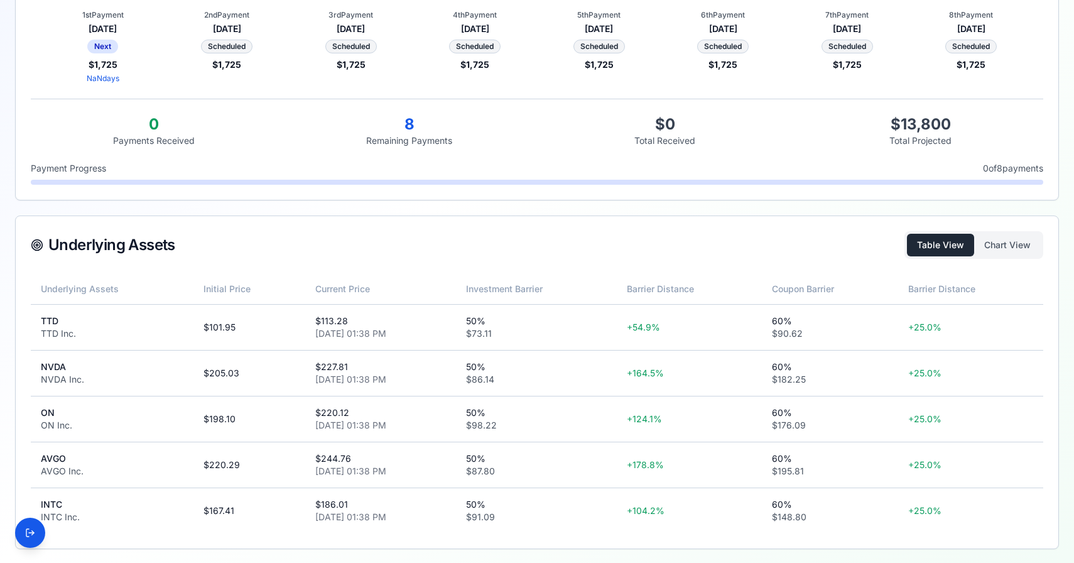
click at [1026, 228] on div "Underlying Assets Table View Chart View" at bounding box center [537, 245] width 1043 height 58
click at [1022, 236] on button "Chart View" at bounding box center [1007, 245] width 67 height 23
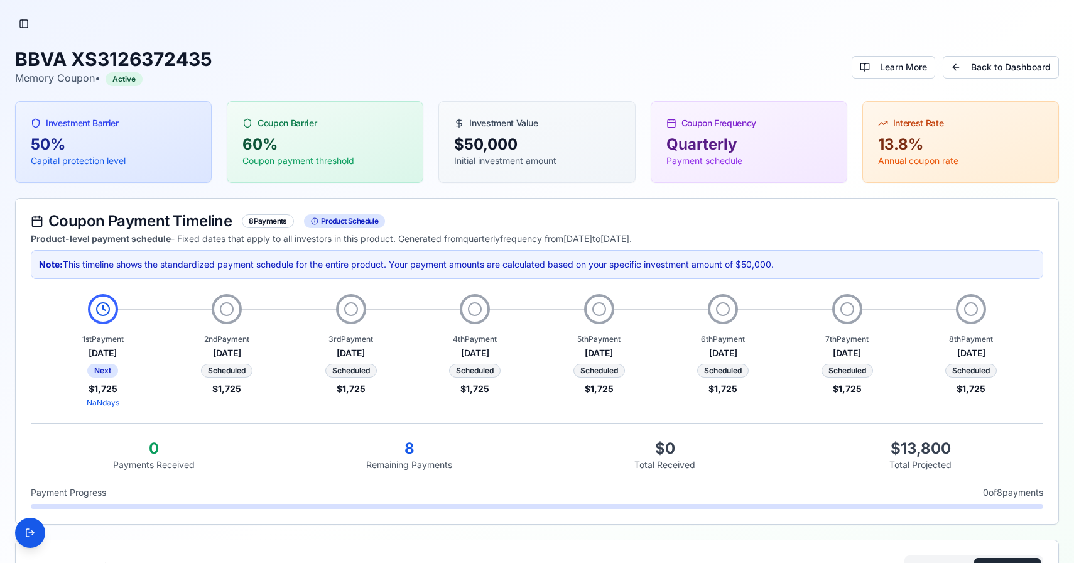
scroll to position [144, 0]
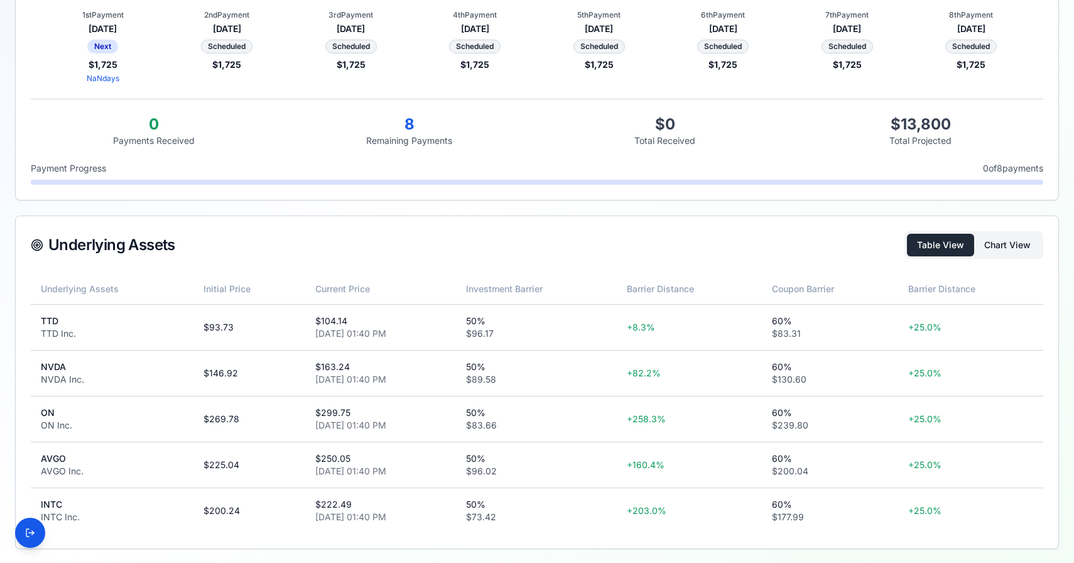
click at [1026, 249] on button "Chart View" at bounding box center [1007, 245] width 67 height 23
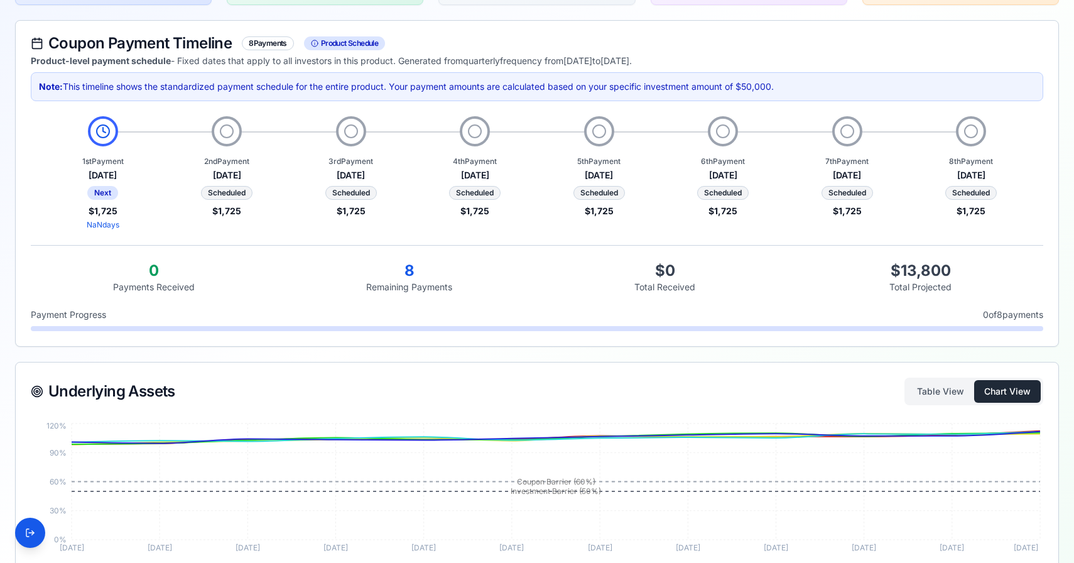
scroll to position [207, 0]
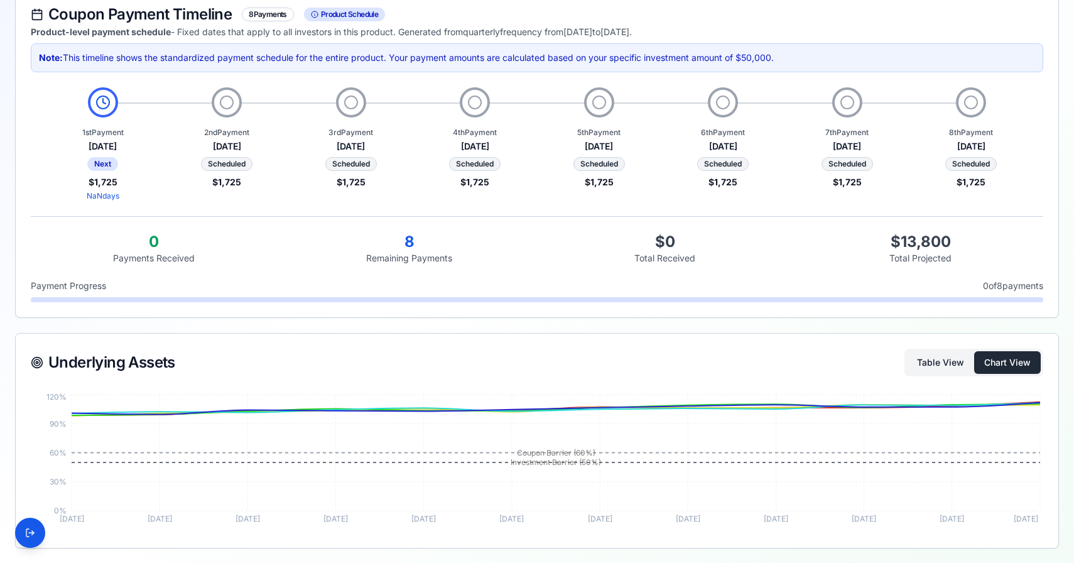
click at [932, 366] on button "Table View" at bounding box center [940, 362] width 67 height 23
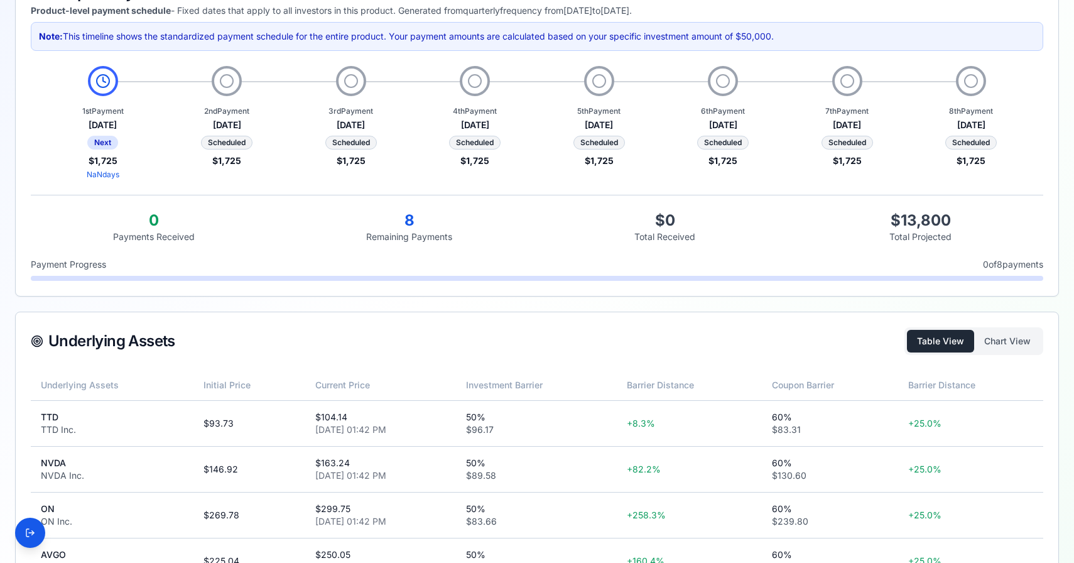
scroll to position [324, 0]
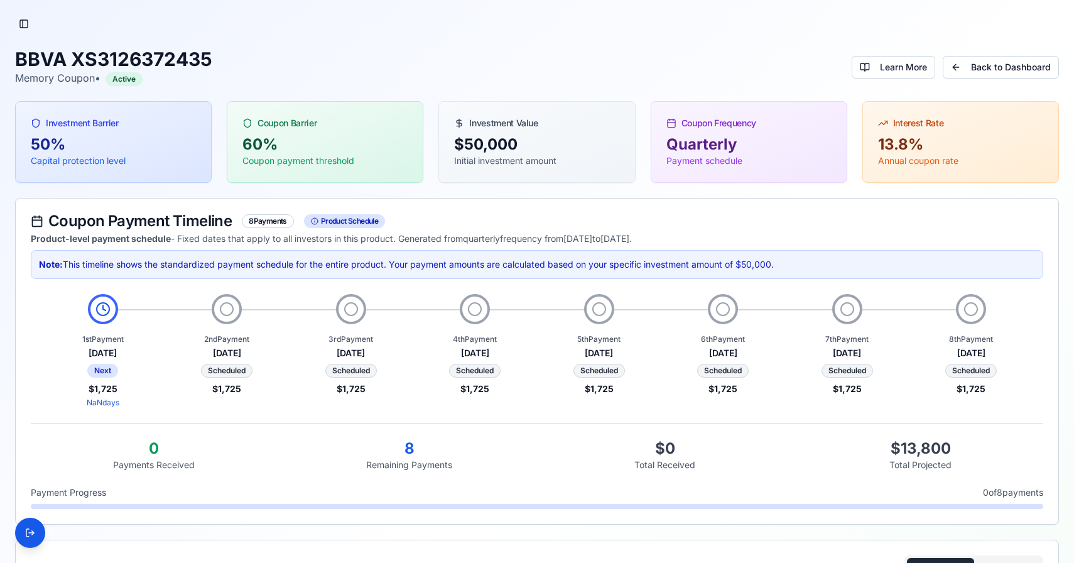
scroll to position [324, 0]
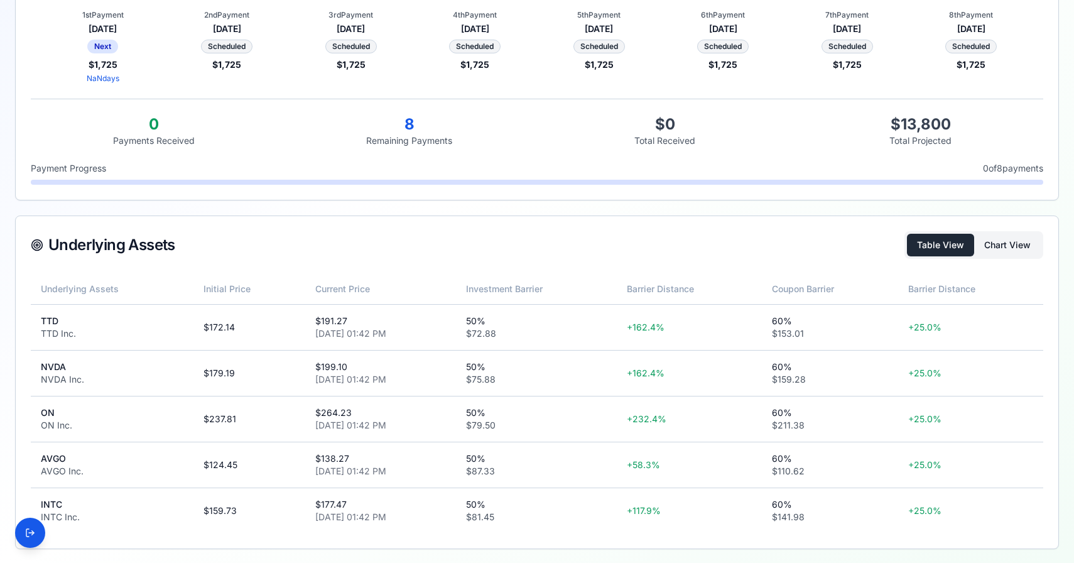
click at [1016, 250] on button "Chart View" at bounding box center [1007, 245] width 67 height 23
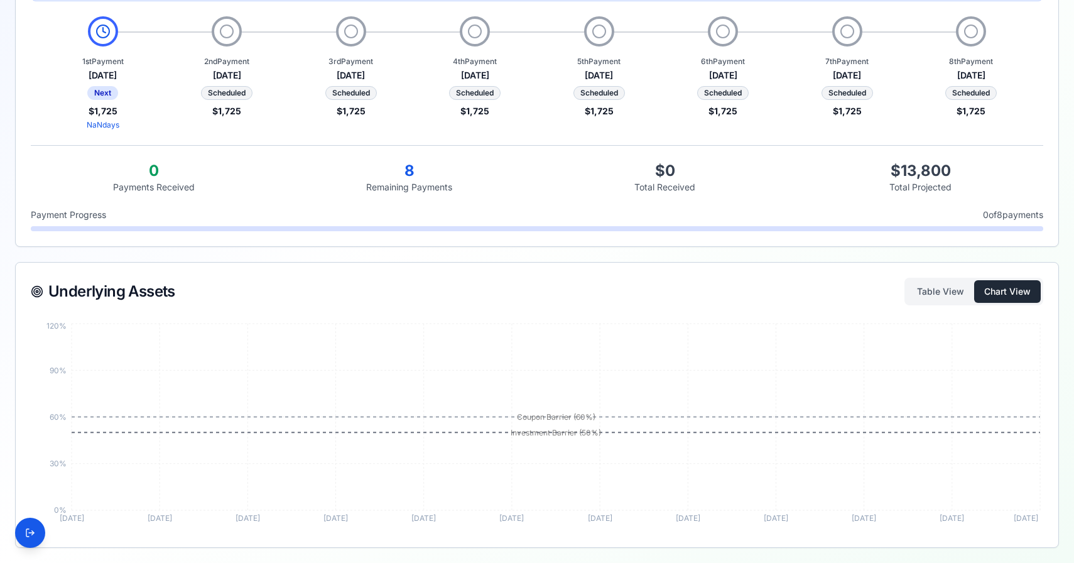
scroll to position [277, 0]
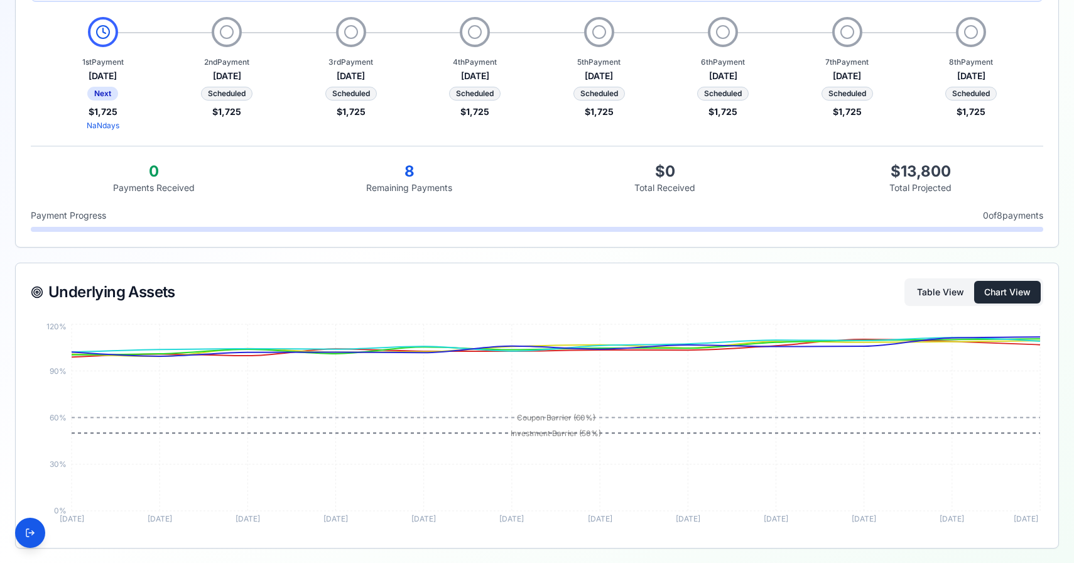
click at [931, 293] on button "Table View" at bounding box center [940, 292] width 67 height 23
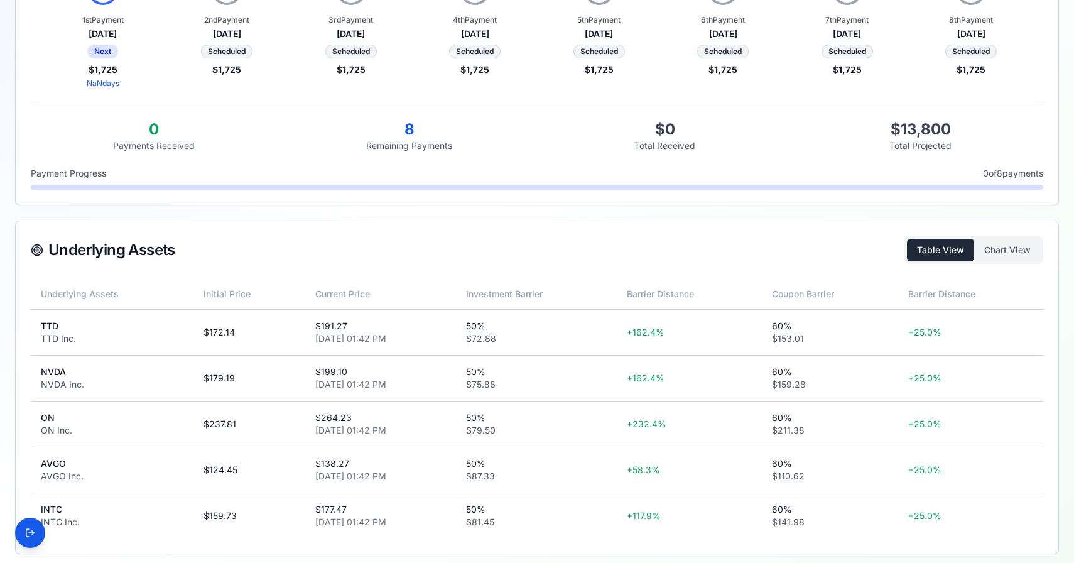
scroll to position [324, 0]
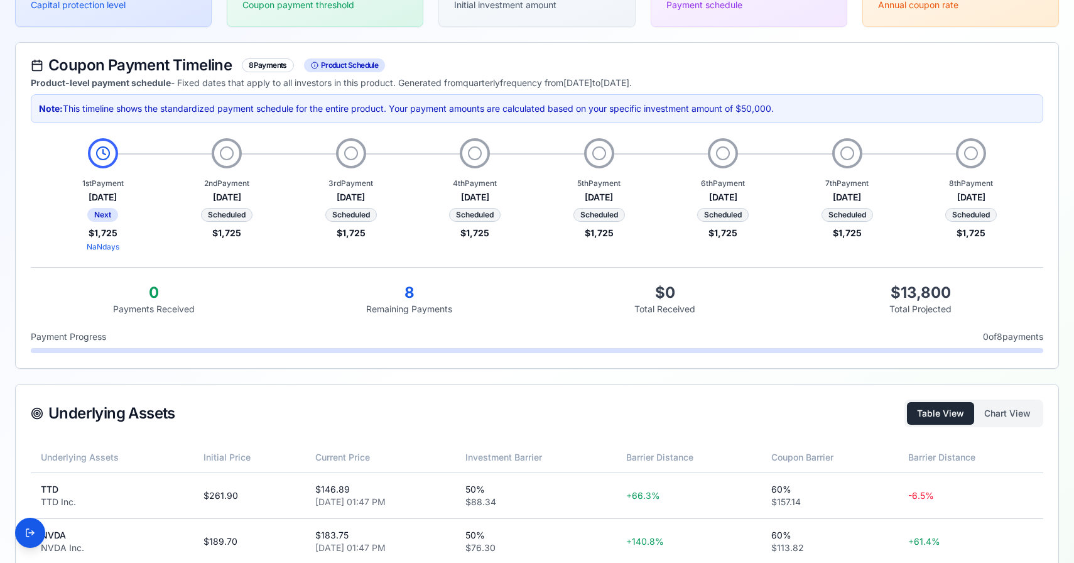
scroll to position [324, 0]
